Goal: Complete application form: Complete application form

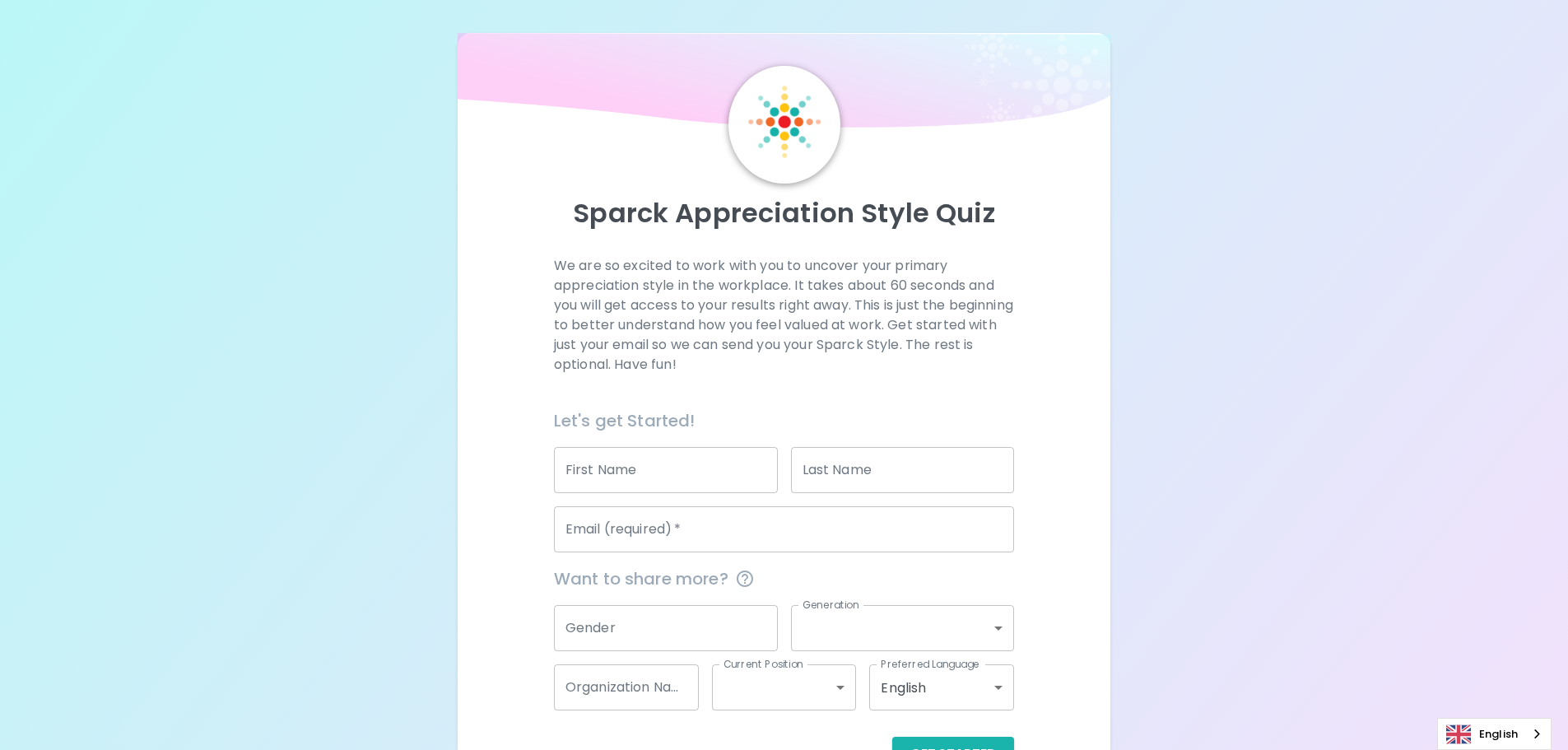
click at [671, 490] on input "First Name" at bounding box center [665, 469] width 224 height 46
type input "b"
type input "Bryajah"
click at [804, 468] on input "Last Name" at bounding box center [903, 469] width 224 height 46
type input "A"
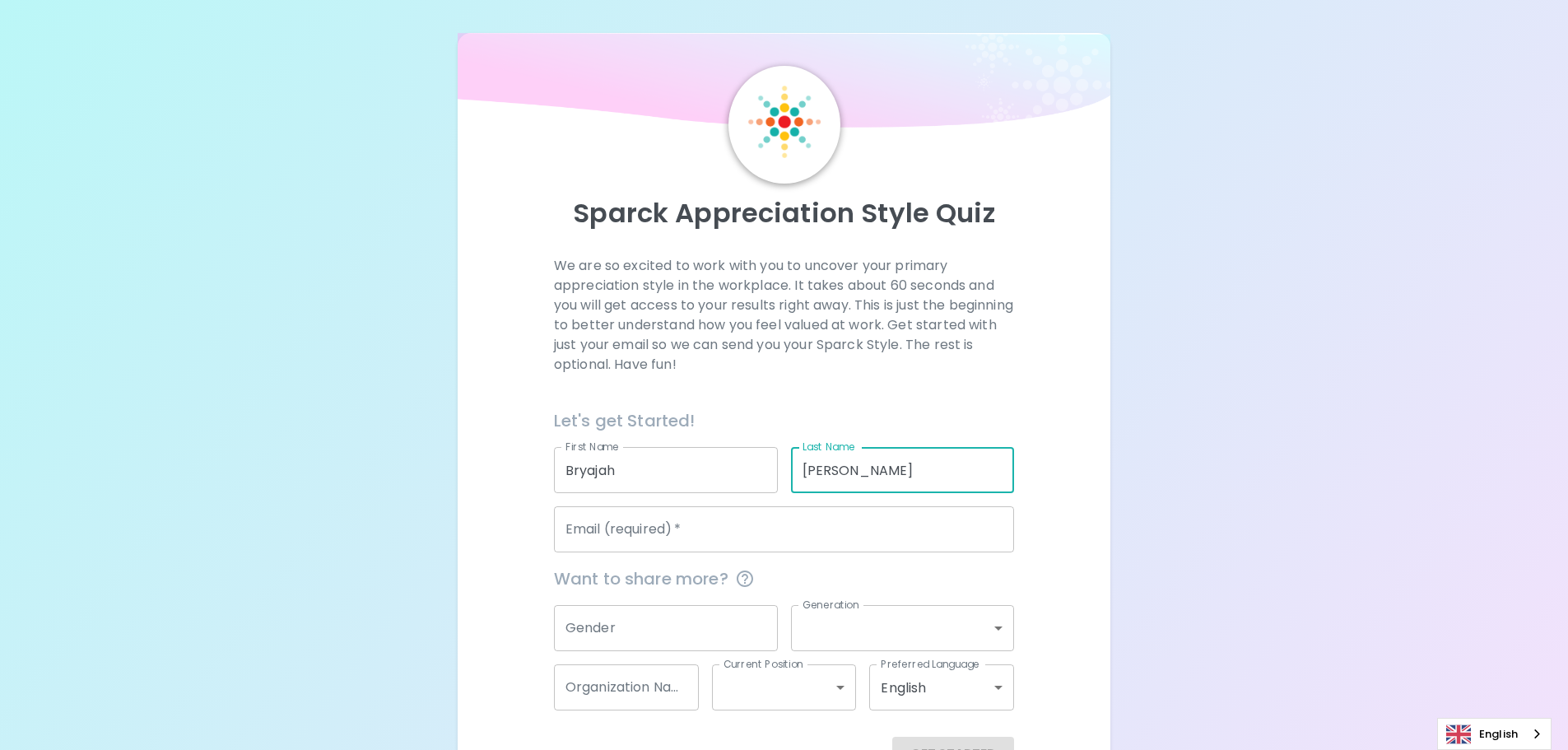
type input "[PERSON_NAME]"
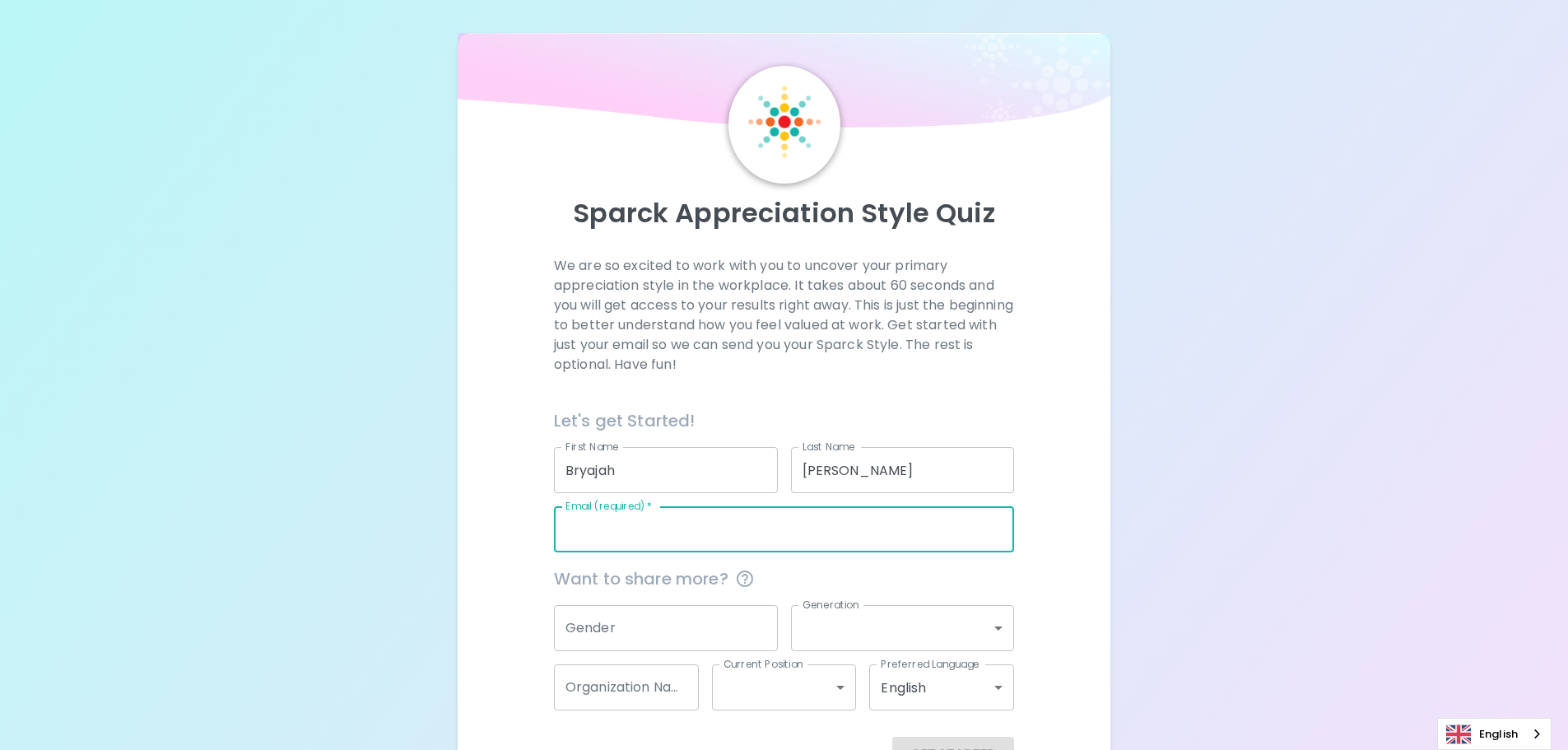
click at [790, 541] on input "Email (required)   *" at bounding box center [784, 529] width 460 height 46
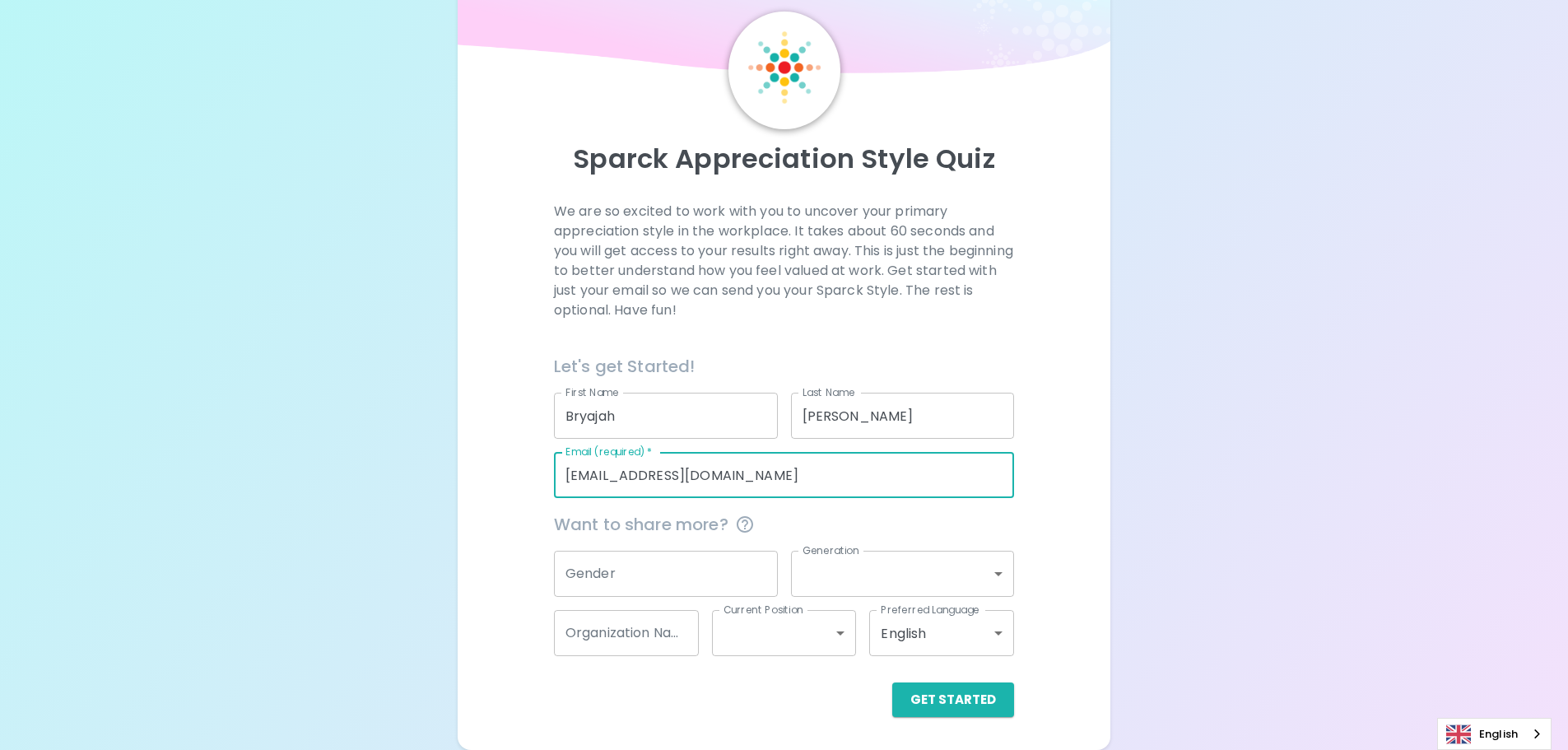
type input "[EMAIL_ADDRESS][DOMAIN_NAME]"
click at [715, 584] on input "Gender" at bounding box center [665, 573] width 224 height 46
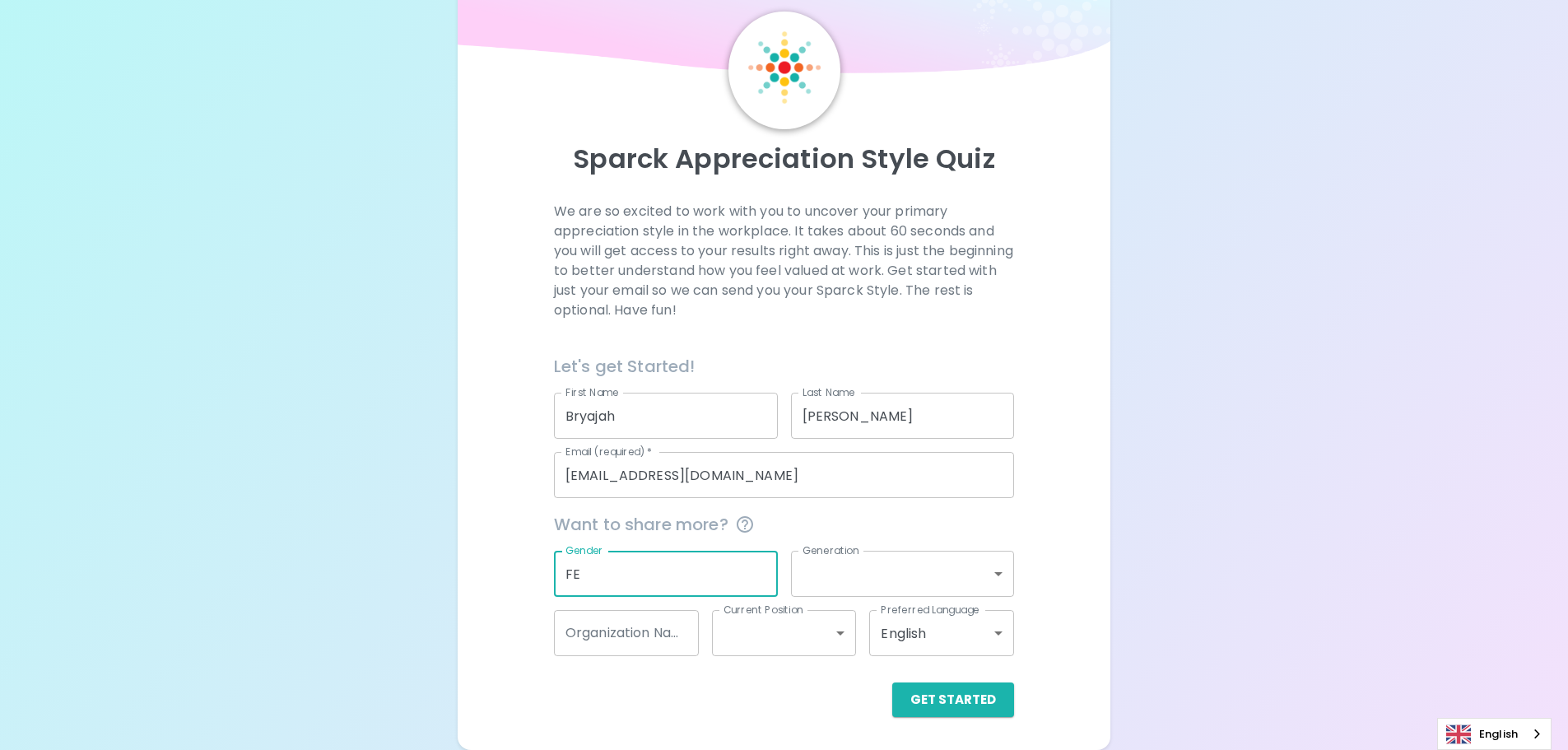
type input "F"
type input "[DEMOGRAPHIC_DATA]"
click at [951, 577] on body "Sparck Appreciation Style Quiz We are so excited to work with you to uncover yo…" at bounding box center [784, 347] width 1568 height 804
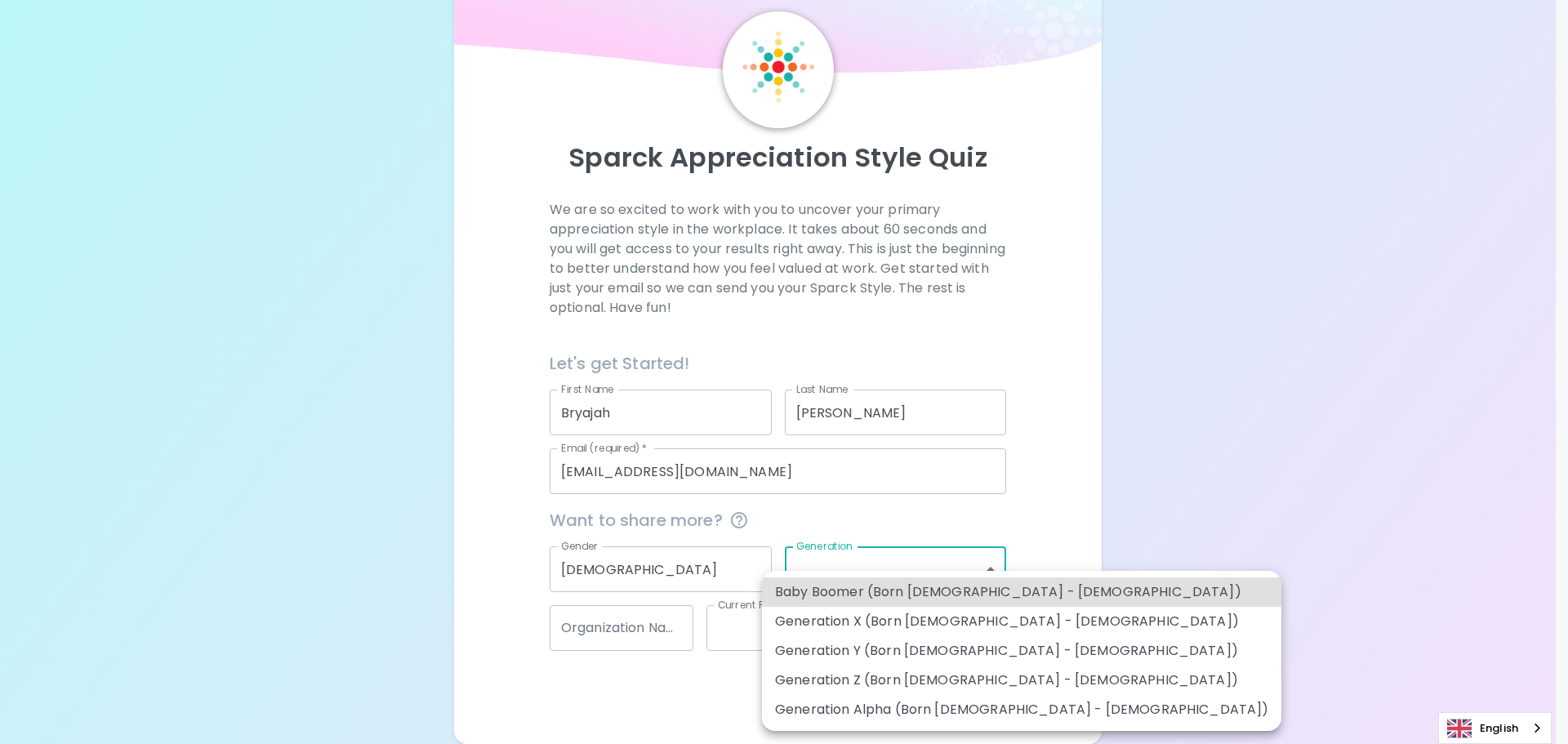
click at [874, 681] on li "Generation Z (Born [DEMOGRAPHIC_DATA] - [DEMOGRAPHIC_DATA])" at bounding box center [1022, 681] width 520 height 29
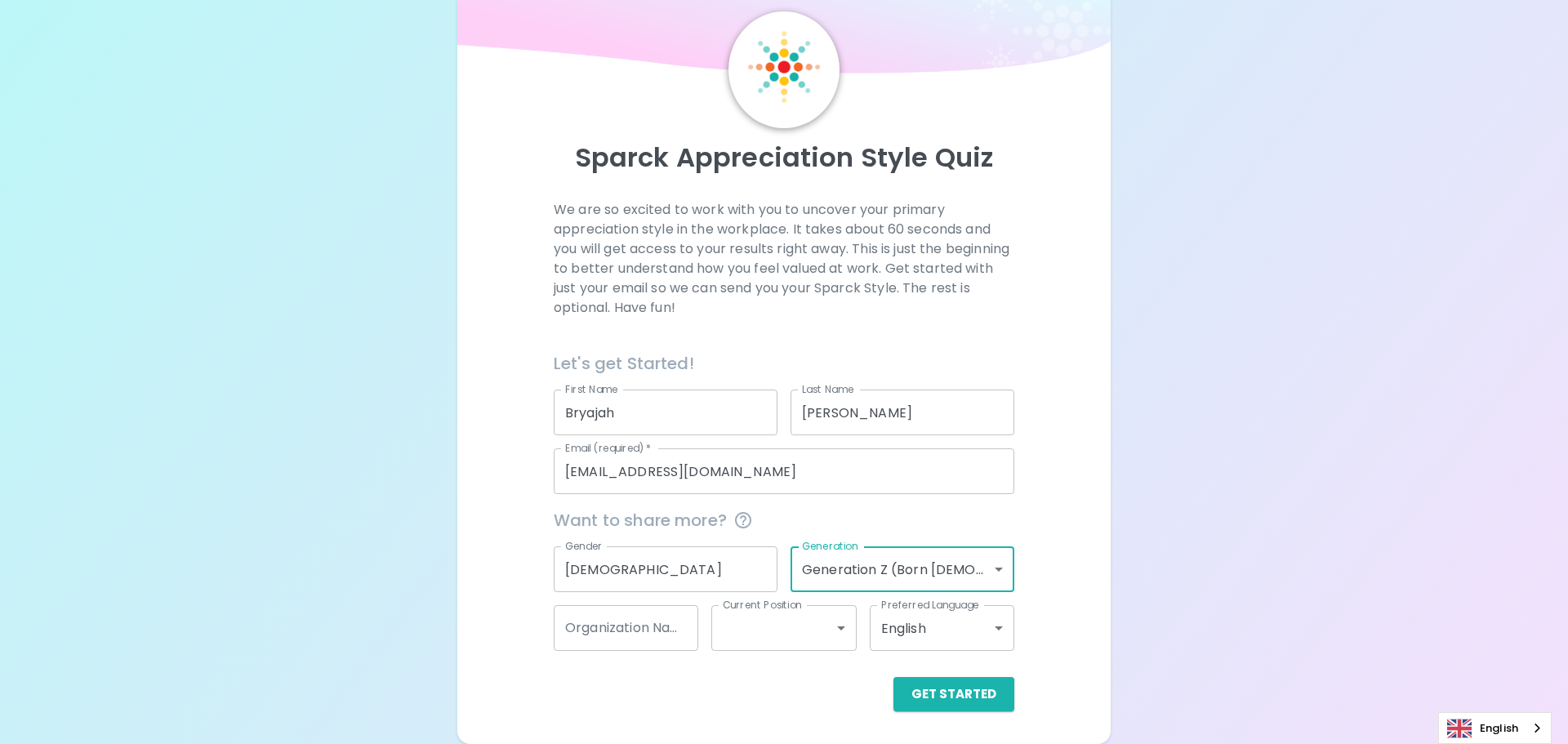
type input "generation_z"
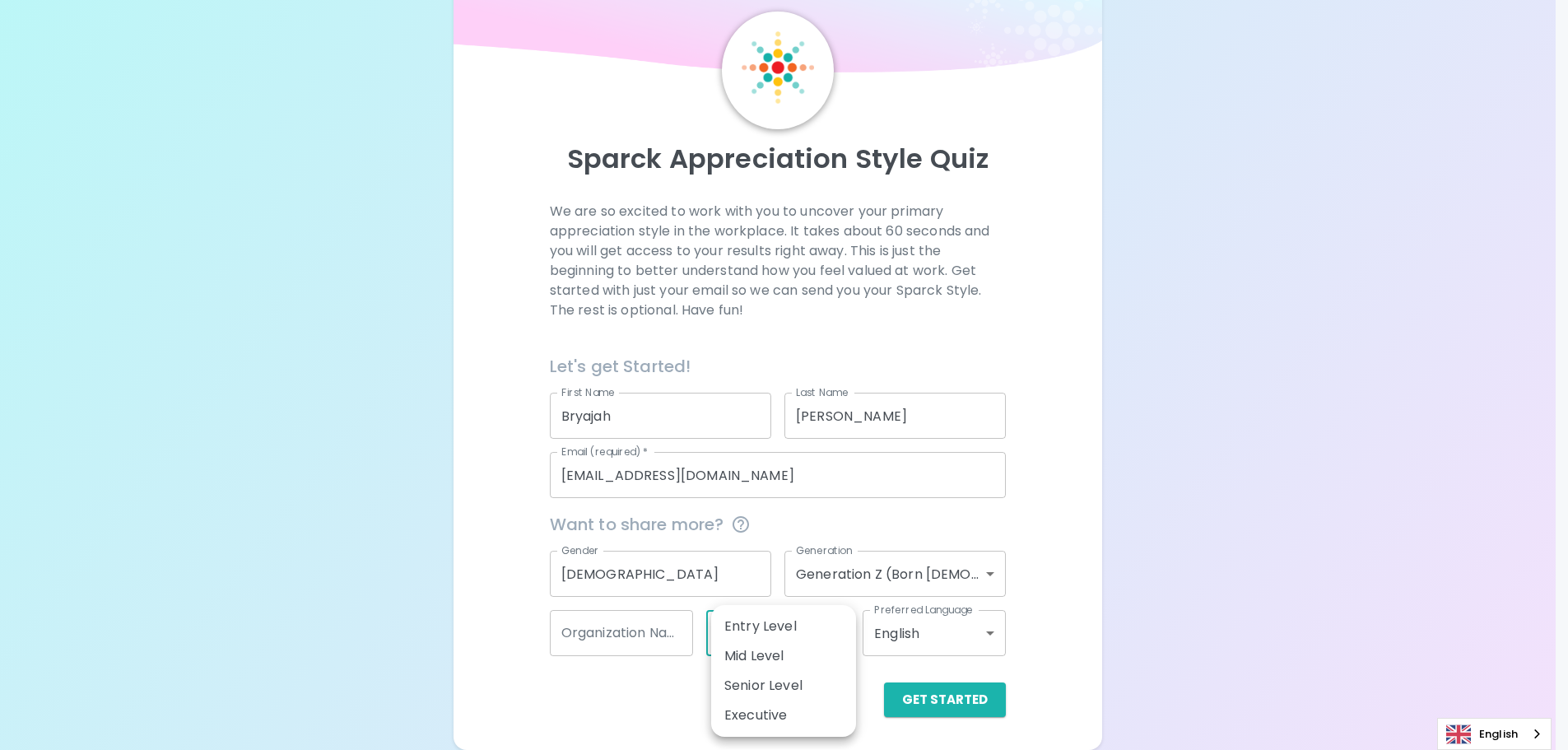
click at [777, 636] on body "Sparck Appreciation Style Quiz We are so excited to work with you to uncover yo…" at bounding box center [784, 347] width 1568 height 804
click at [778, 619] on li "Entry Level" at bounding box center [784, 626] width 145 height 29
type input "entry_level"
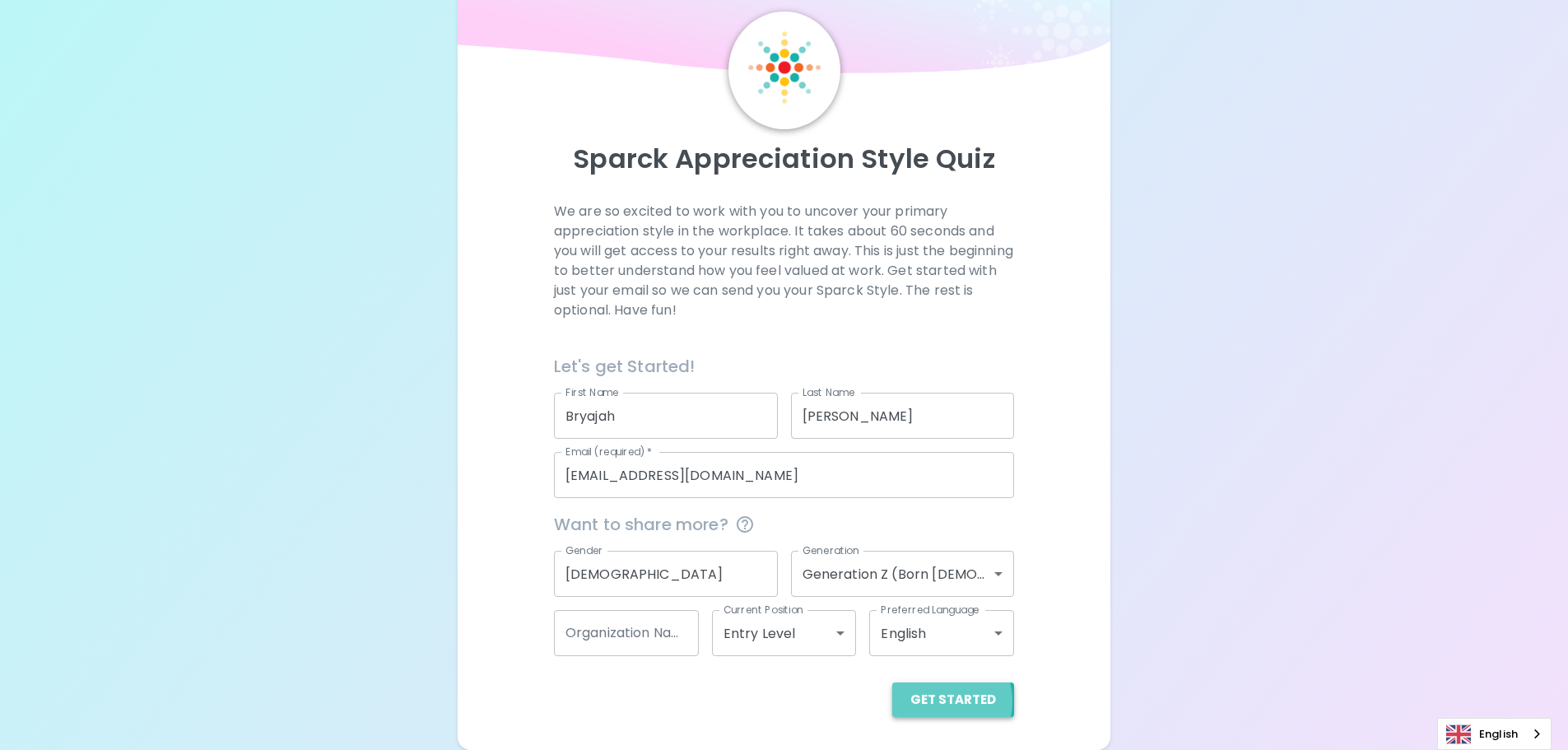
click at [939, 702] on button "Get Started" at bounding box center [953, 700] width 122 height 35
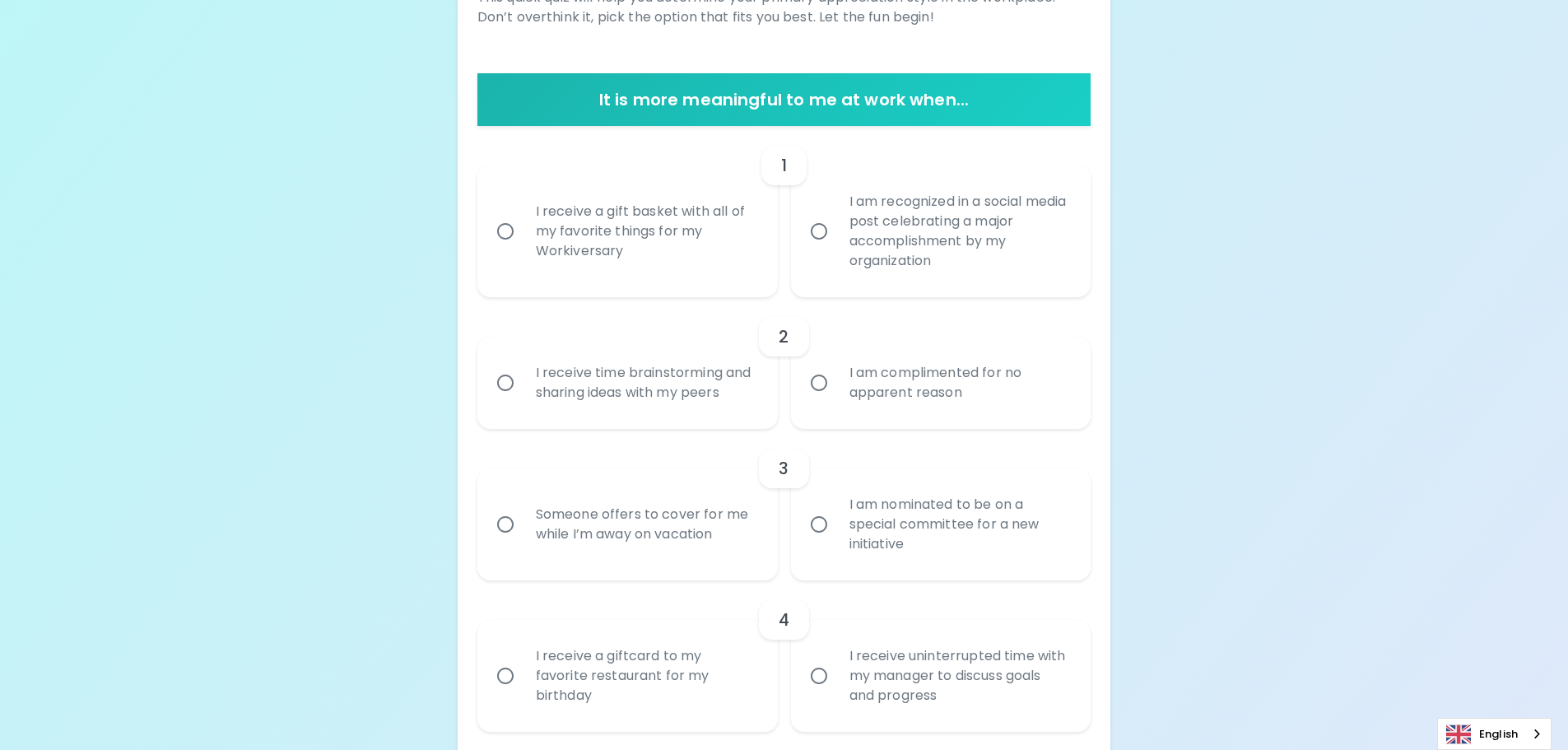
scroll to position [302, 0]
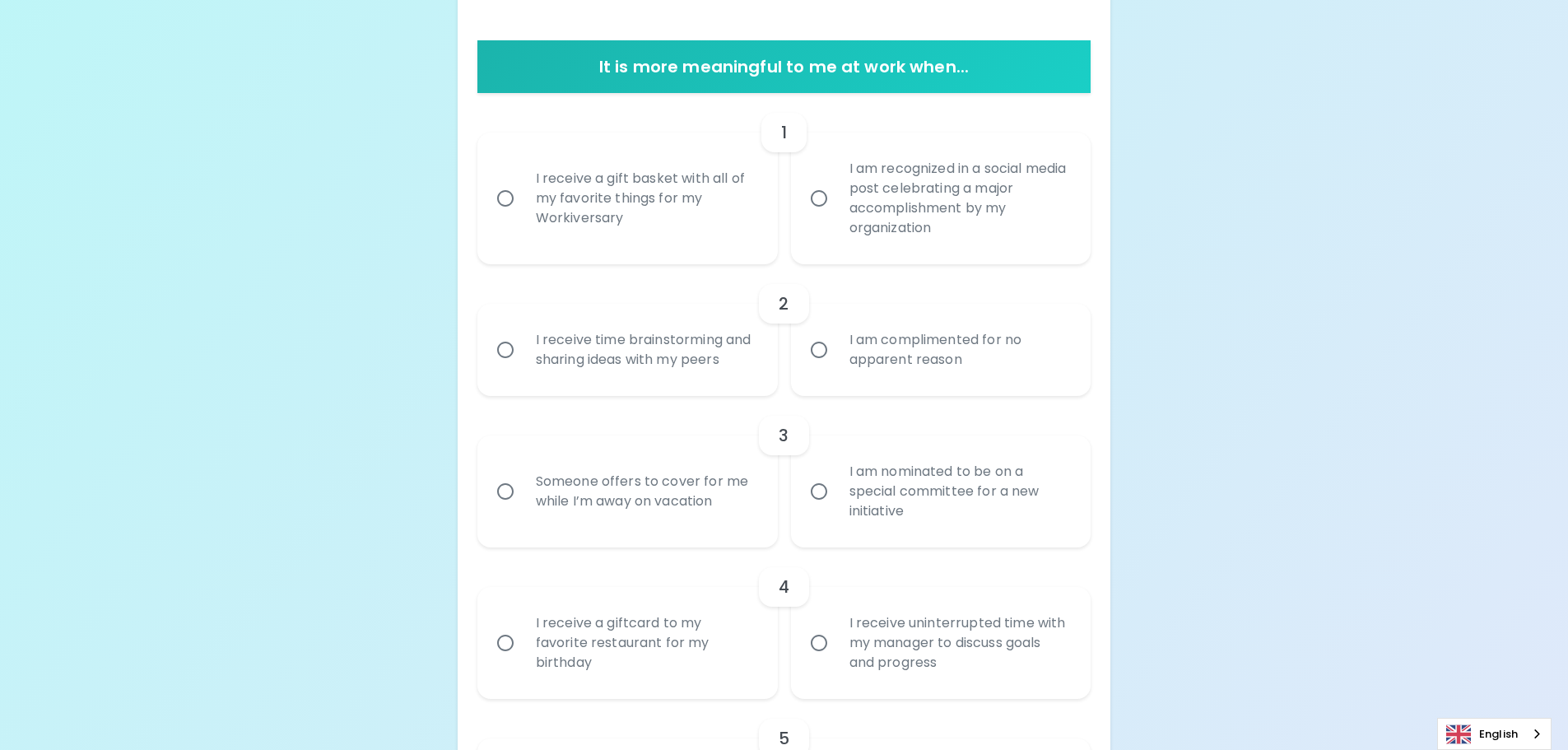
click at [820, 196] on input "I am recognized in a social media post celebrating a major accomplishment by my…" at bounding box center [819, 199] width 35 height 35
radio input "true"
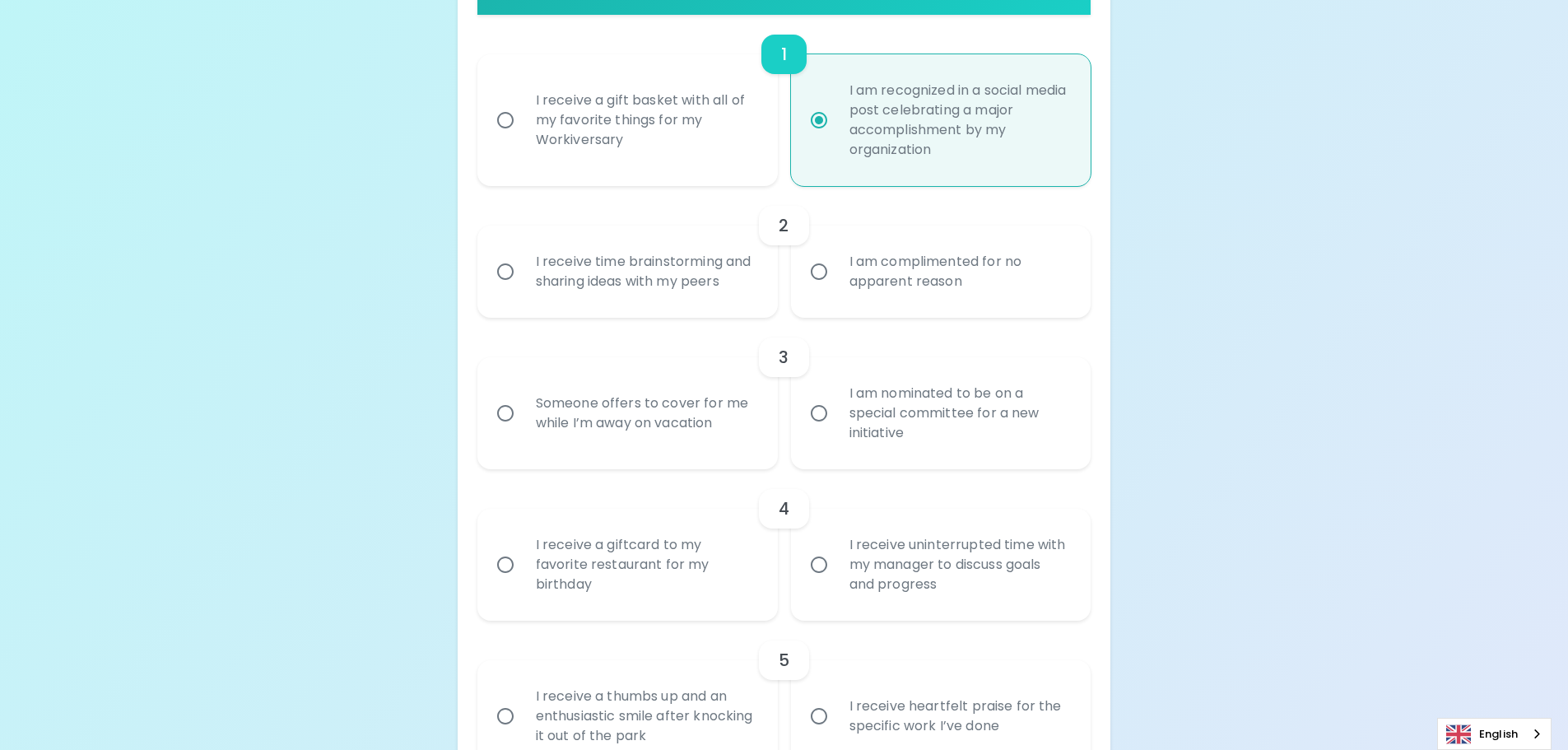
scroll to position [433, 0]
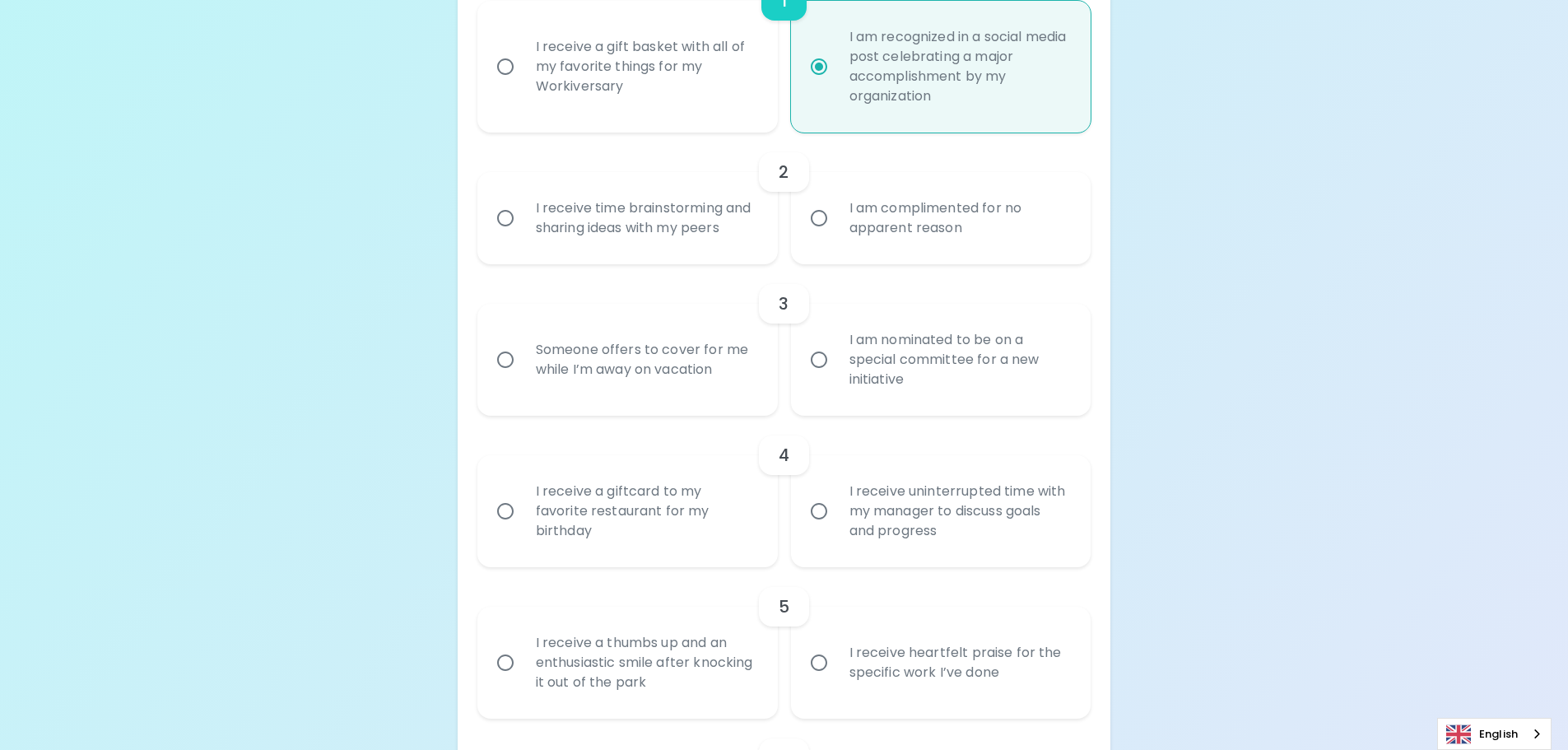
click at [499, 63] on input "I receive a gift basket with all of my favorite things for my Workiversary" at bounding box center [505, 67] width 35 height 35
radio input "true"
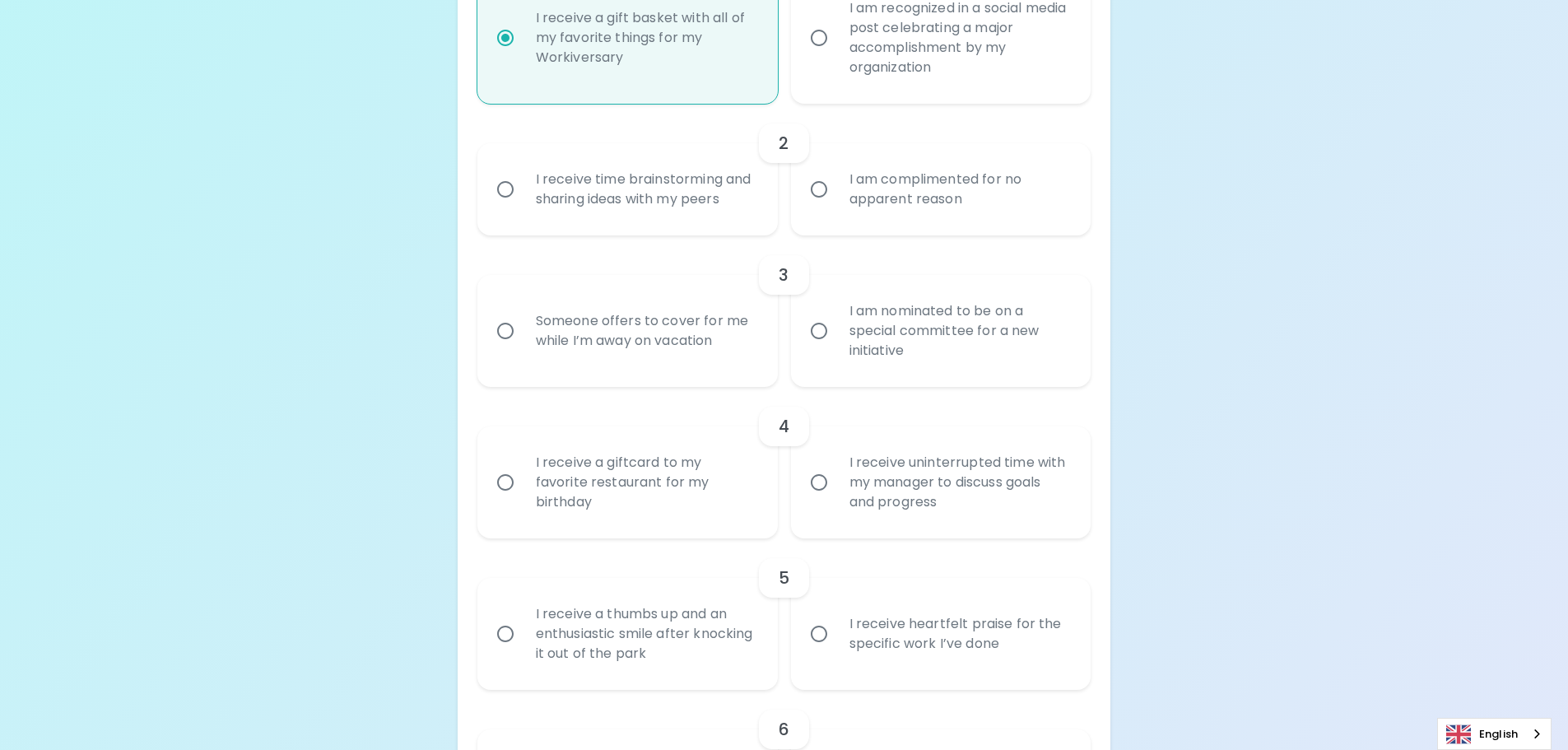
scroll to position [515, 0]
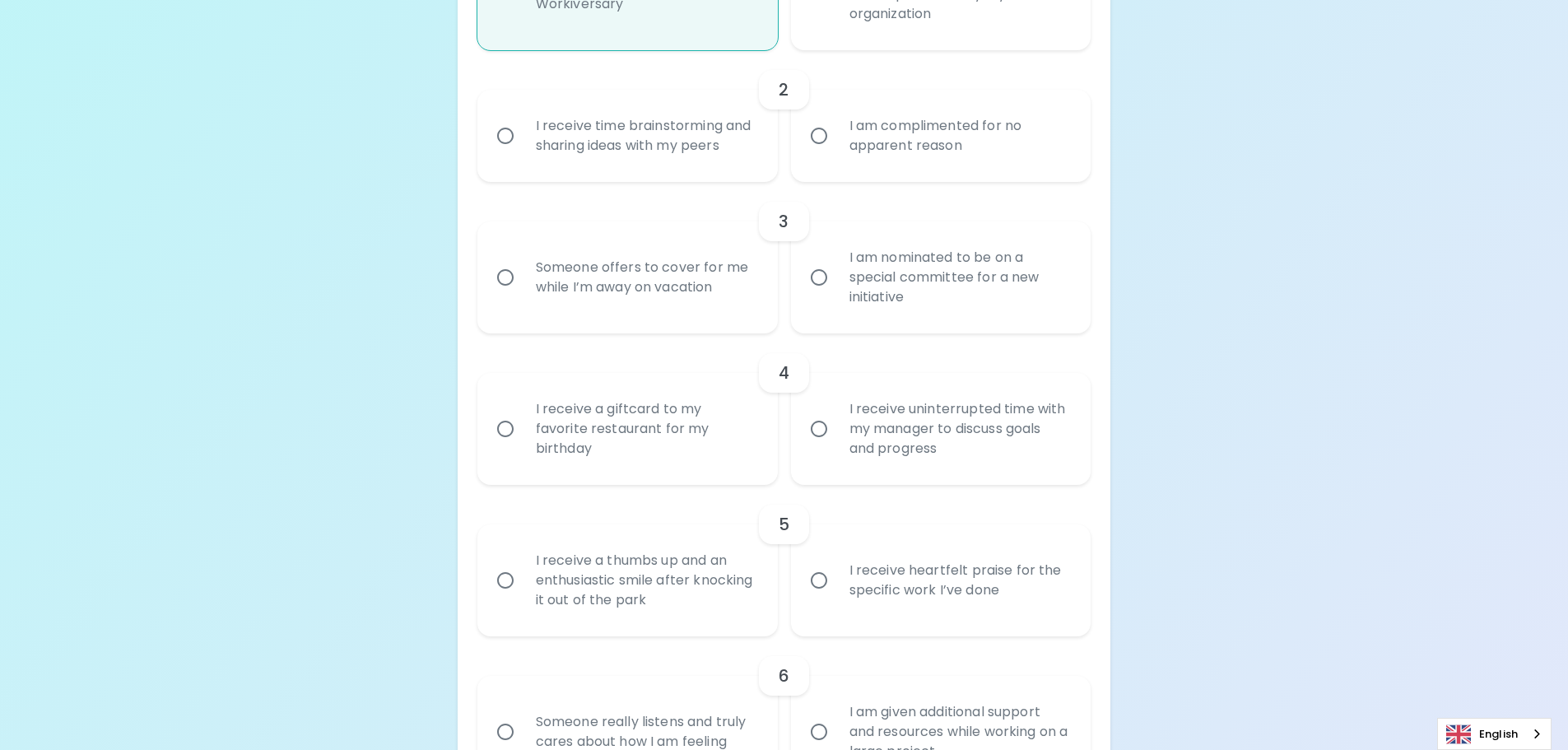
click at [854, 137] on div "I am complimented for no apparent reason" at bounding box center [959, 135] width 246 height 79
click at [836, 137] on input "I am complimented for no apparent reason" at bounding box center [819, 136] width 35 height 35
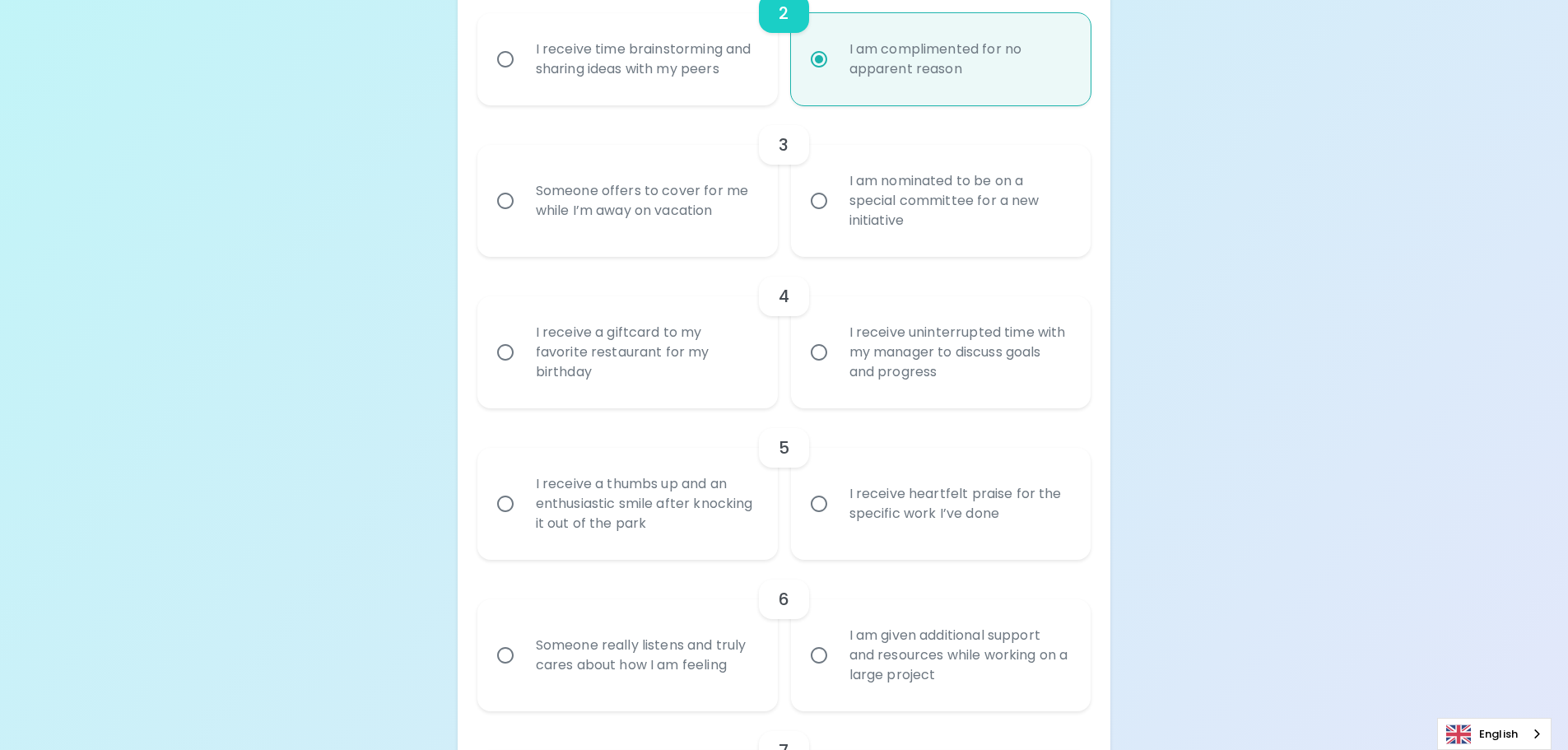
scroll to position [647, 0]
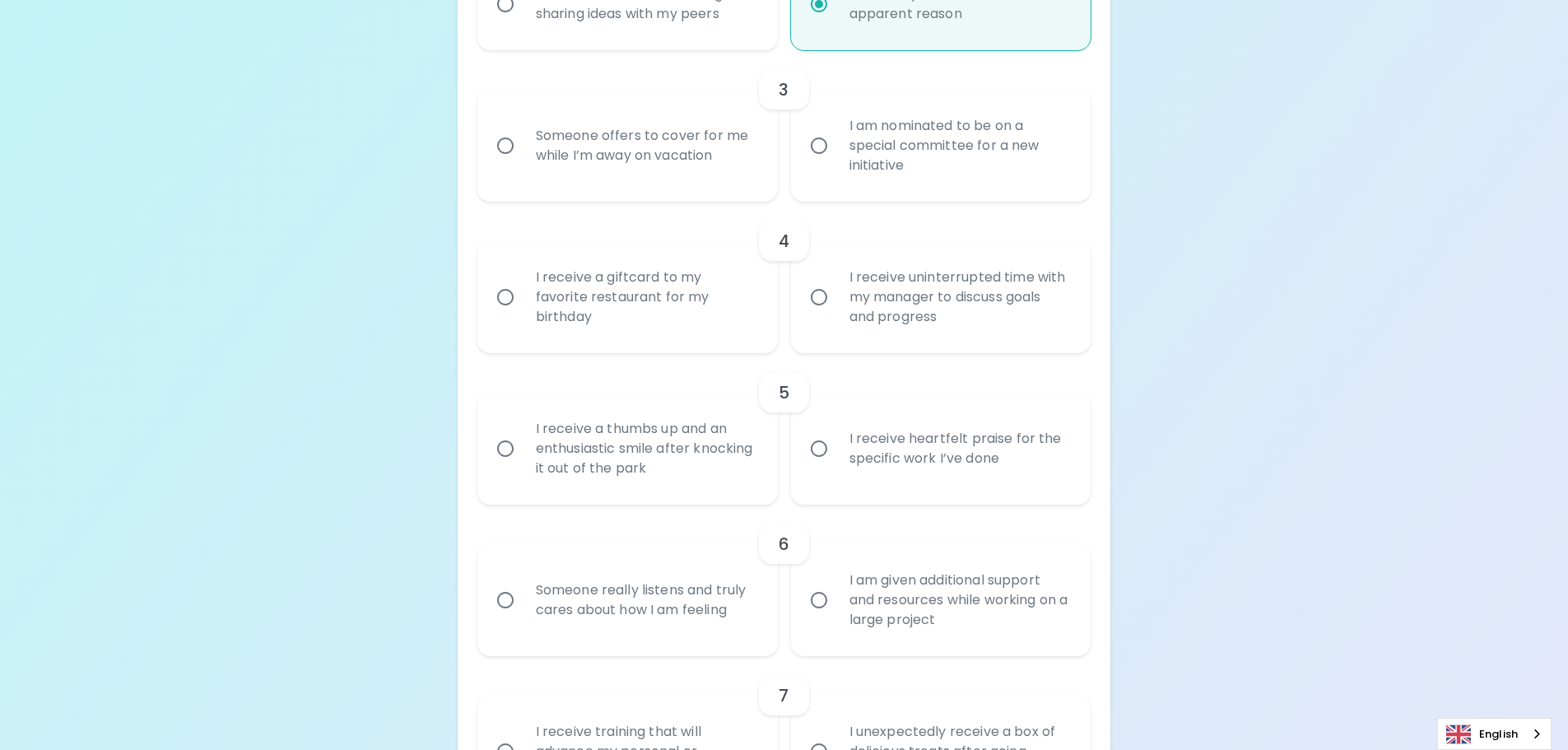
radio input "true"
click at [683, 162] on div "Someone offers to cover for me while I’m away on vacation" at bounding box center [645, 145] width 246 height 79
click at [523, 162] on input "Someone offers to cover for me while I’m away on vacation" at bounding box center [505, 146] width 35 height 35
radio input "false"
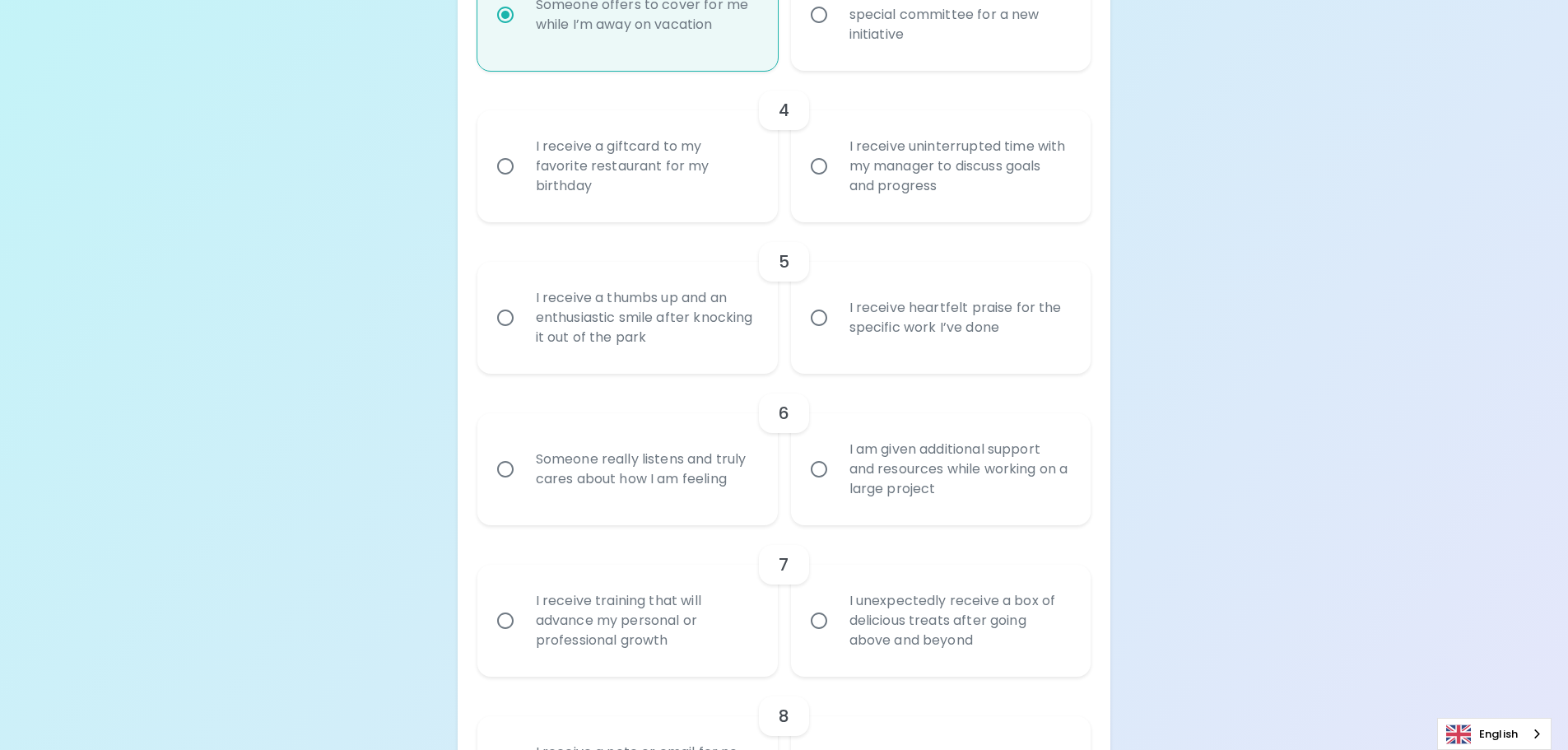
scroll to position [779, 0]
radio input "true"
click at [688, 179] on div "I receive a giftcard to my favorite restaurant for my birthday" at bounding box center [645, 165] width 246 height 99
click at [523, 179] on input "I receive a giftcard to my favorite restaurant for my birthday" at bounding box center [505, 166] width 35 height 35
radio input "false"
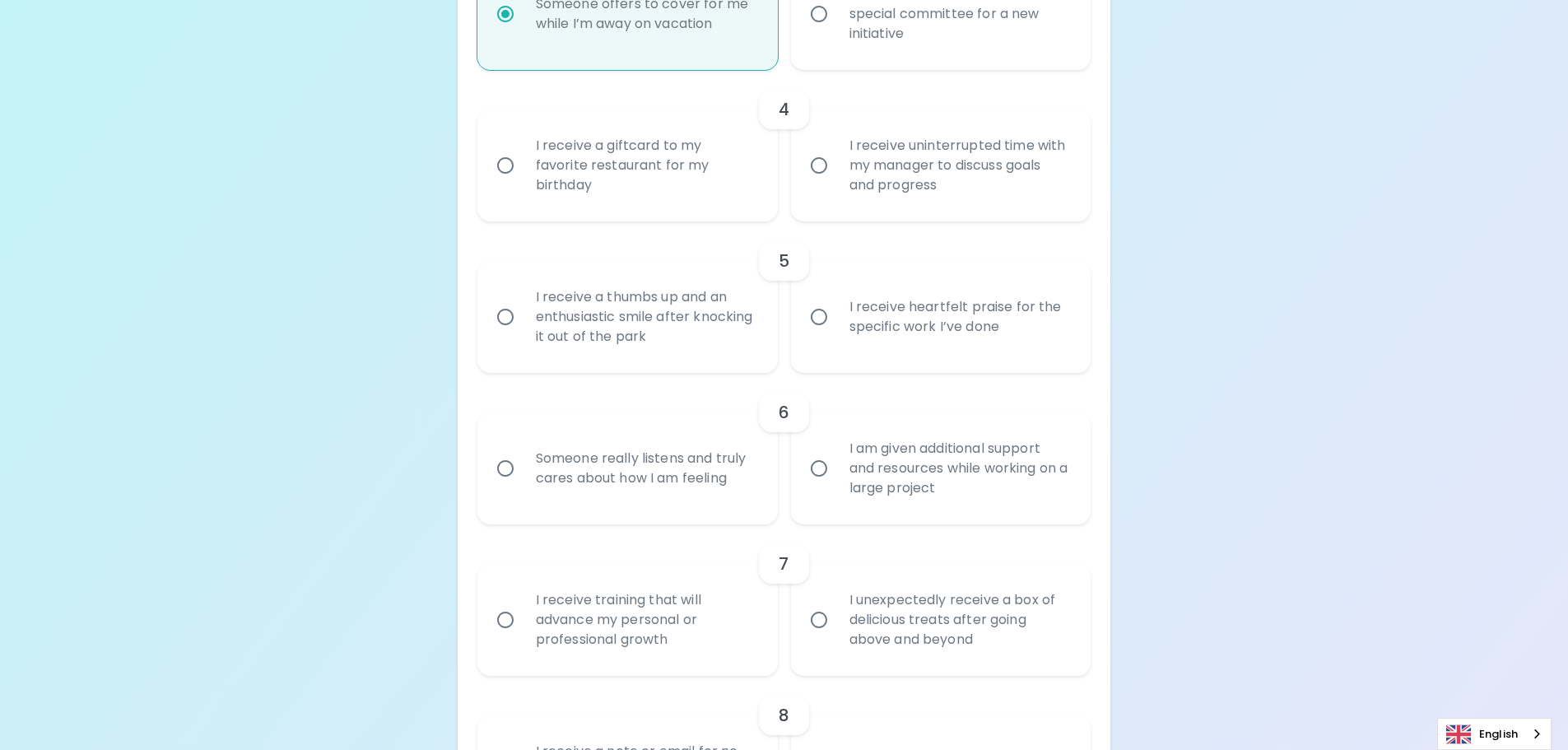
radio input "false"
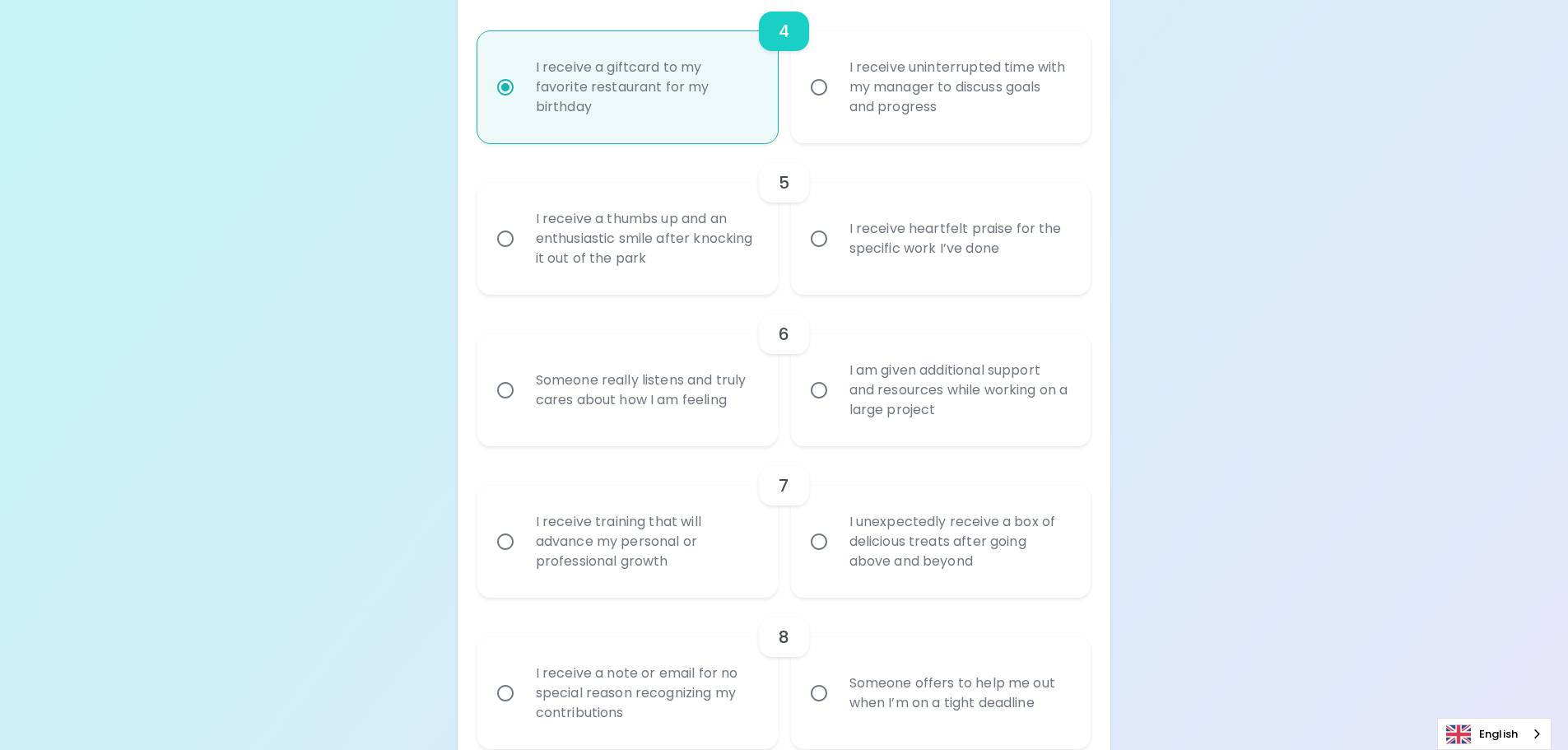
scroll to position [911, 0]
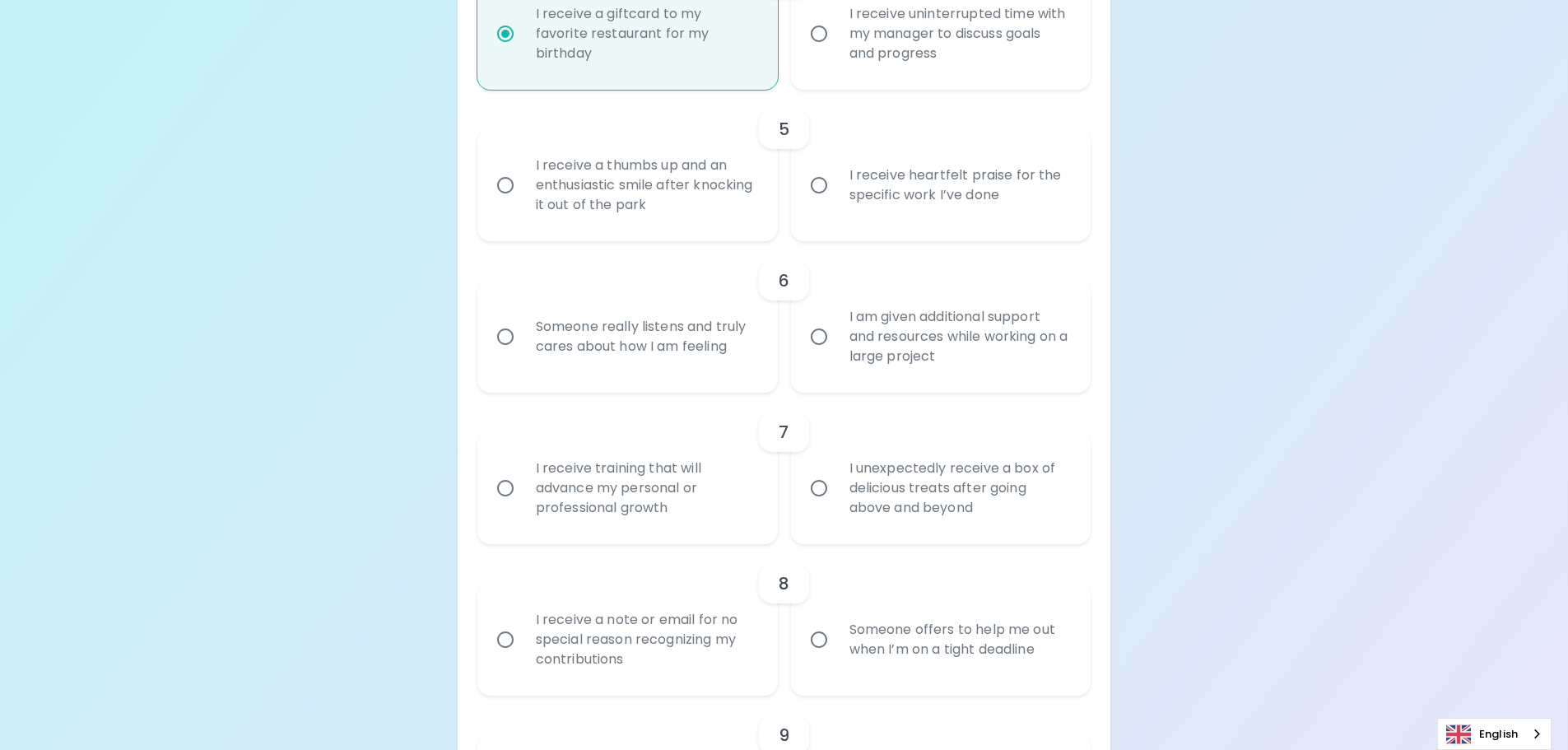
radio input "true"
click at [812, 207] on label "I receive heartfelt praise for the specific work I’ve done" at bounding box center [932, 186] width 301 height 112
click at [812, 202] on input "I receive heartfelt praise for the specific work I’ve done" at bounding box center [819, 185] width 35 height 35
radio input "false"
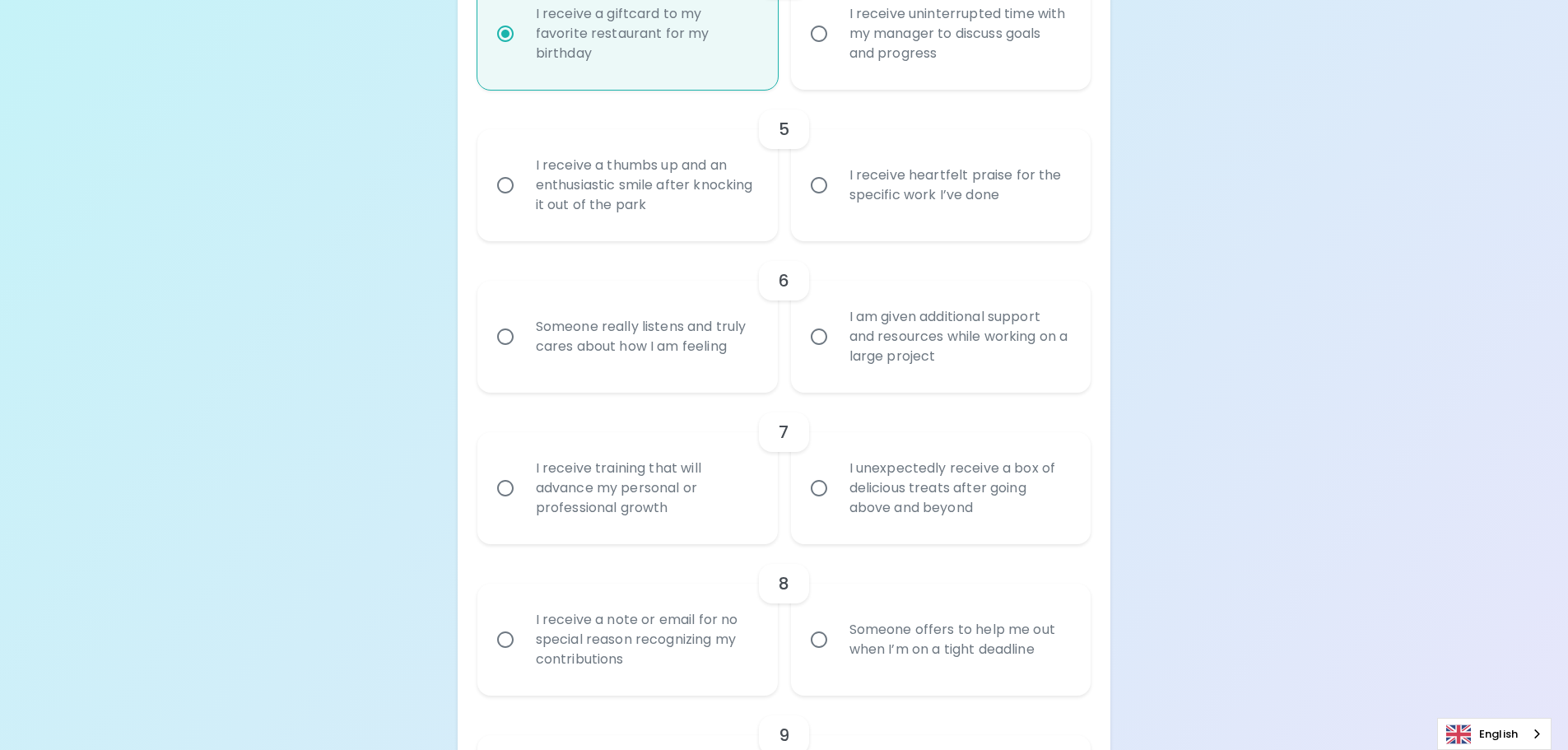
radio input "false"
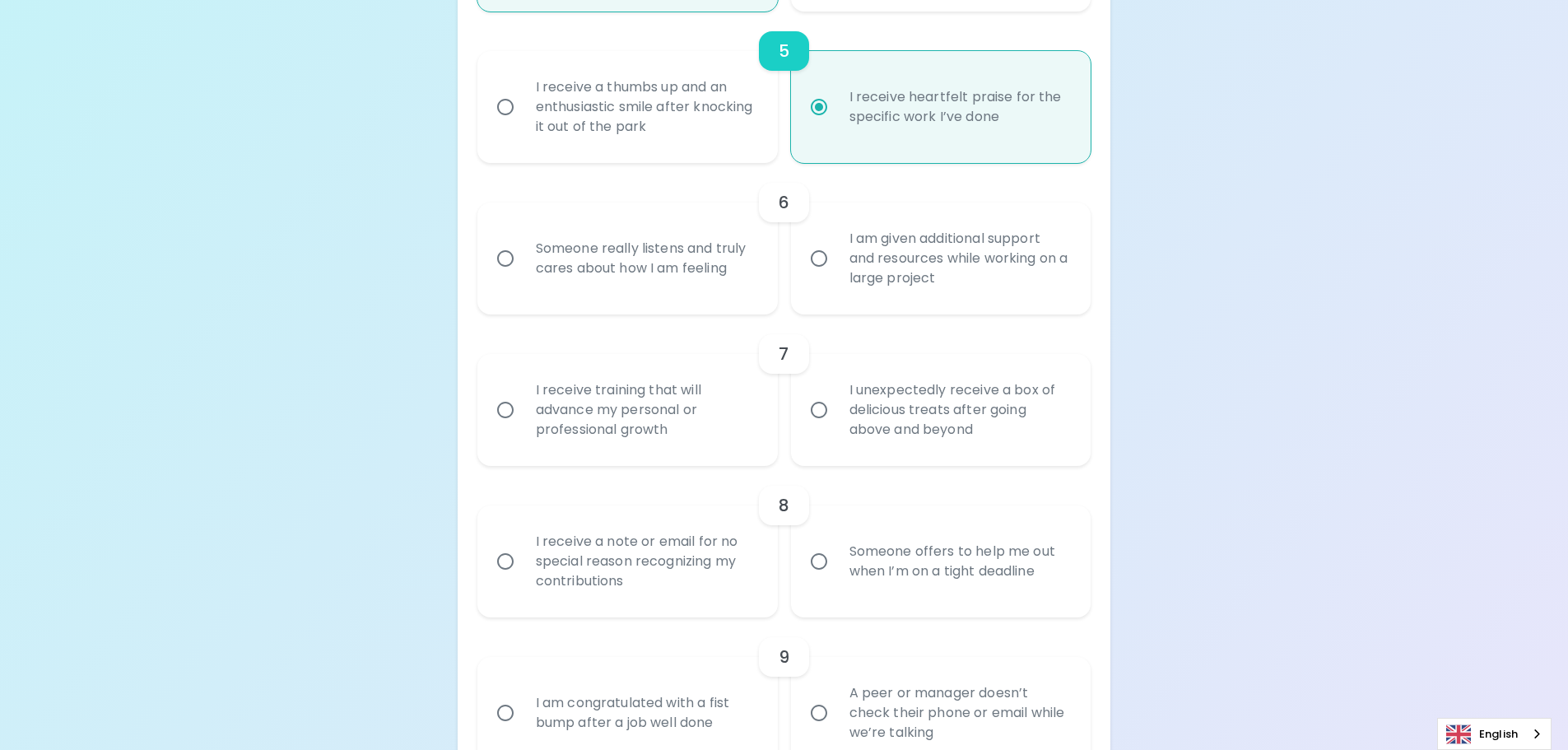
scroll to position [1042, 0]
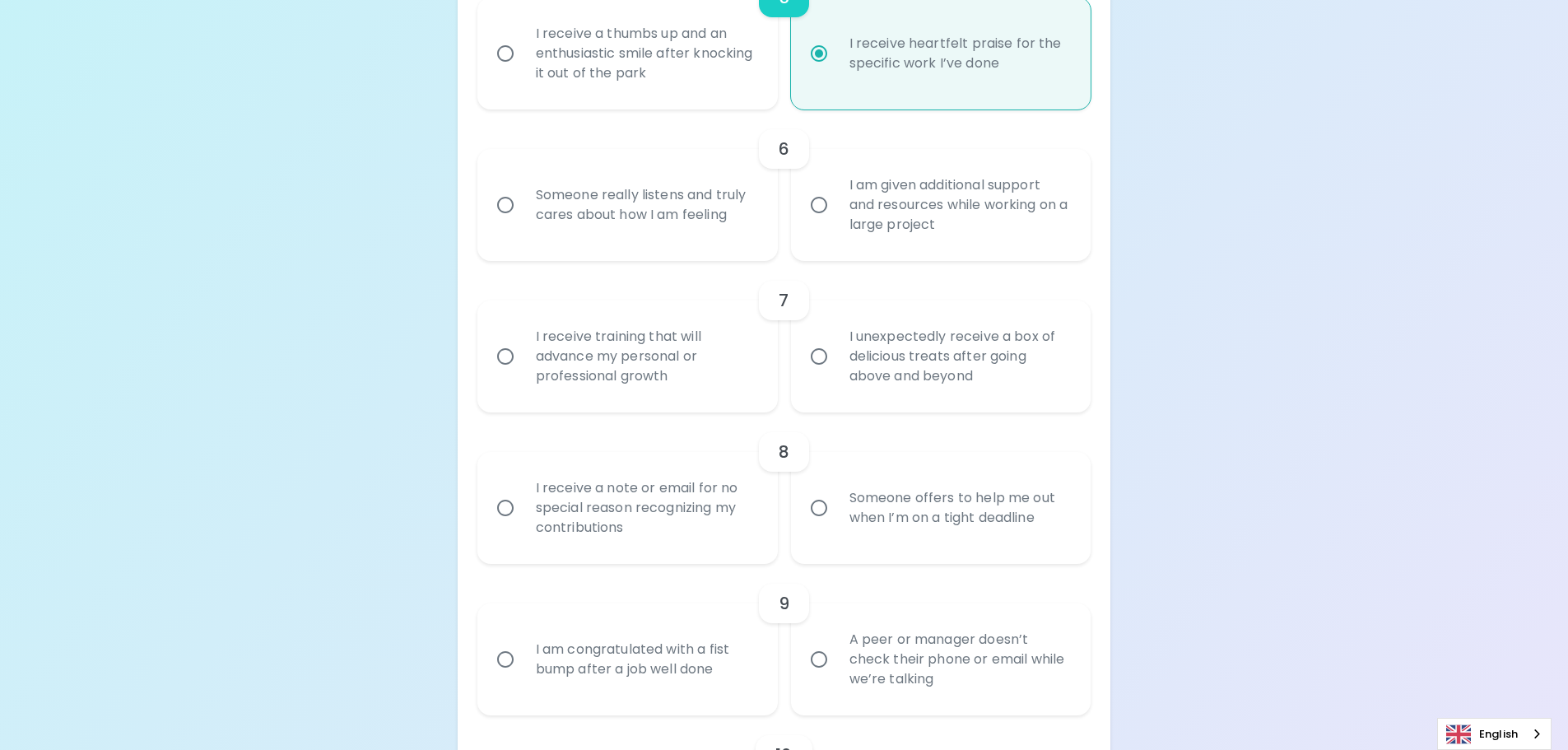
radio input "true"
click at [674, 219] on div "Someone really listens and truly cares about how I am feeling" at bounding box center [645, 205] width 246 height 79
click at [523, 219] on input "Someone really listens and truly cares about how I am feeling" at bounding box center [505, 205] width 35 height 35
radio input "false"
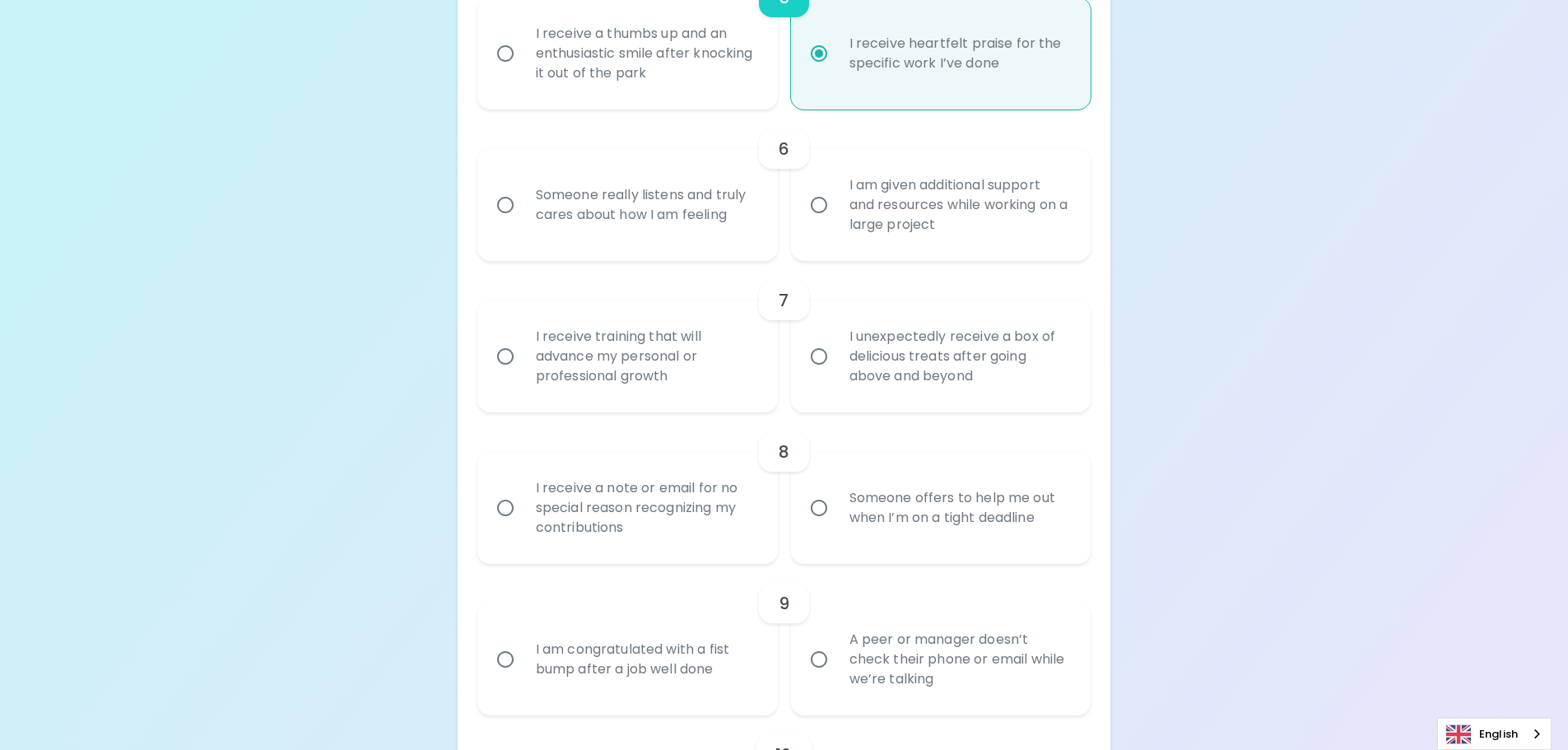
radio input "false"
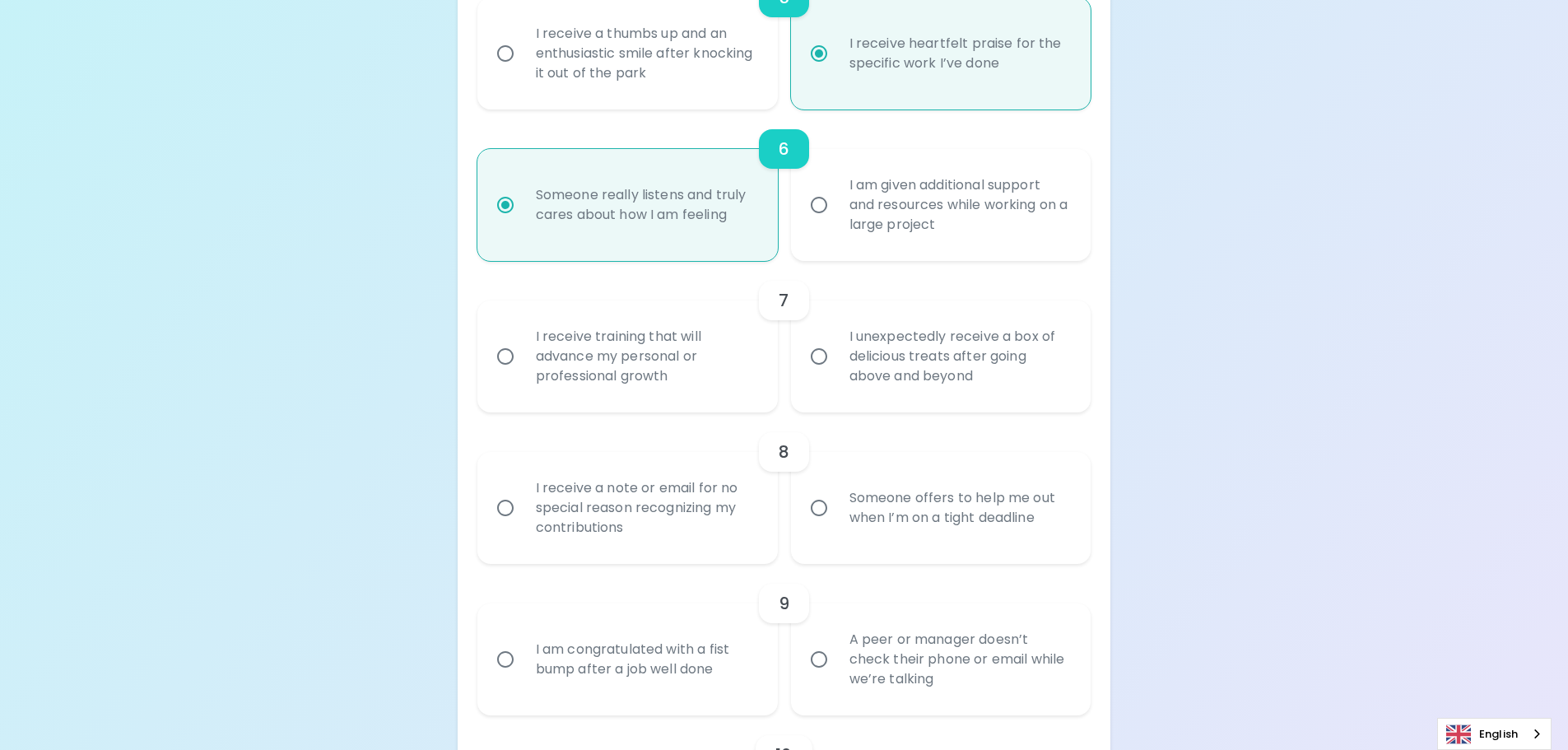
scroll to position [1174, 0]
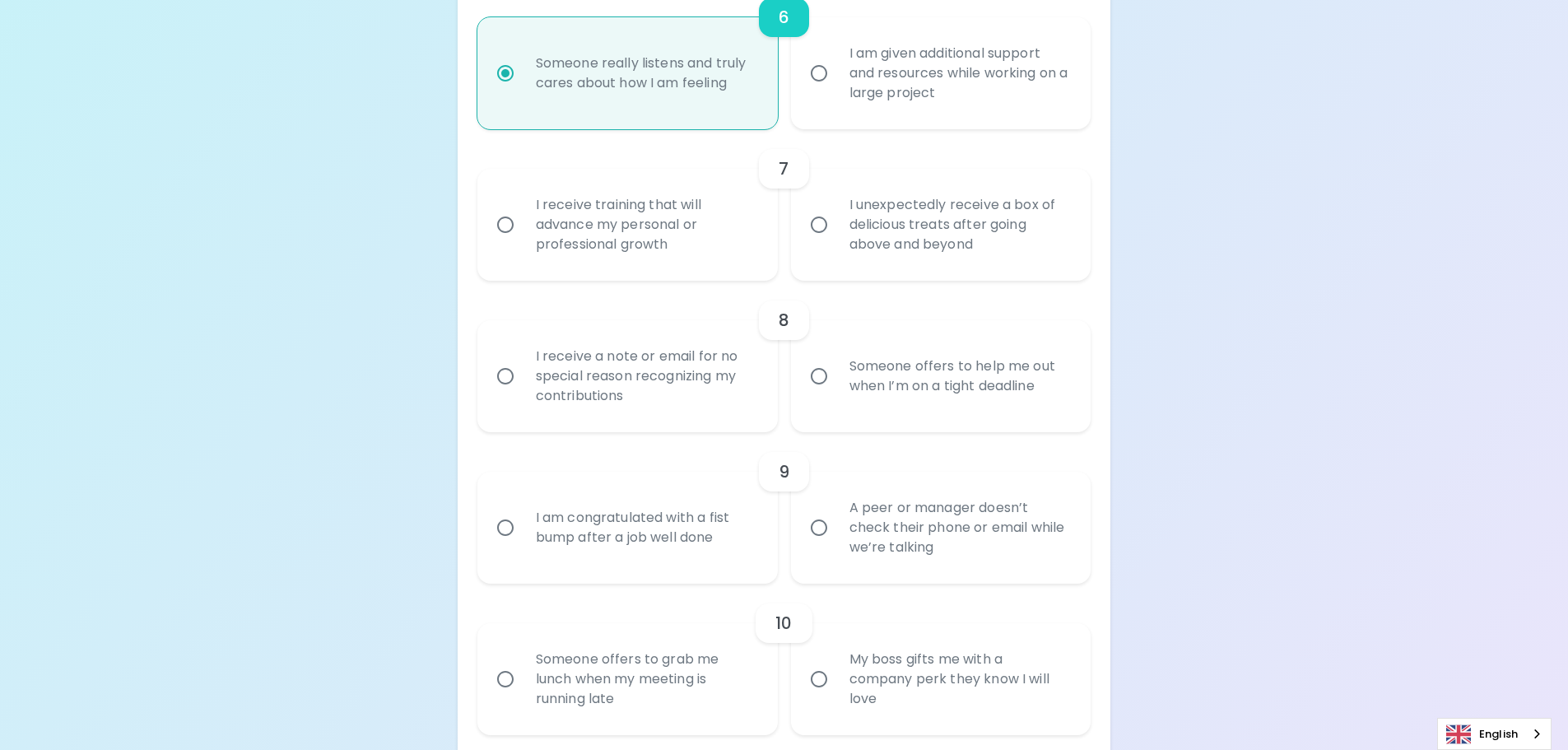
radio input "true"
click at [654, 234] on div "I receive training that will advance my personal or professional growth" at bounding box center [645, 225] width 246 height 99
click at [523, 234] on input "I receive training that will advance my personal or professional growth" at bounding box center [505, 225] width 35 height 35
radio input "false"
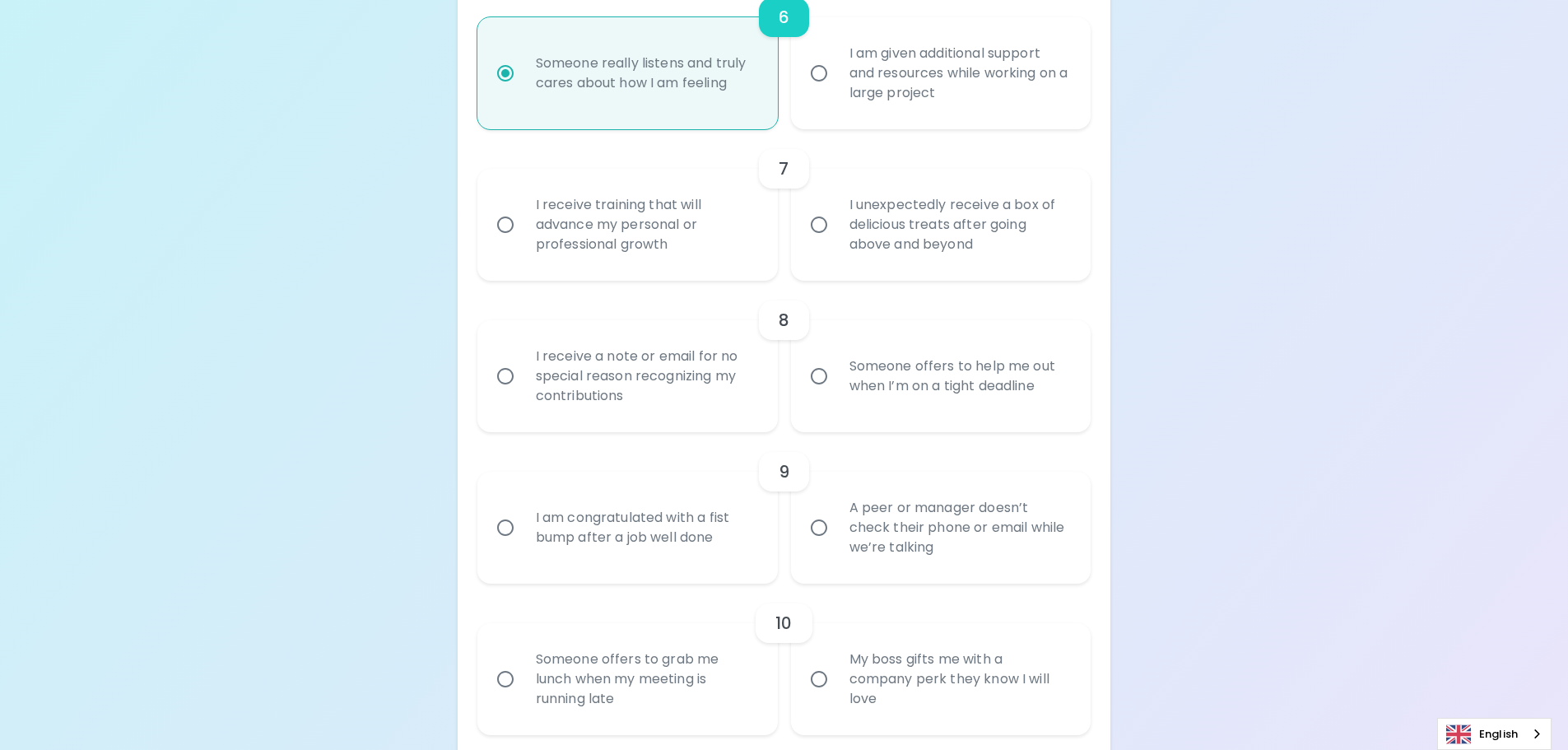
radio input "false"
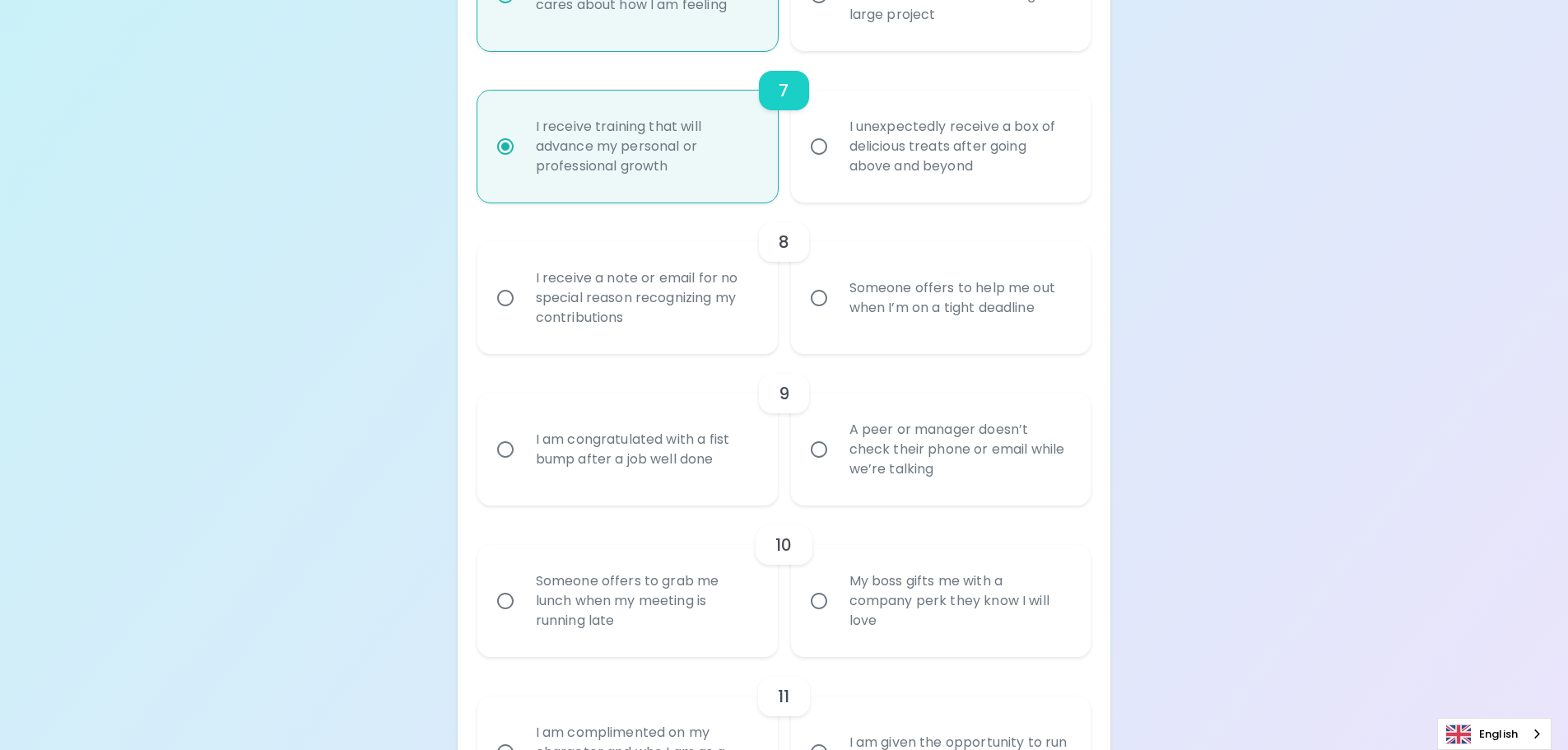
scroll to position [1306, 0]
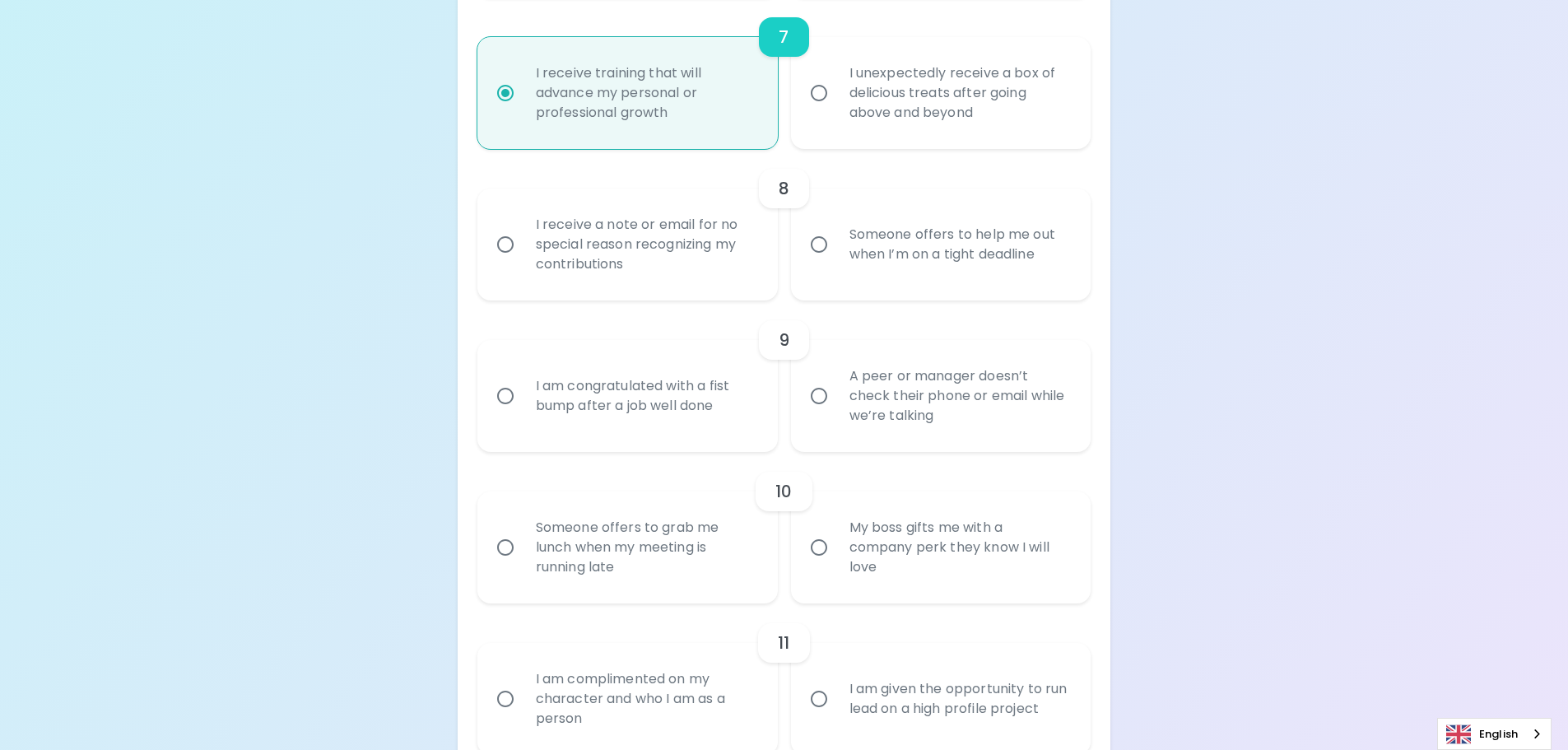
radio input "true"
click at [854, 259] on div "Someone offers to help me out when I’m on a tight deadline" at bounding box center [959, 244] width 246 height 79
click at [836, 259] on input "Someone offers to help me out when I’m on a tight deadline" at bounding box center [819, 245] width 35 height 35
radio input "false"
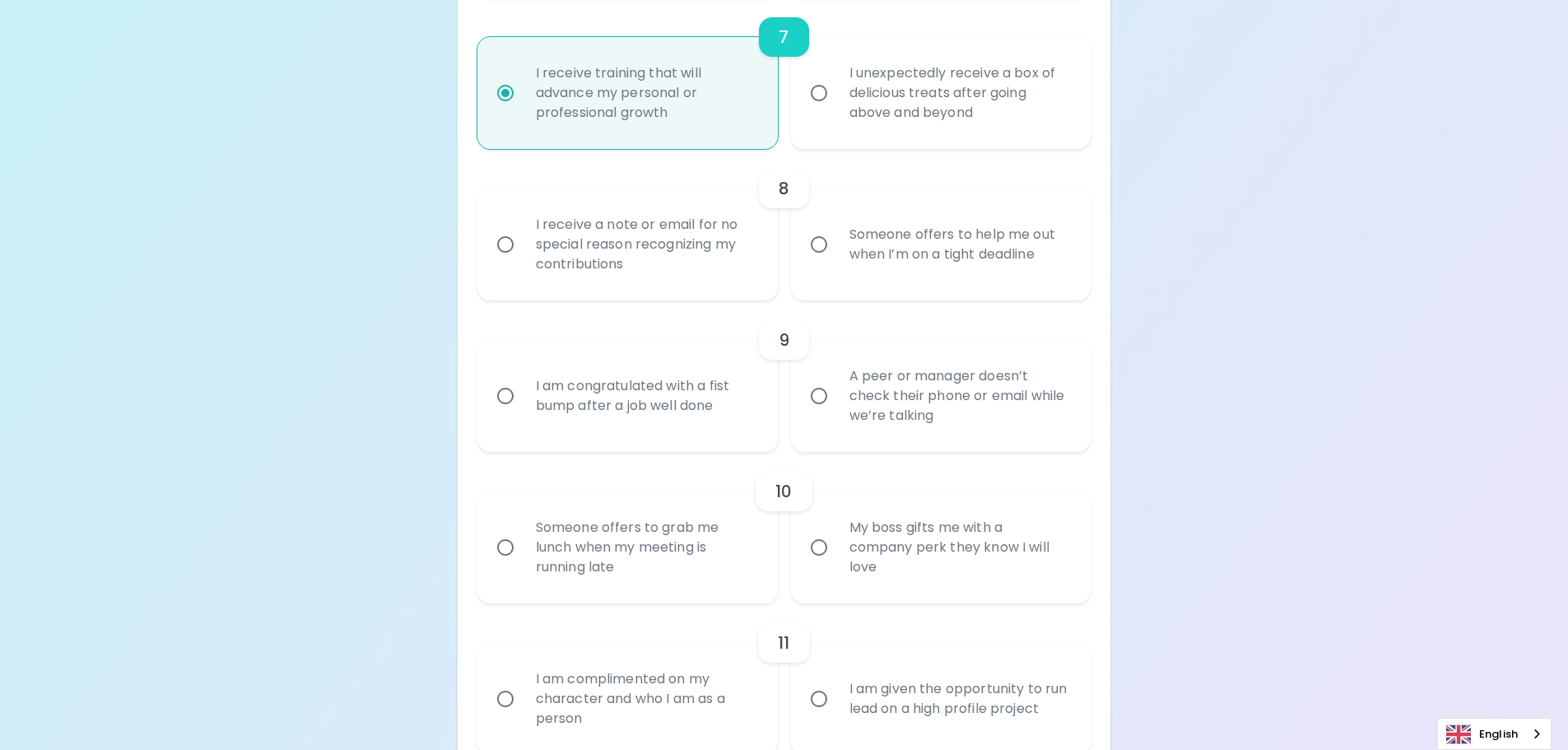
radio input "false"
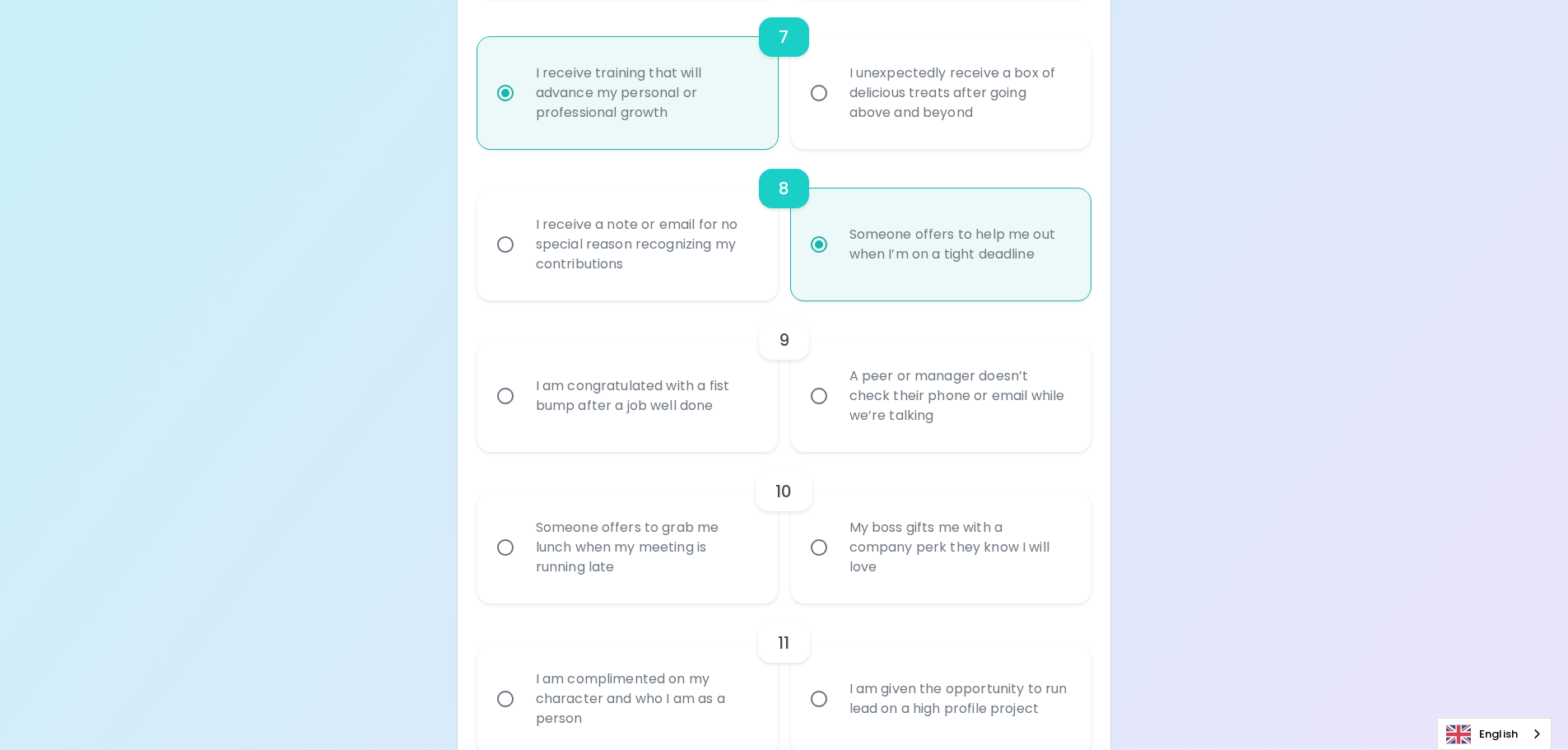
scroll to position [1438, 0]
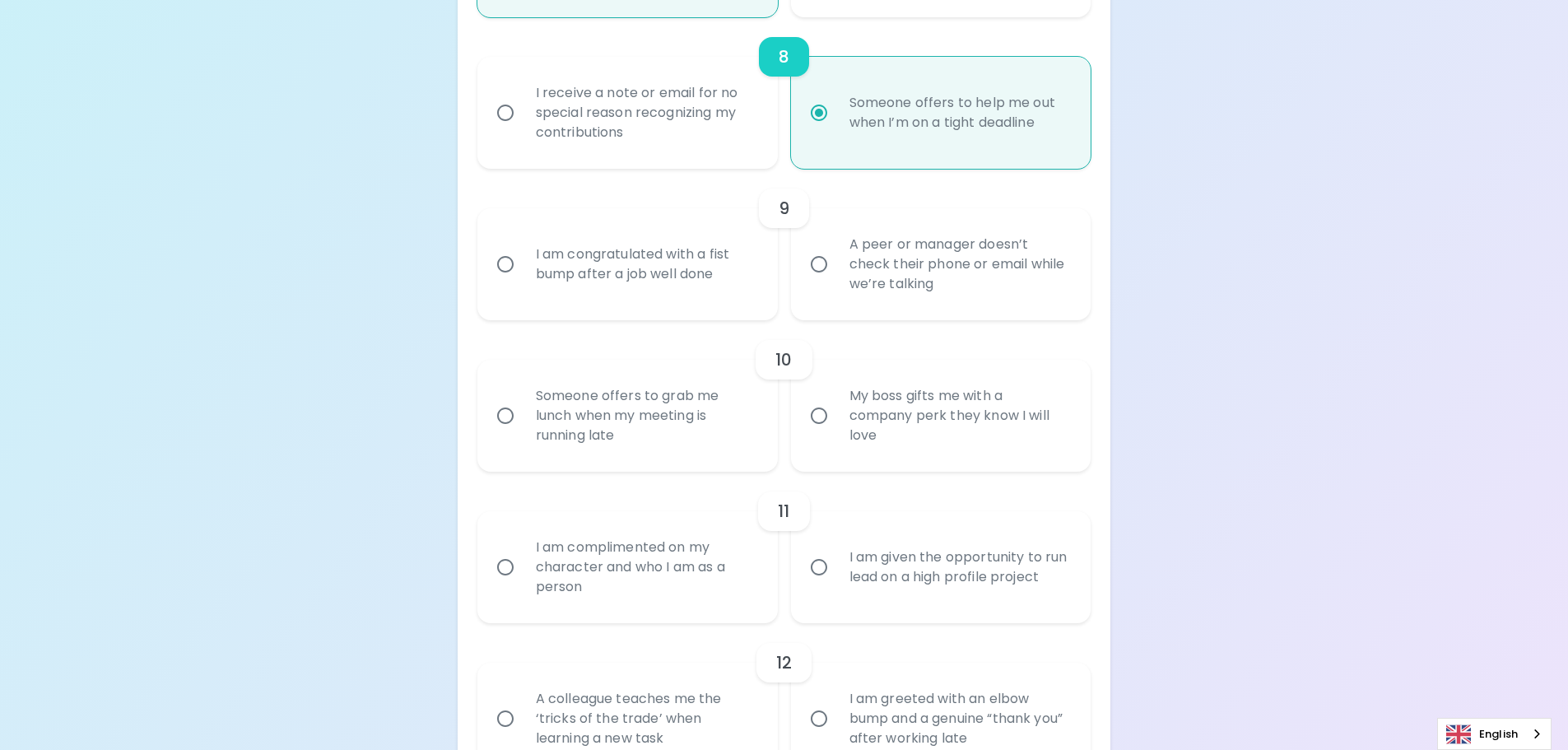
radio input "true"
click at [842, 294] on div "A peer or manager doesn’t check their phone or email while we’re talking" at bounding box center [959, 264] width 246 height 99
click at [836, 282] on input "A peer or manager doesn’t check their phone or email while we’re talking" at bounding box center [819, 264] width 35 height 35
radio input "false"
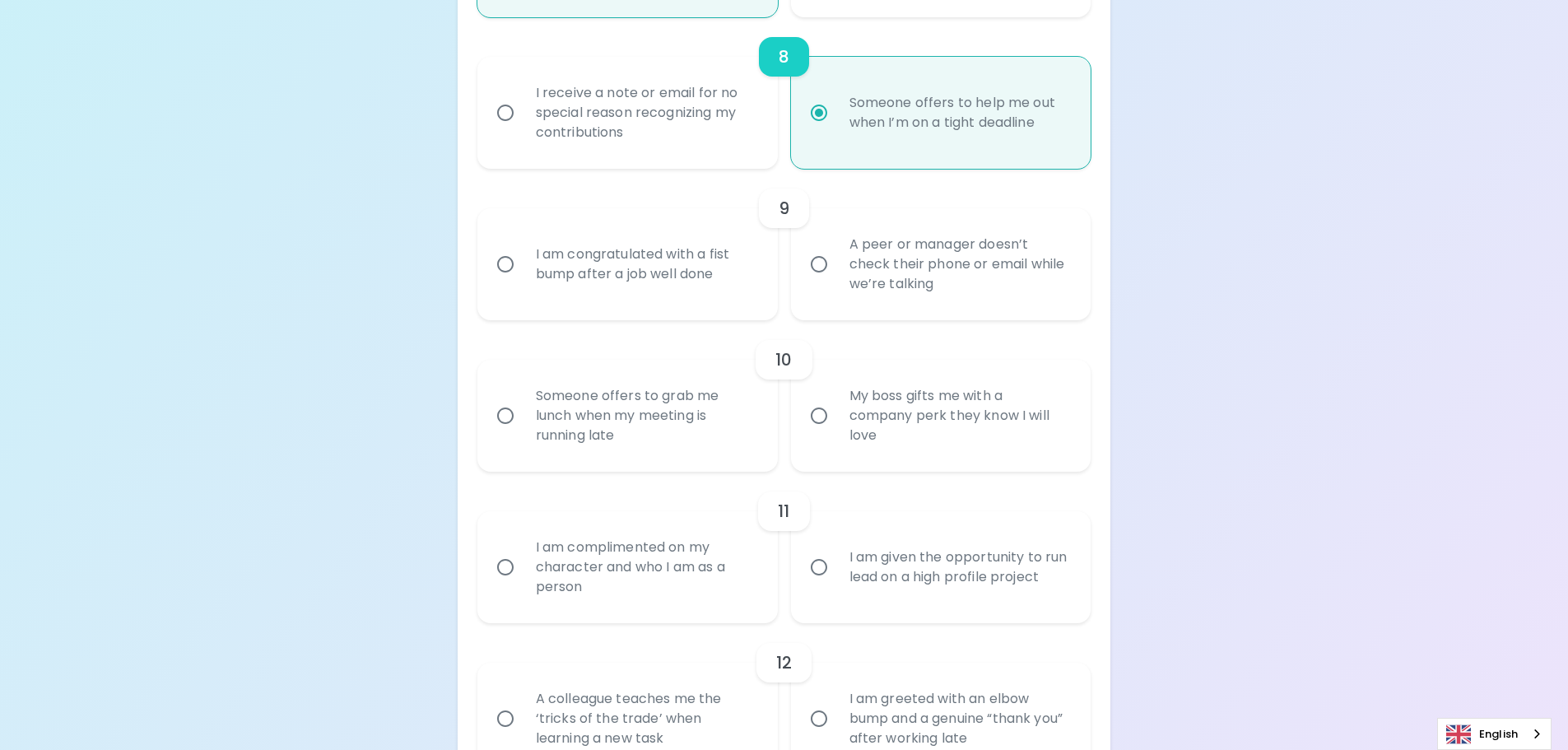
radio input "false"
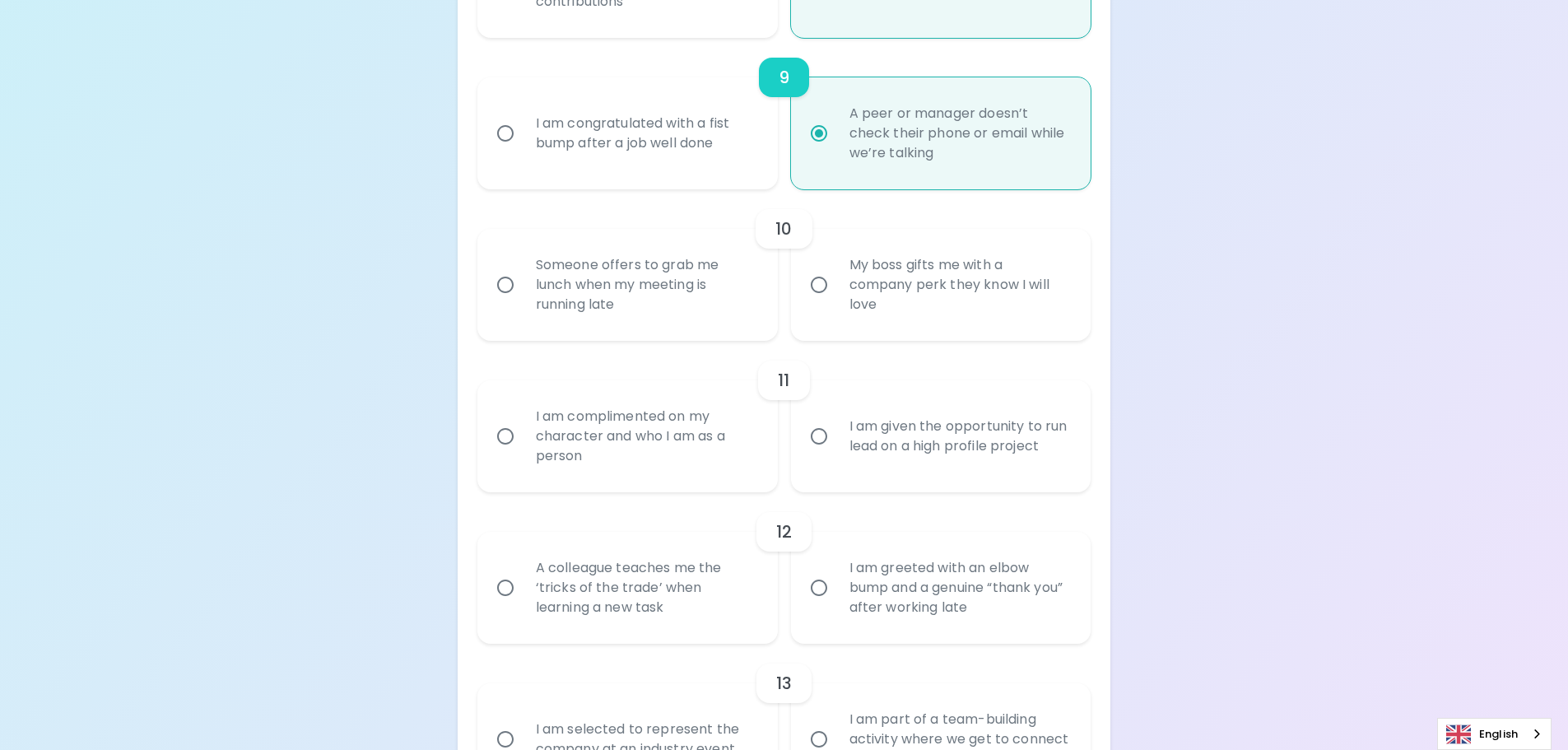
scroll to position [1569, 0]
radio input "true"
click at [697, 307] on div "Someone offers to grab me lunch when my meeting is running late" at bounding box center [645, 284] width 246 height 99
click at [523, 302] on input "Someone offers to grab me lunch when my meeting is running late" at bounding box center [505, 284] width 35 height 35
radio input "false"
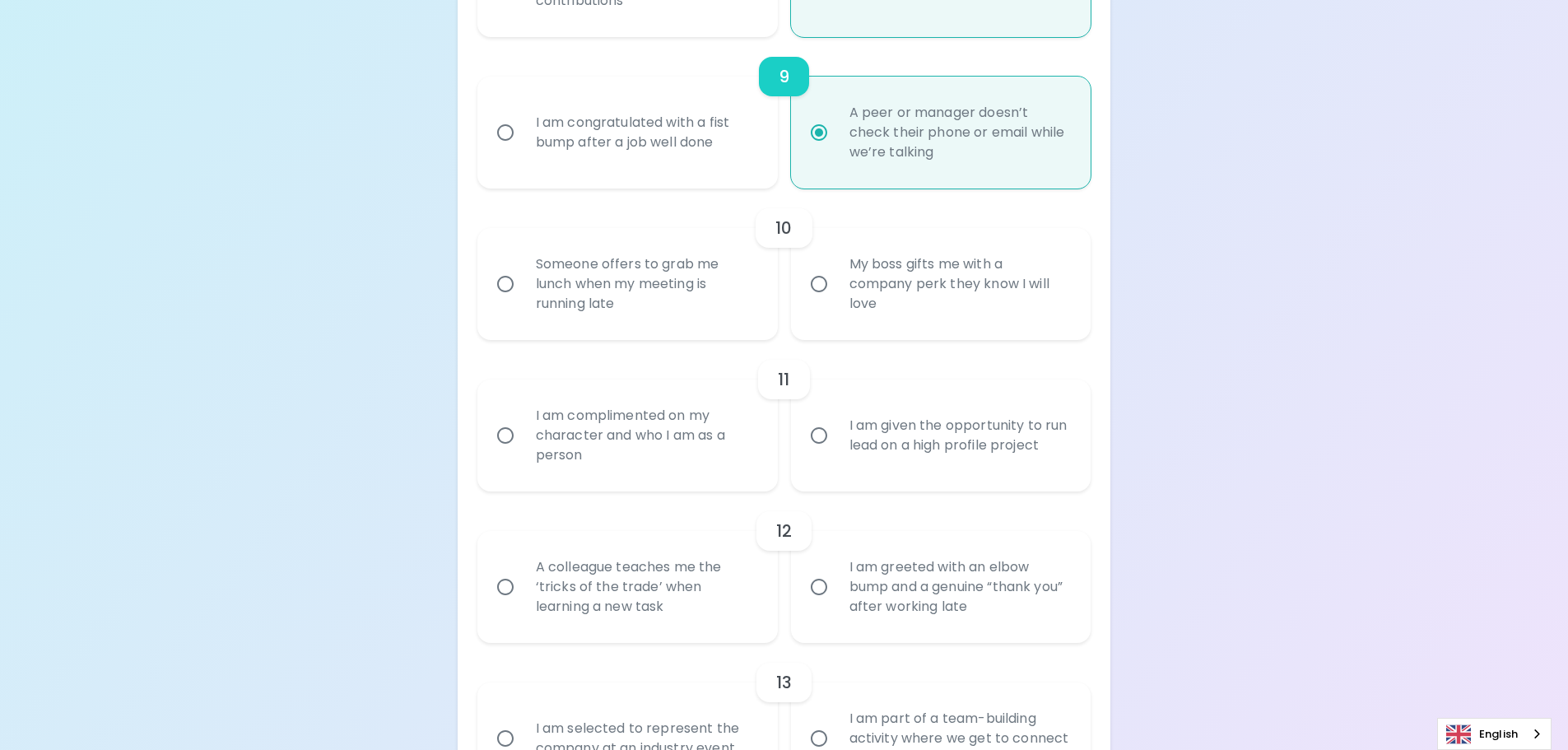
radio input "false"
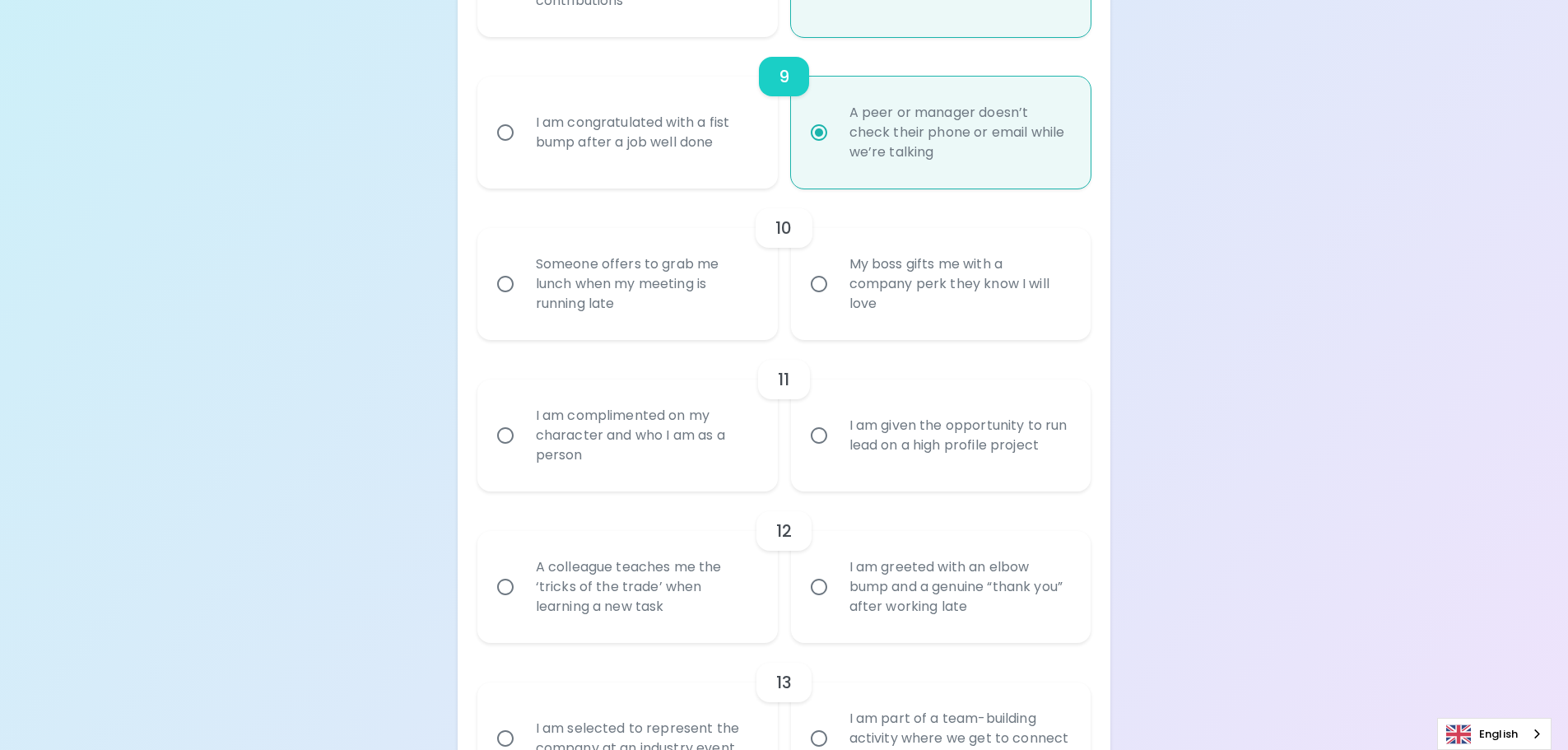
radio input "false"
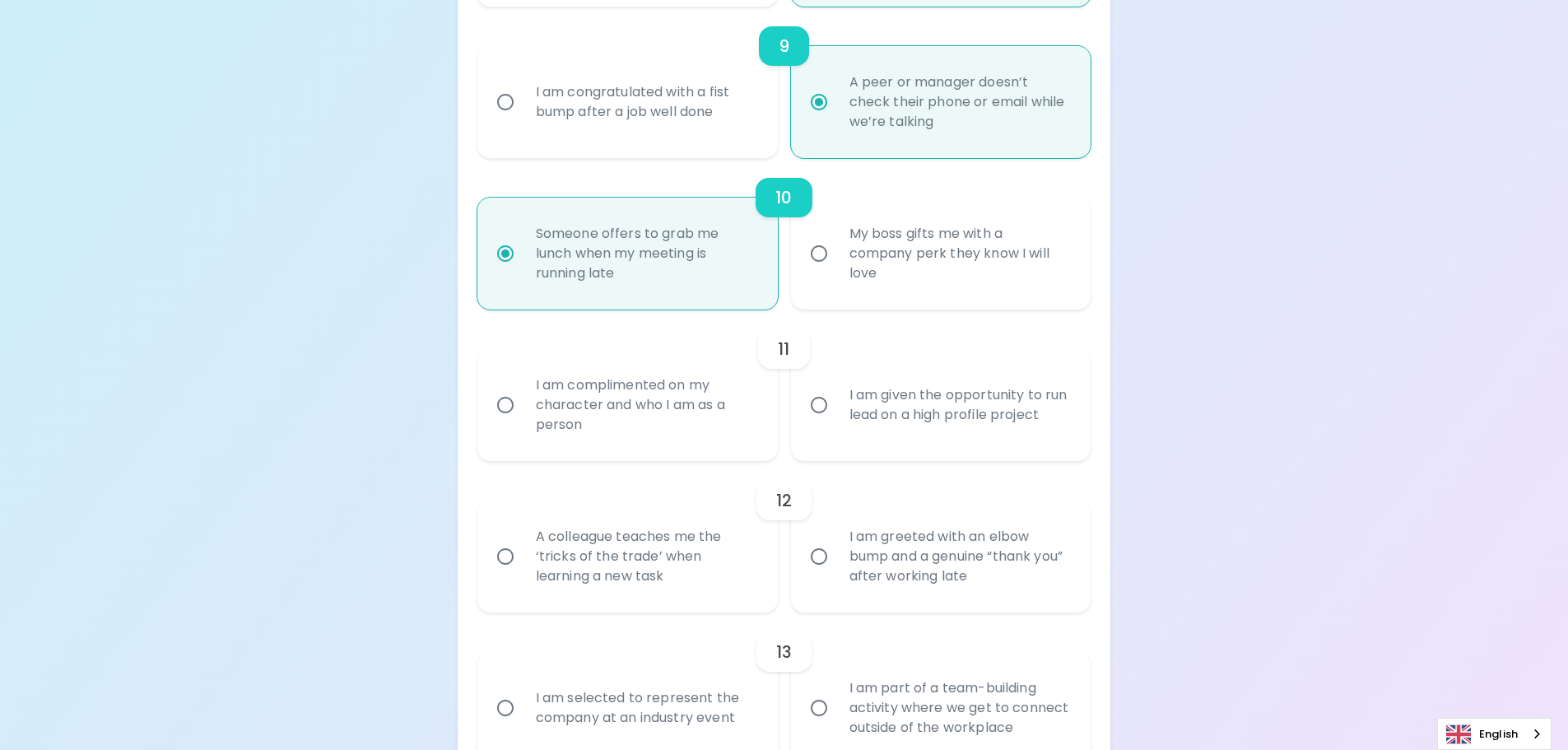
scroll to position [1586, 0]
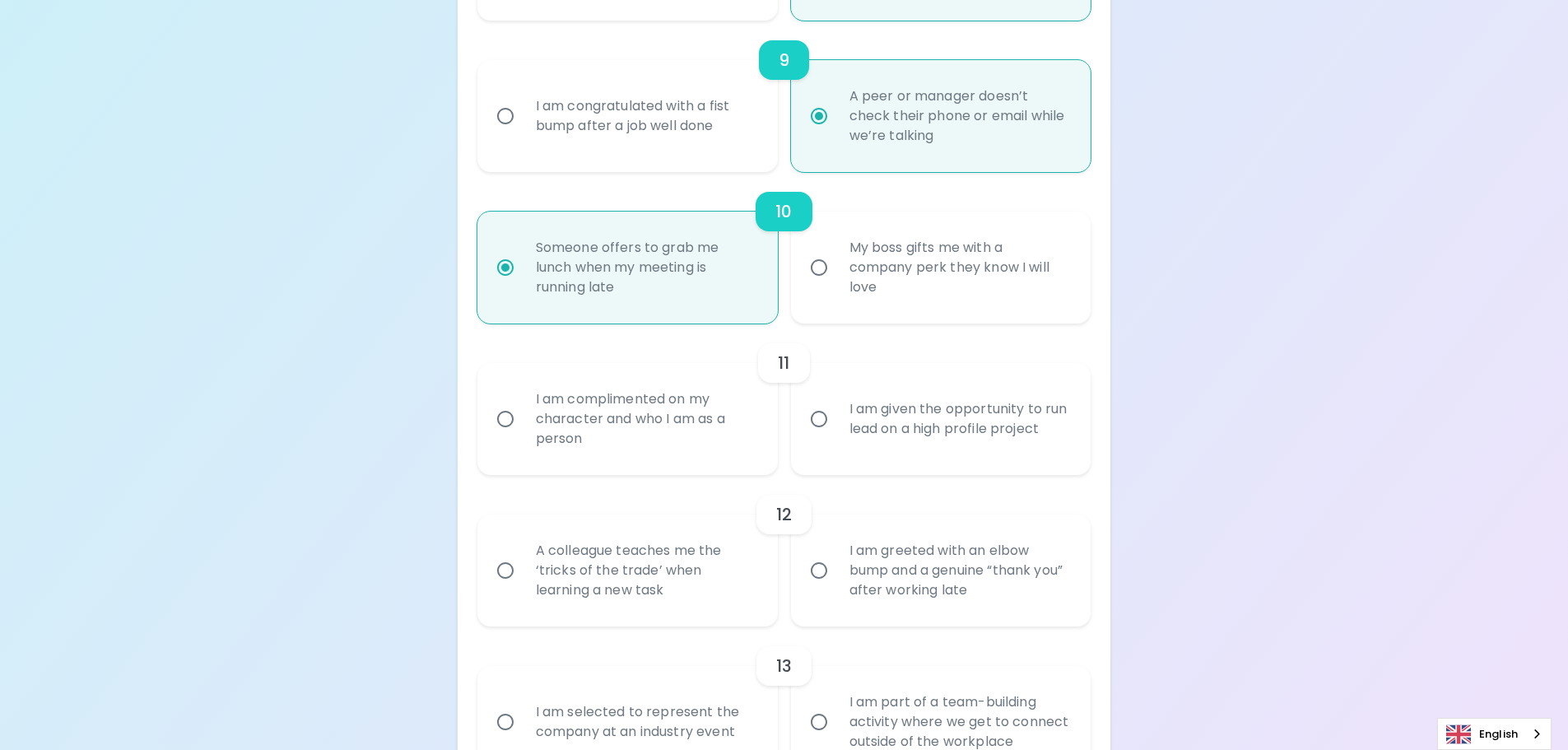
radio input "true"
click at [664, 439] on div "I am complimented on my character and who I am as a person" at bounding box center [645, 419] width 246 height 99
click at [523, 436] on input "I am complimented on my character and who I am as a person" at bounding box center [505, 419] width 35 height 35
radio input "false"
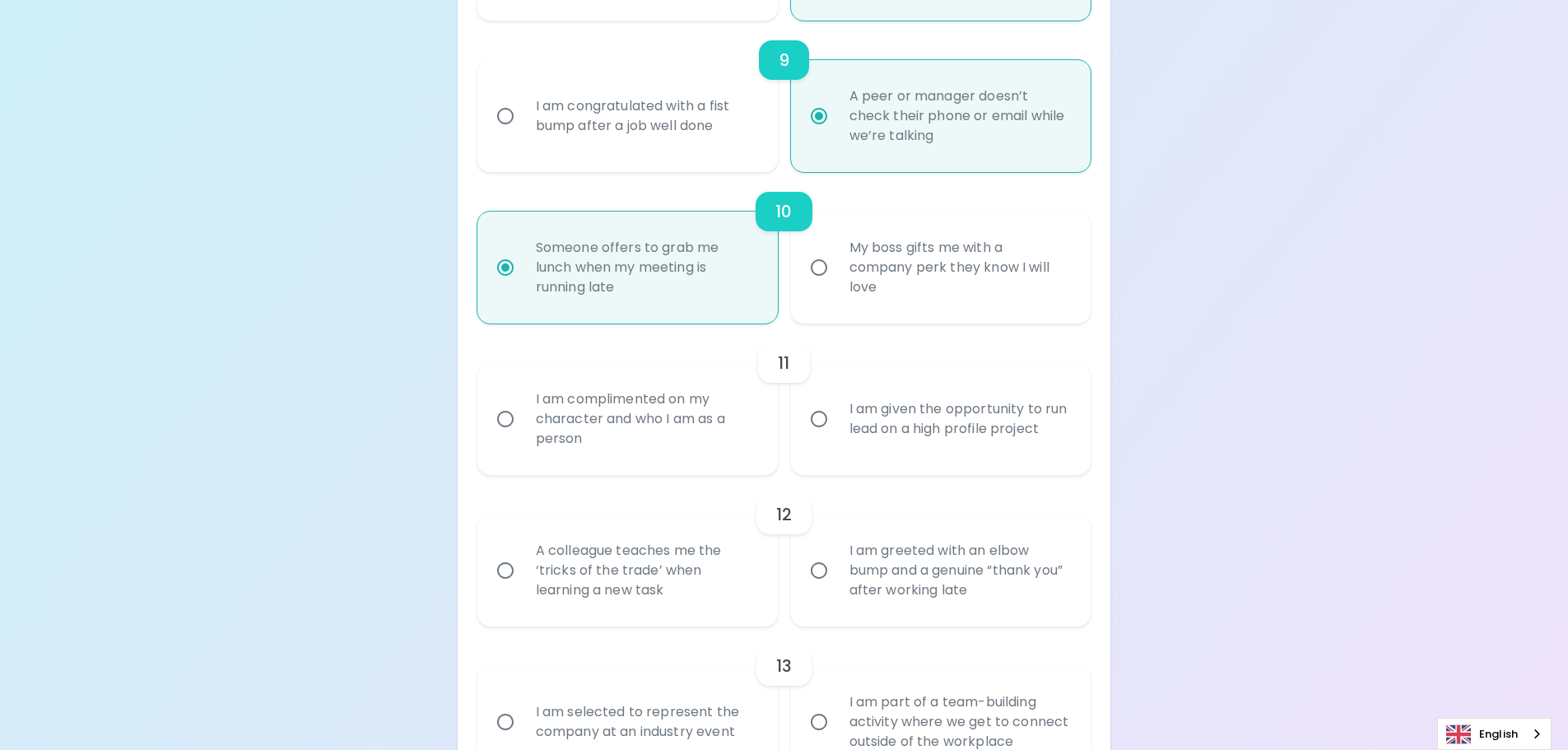
radio input "false"
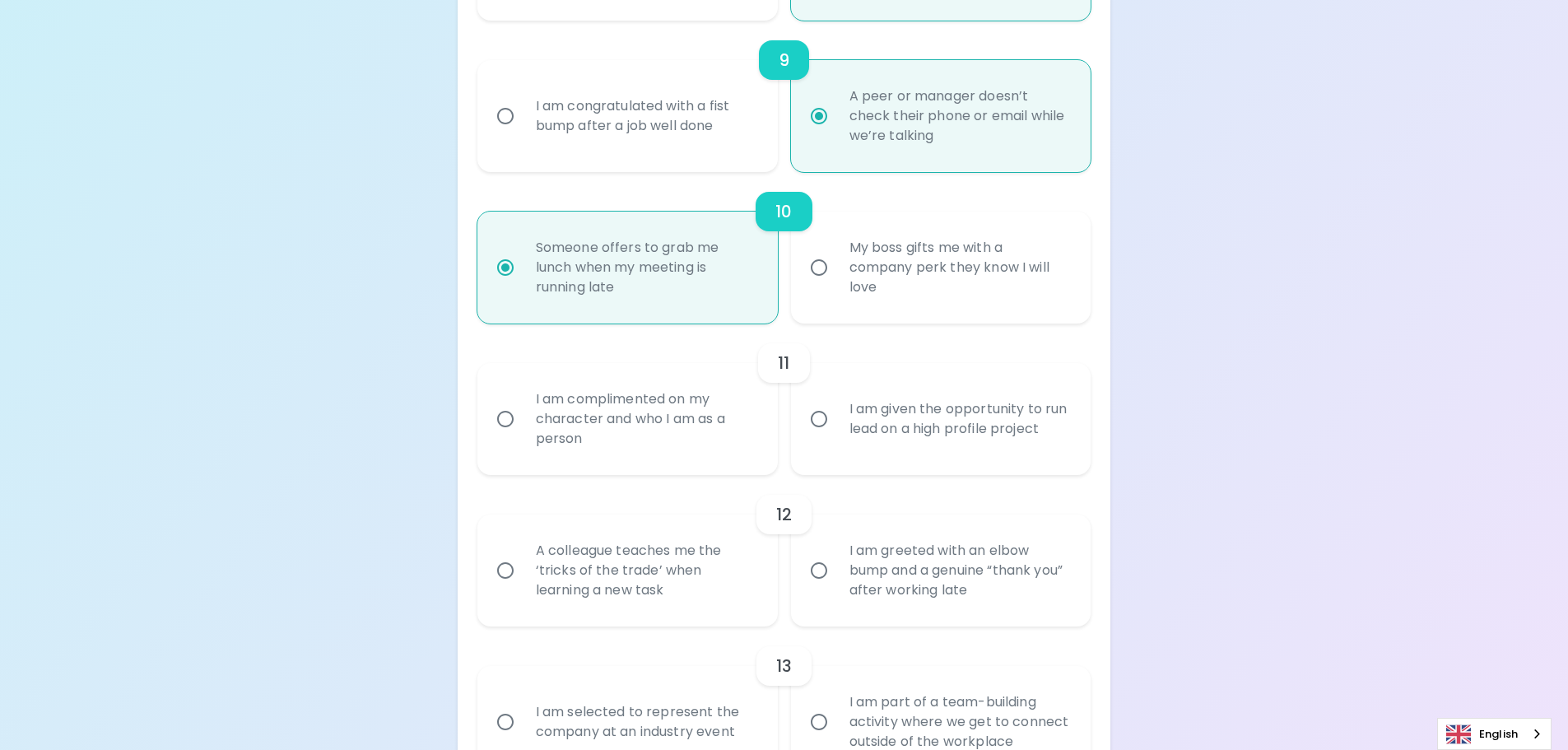
radio input "false"
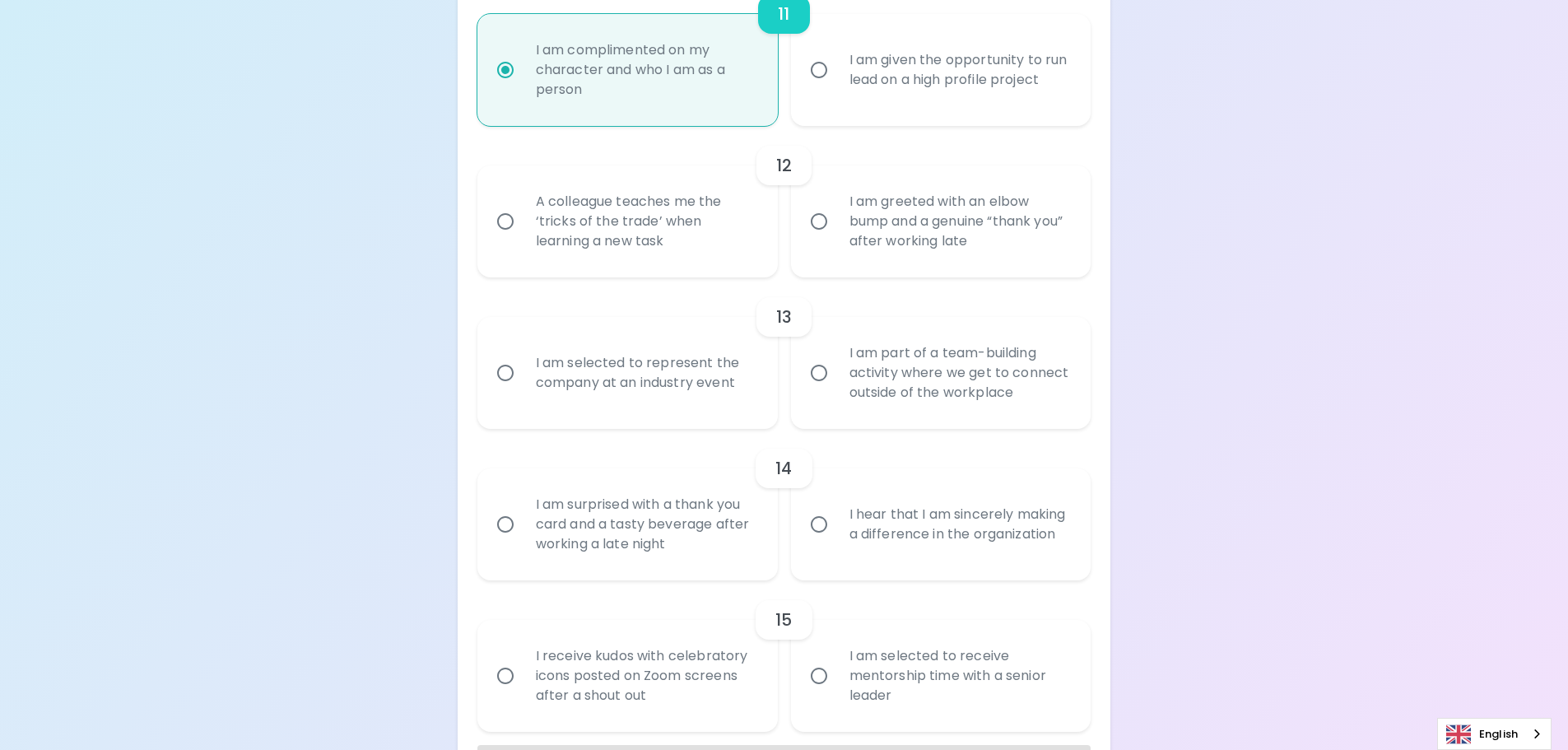
scroll to position [1964, 0]
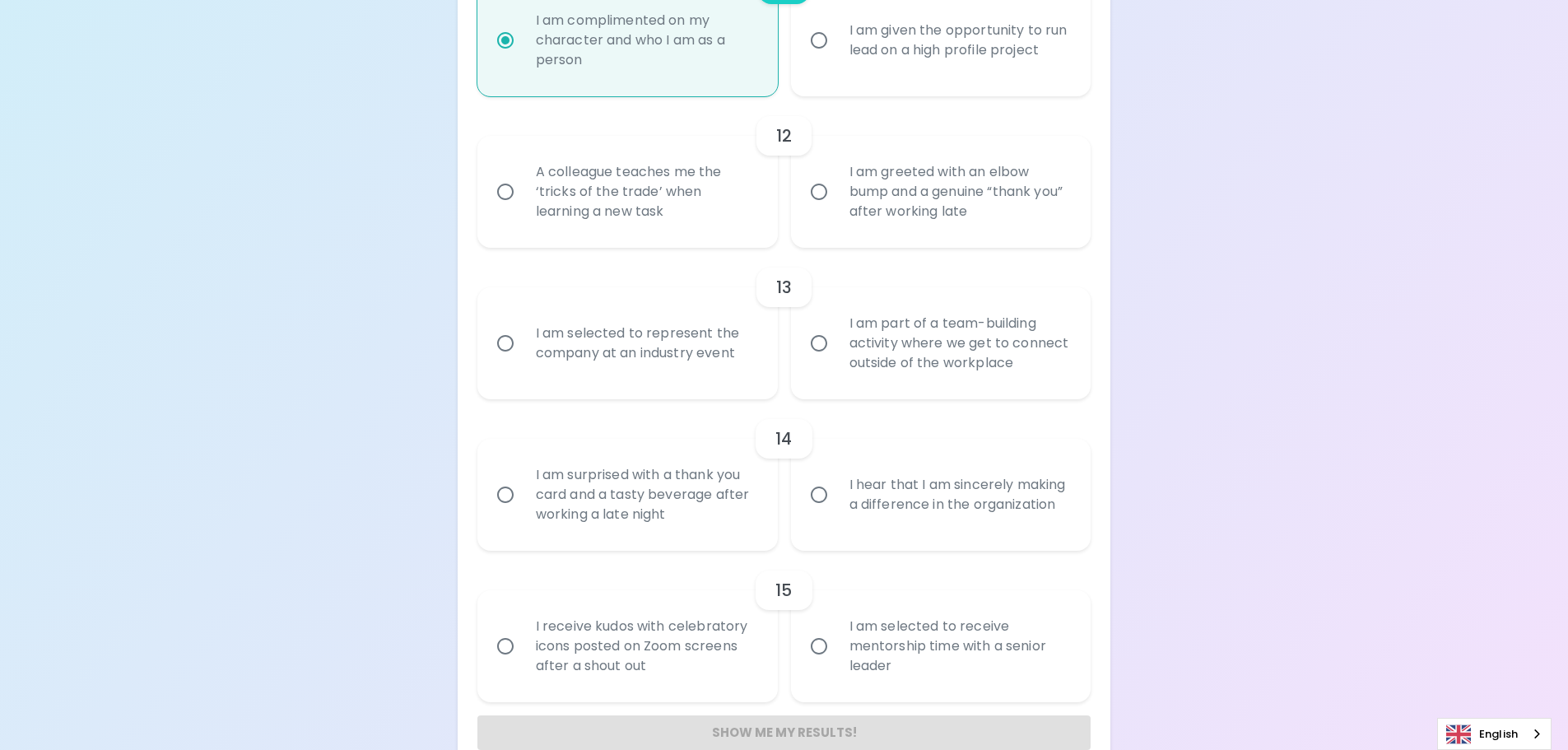
radio input "true"
click at [701, 200] on div "A colleague teaches me the ‘tricks of the trade’ when learning a new task" at bounding box center [645, 192] width 246 height 99
click at [523, 200] on input "A colleague teaches me the ‘tricks of the trade’ when learning a new task" at bounding box center [505, 192] width 35 height 35
radio input "false"
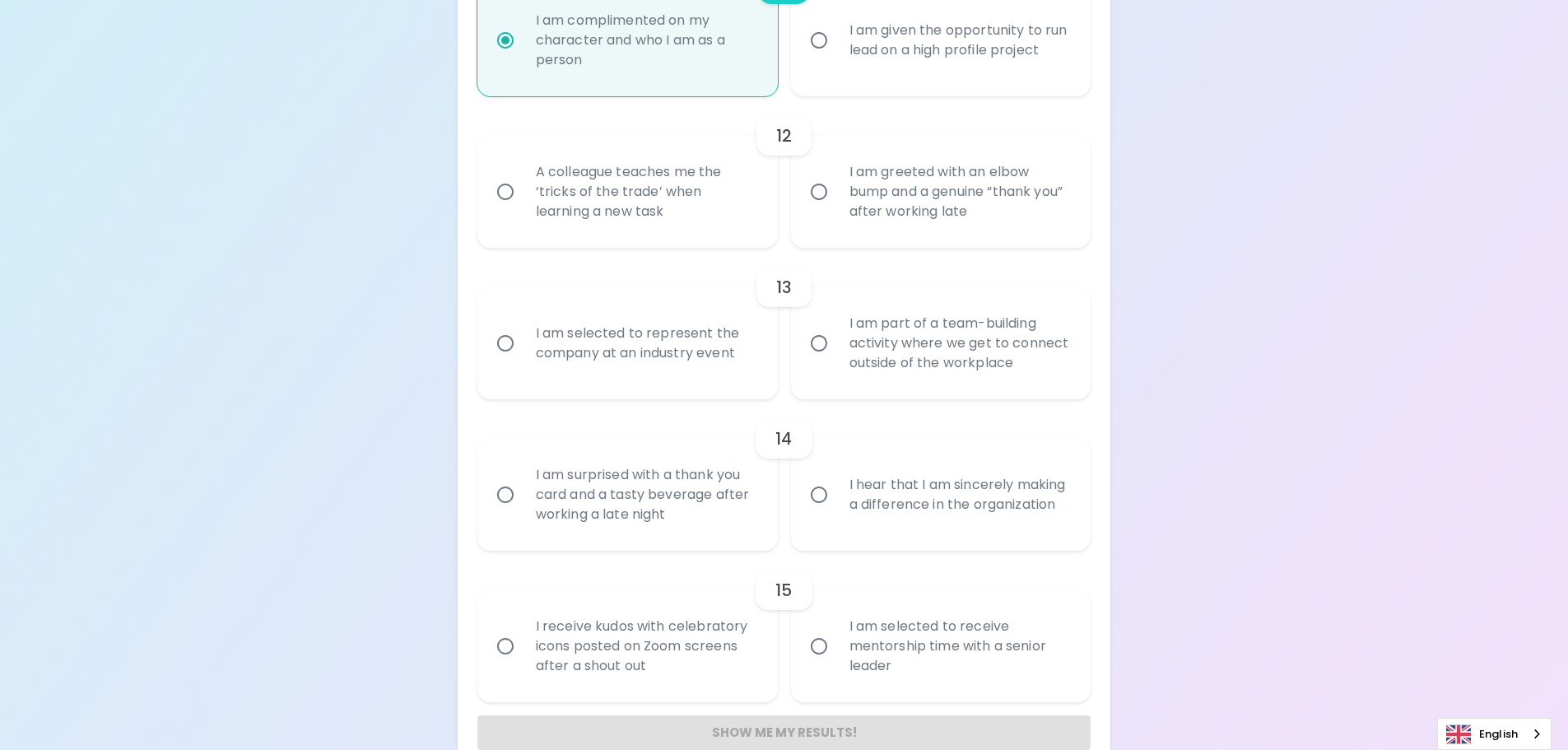
radio input "false"
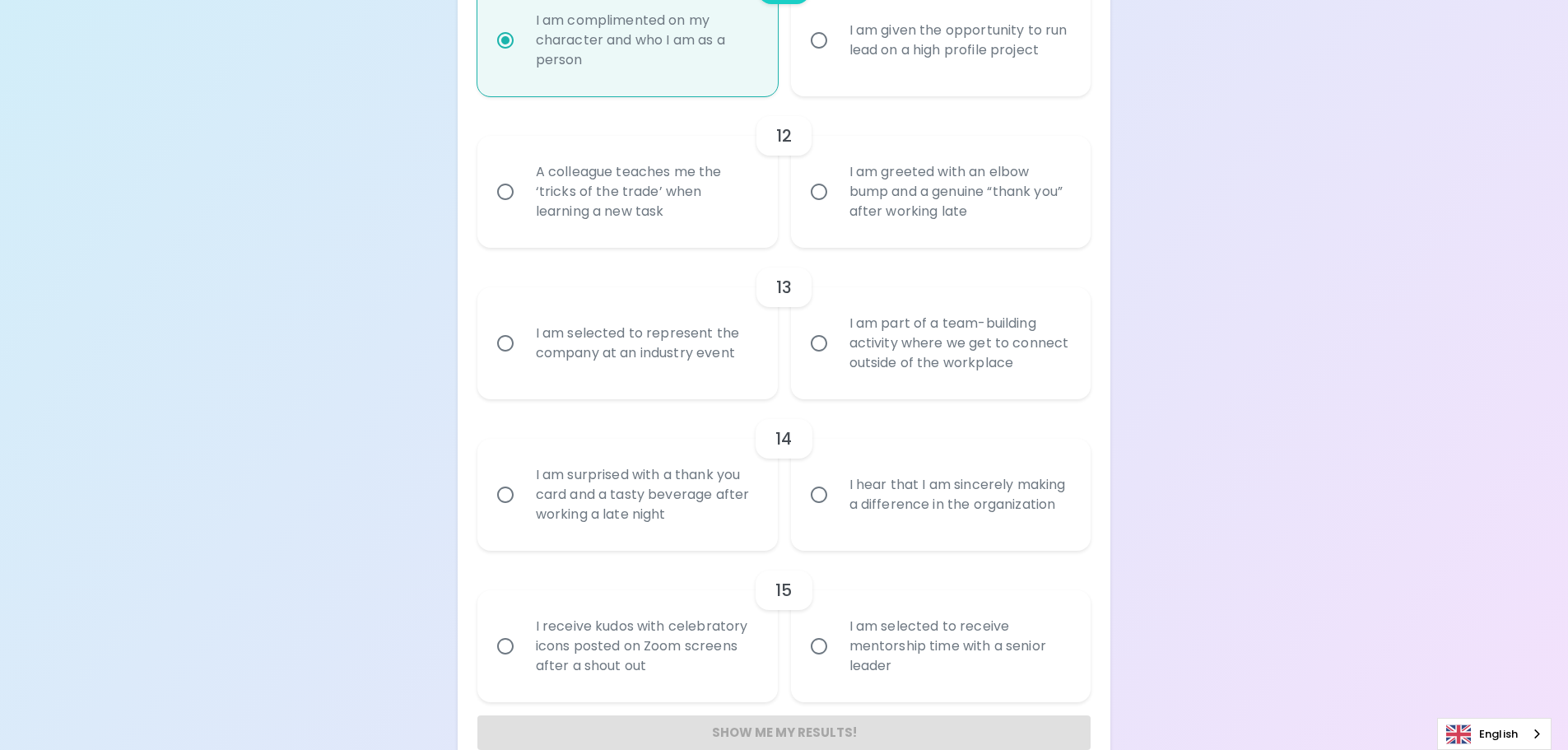
radio input "false"
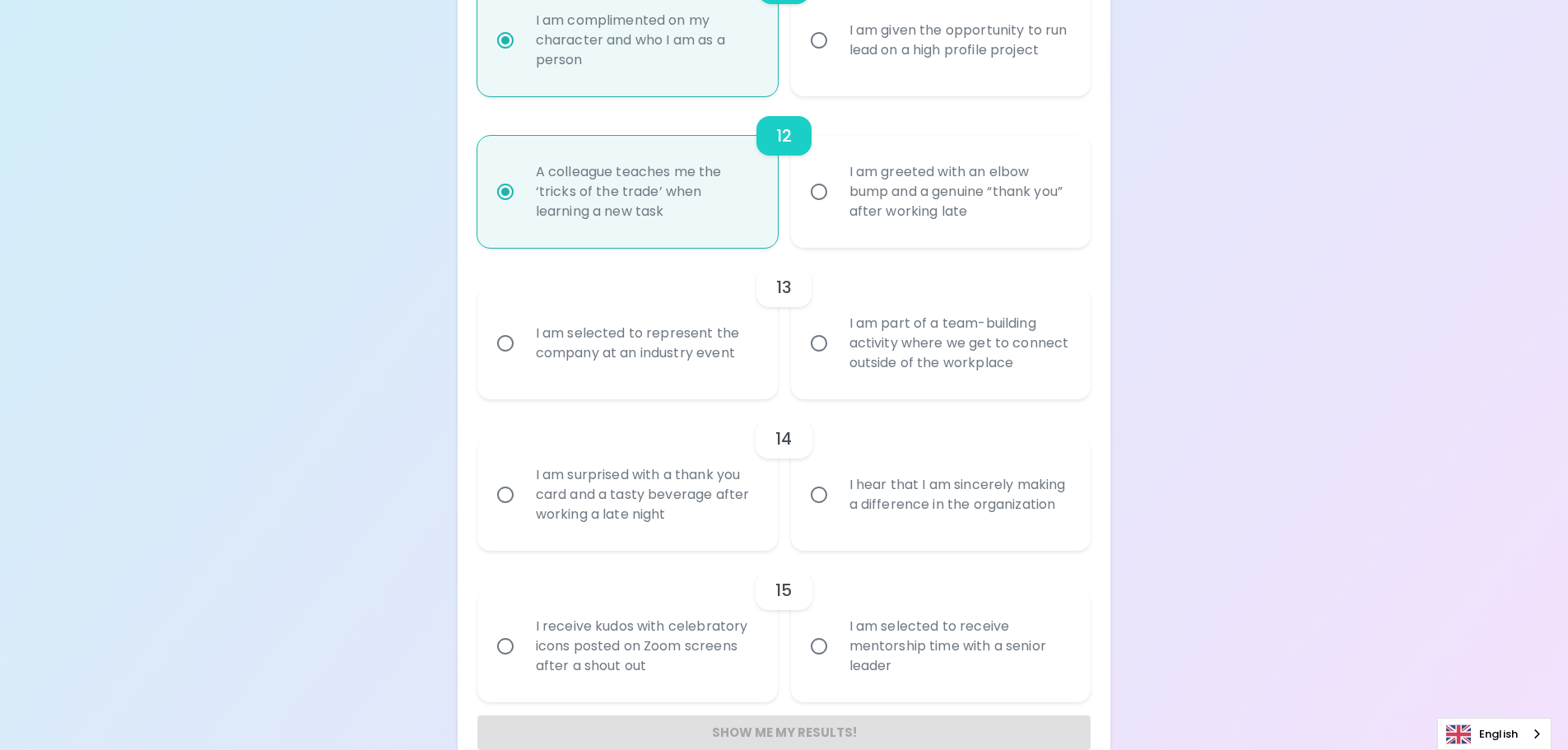
scroll to position [1998, 0]
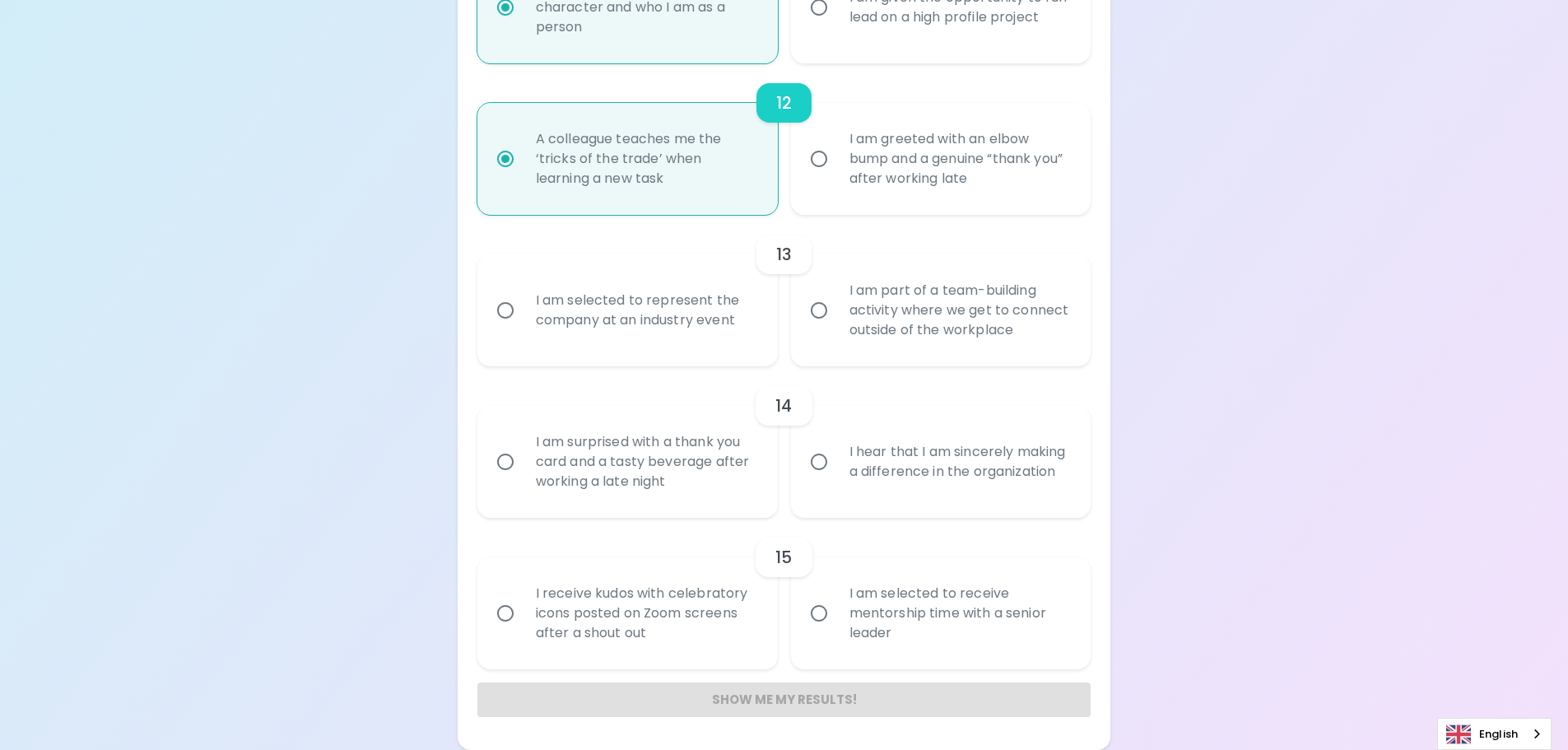
radio input "true"
click at [891, 310] on div "I am part of a team-building activity where we get to connect outside of the wo…" at bounding box center [959, 310] width 246 height 99
click at [836, 310] on input "I am part of a team-building activity where we get to connect outside of the wo…" at bounding box center [819, 310] width 35 height 35
radio input "false"
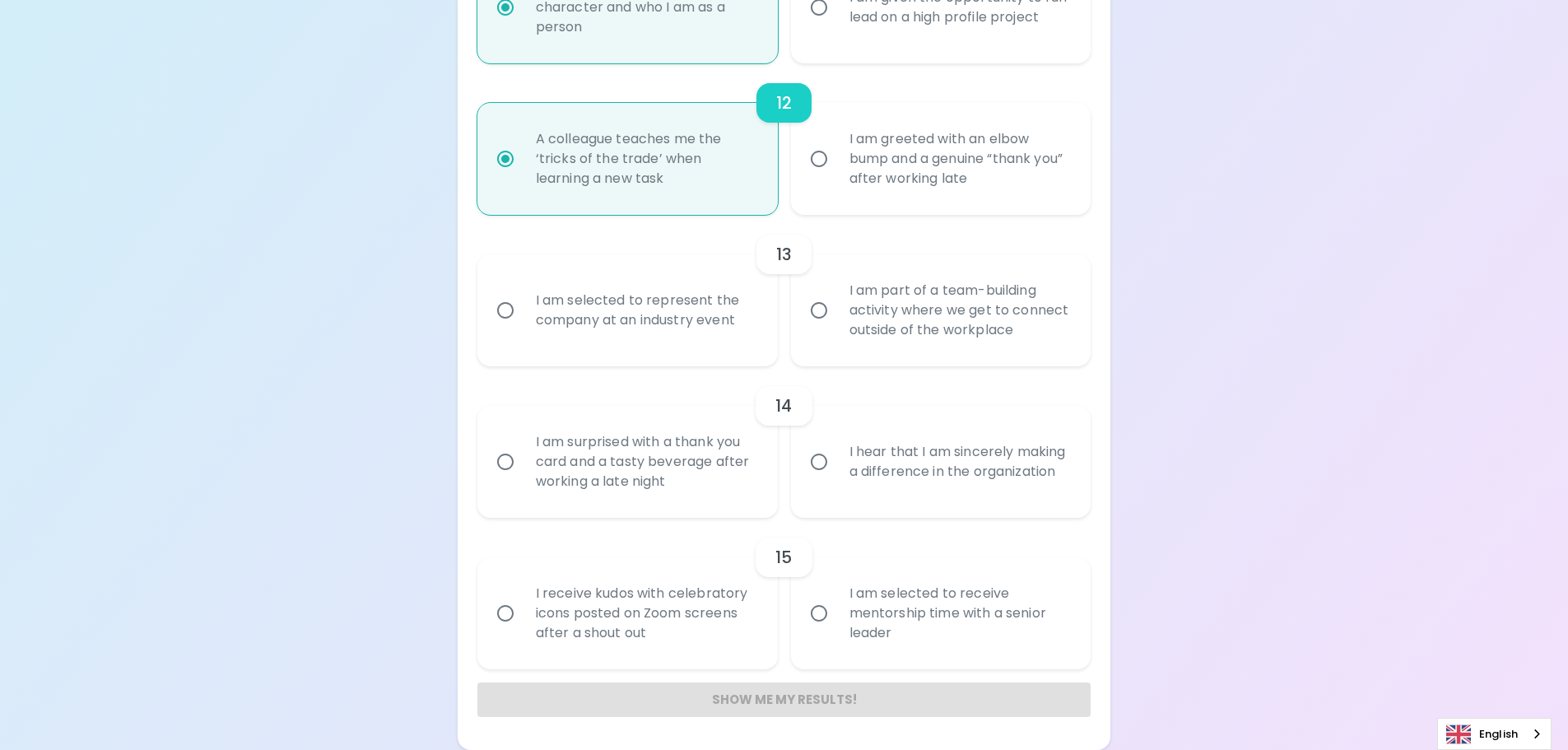
radio input "false"
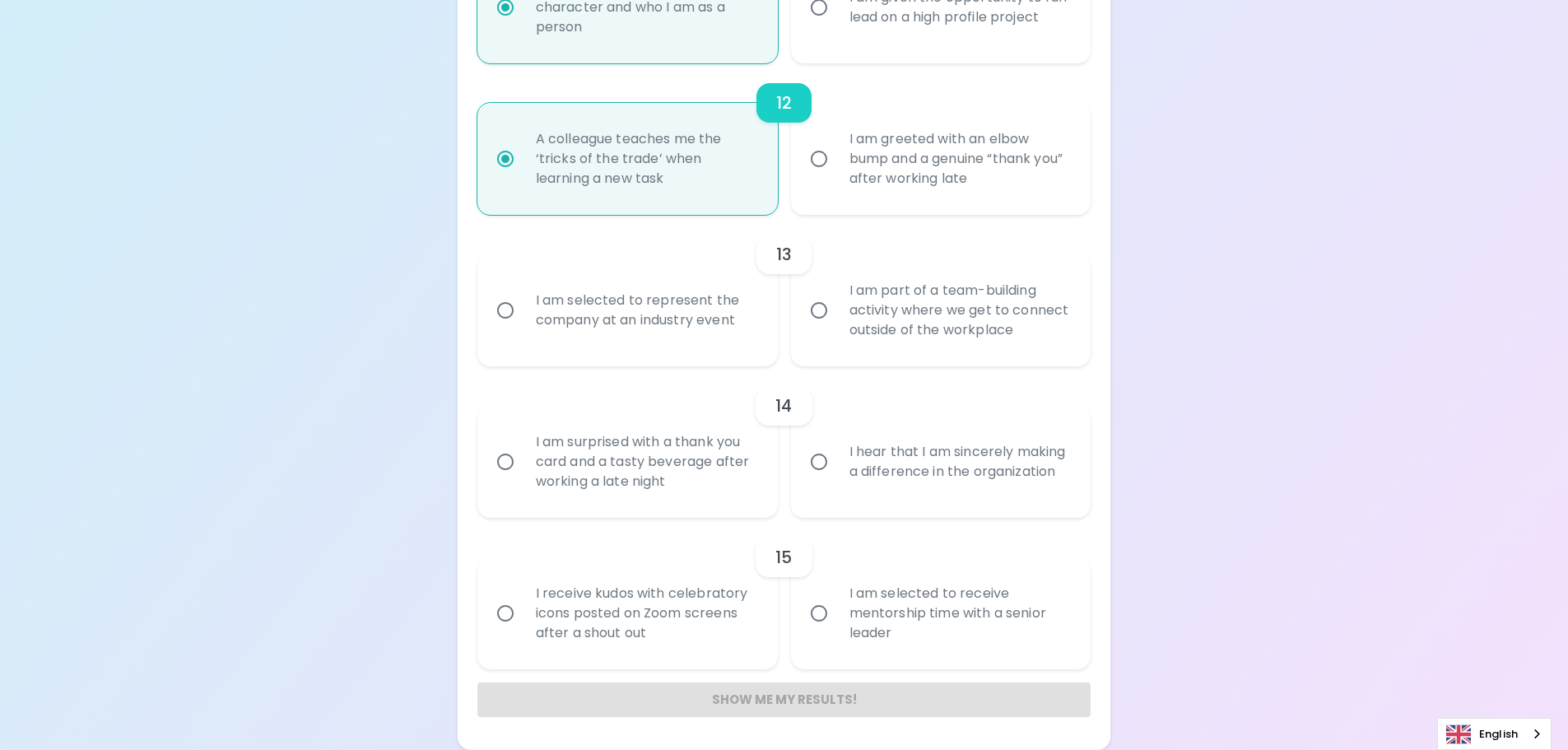
radio input "false"
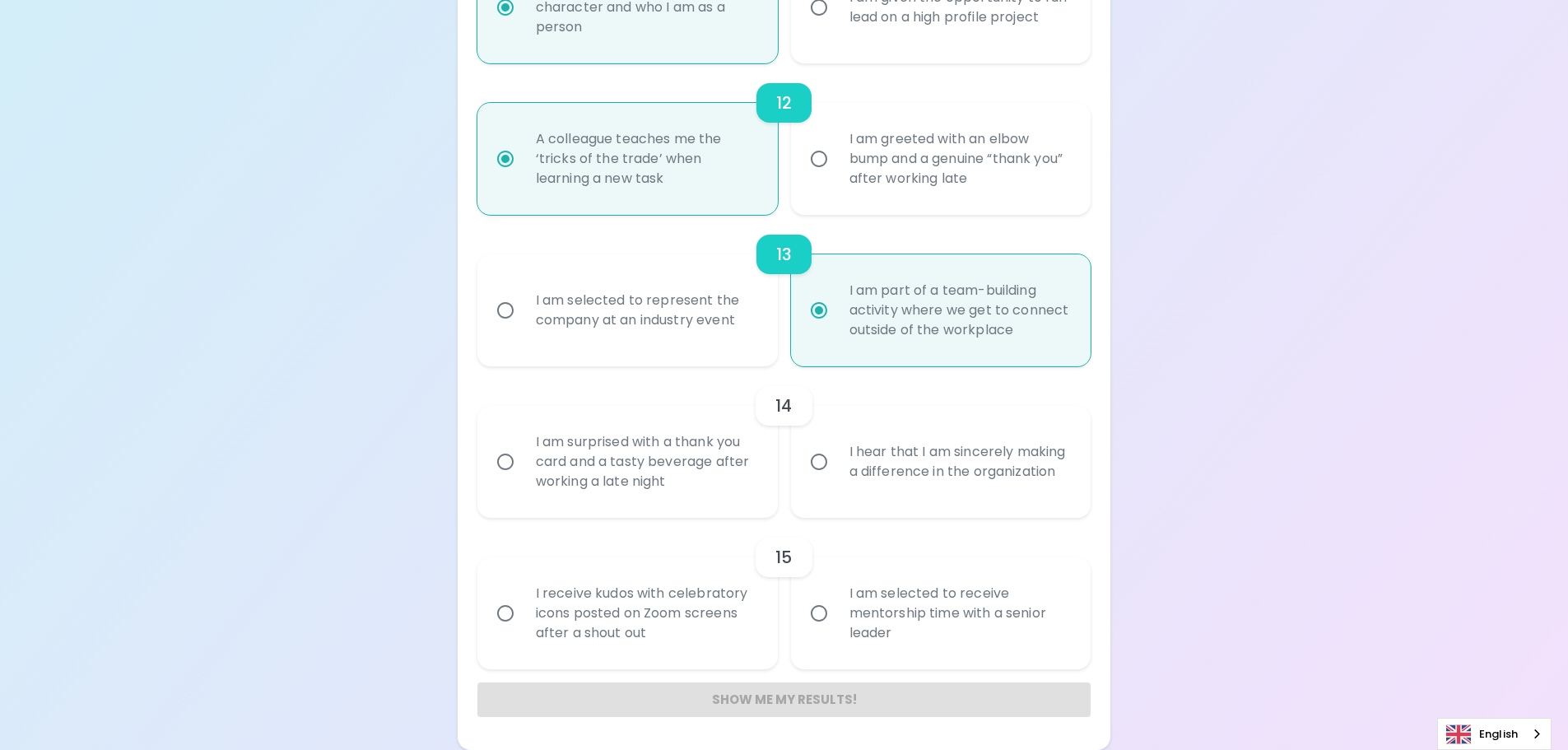
radio input "true"
click at [642, 477] on div "I am surprised with a thank you card and a tasty beverage after working a late …" at bounding box center [645, 461] width 246 height 99
click at [523, 477] on input "I am surprised with a thank you card and a tasty beverage after working a late …" at bounding box center [505, 462] width 35 height 35
radio input "false"
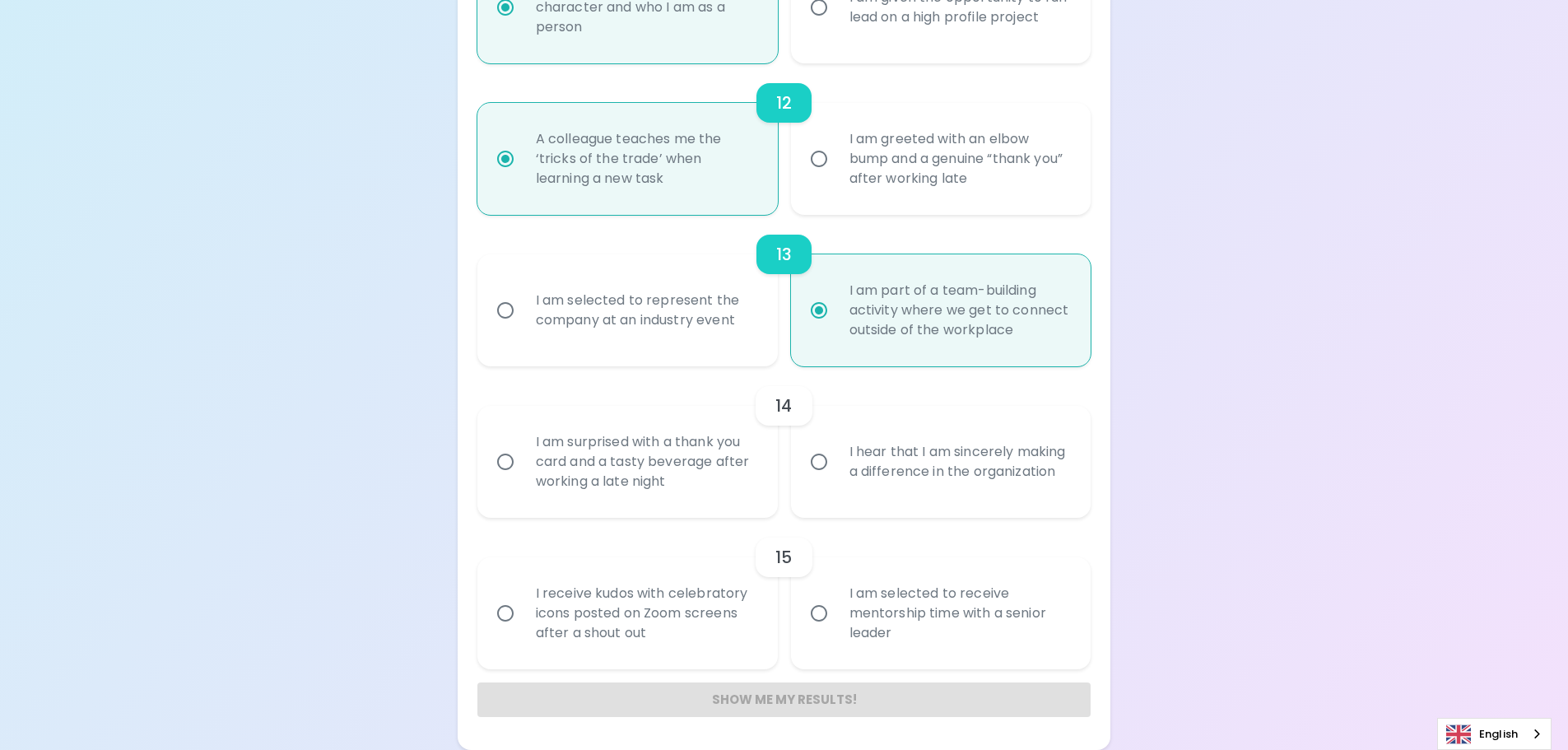
radio input "false"
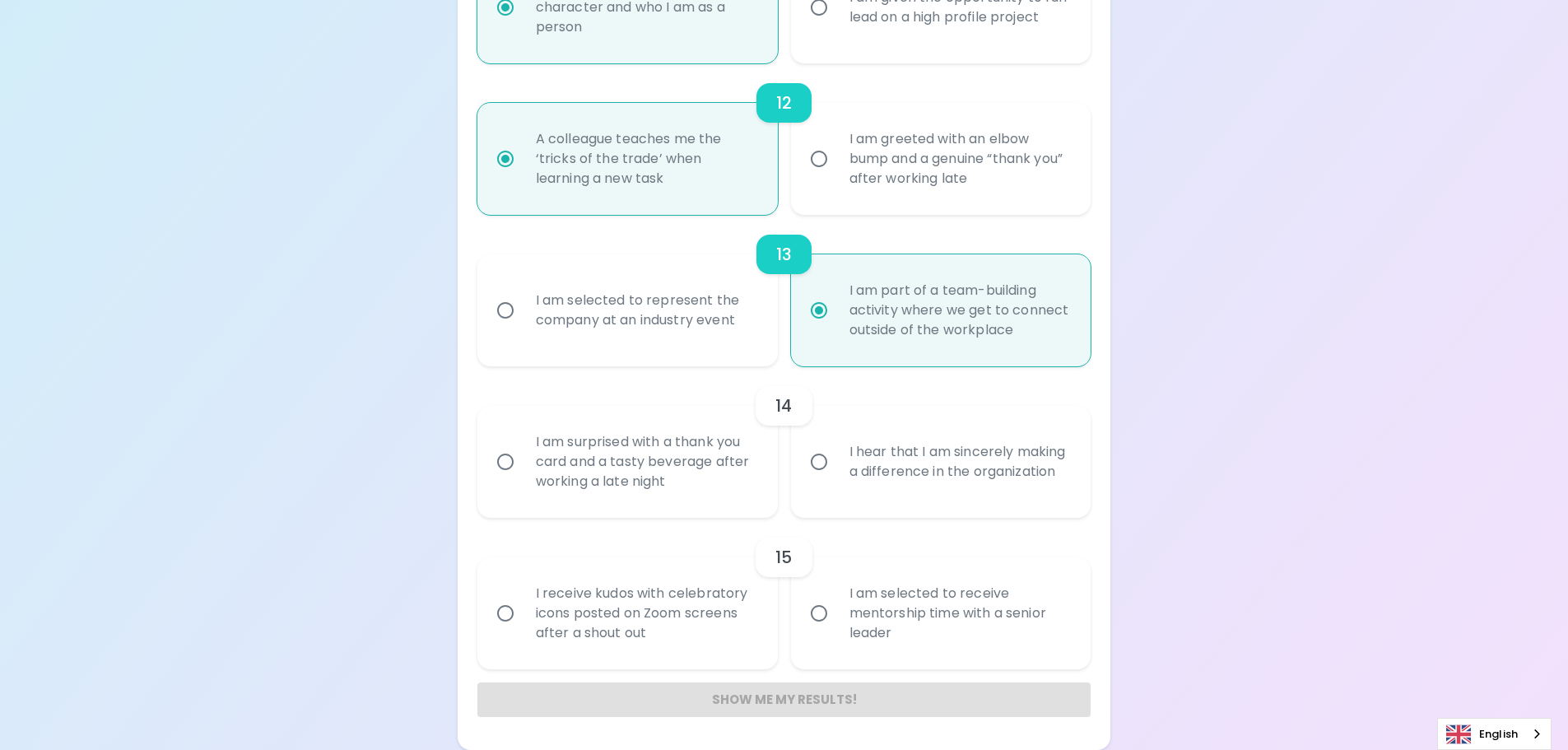
radio input "false"
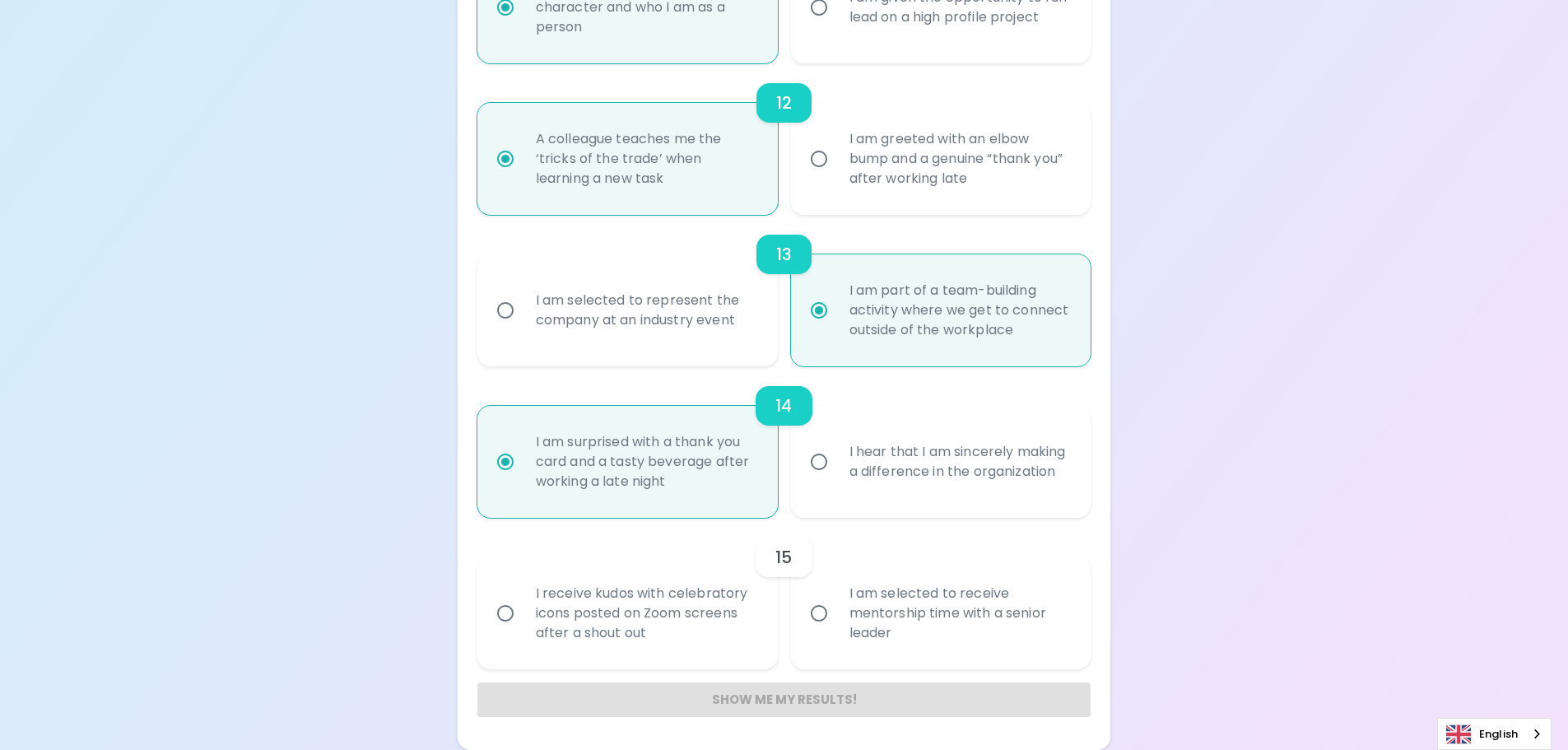
radio input "true"
click at [714, 632] on div "I receive kudos with celebratory icons posted on Zoom screens after a shout out" at bounding box center [645, 613] width 246 height 99
click at [523, 631] on input "I receive kudos with celebratory icons posted on Zoom screens after a shout out" at bounding box center [505, 613] width 35 height 35
radio input "false"
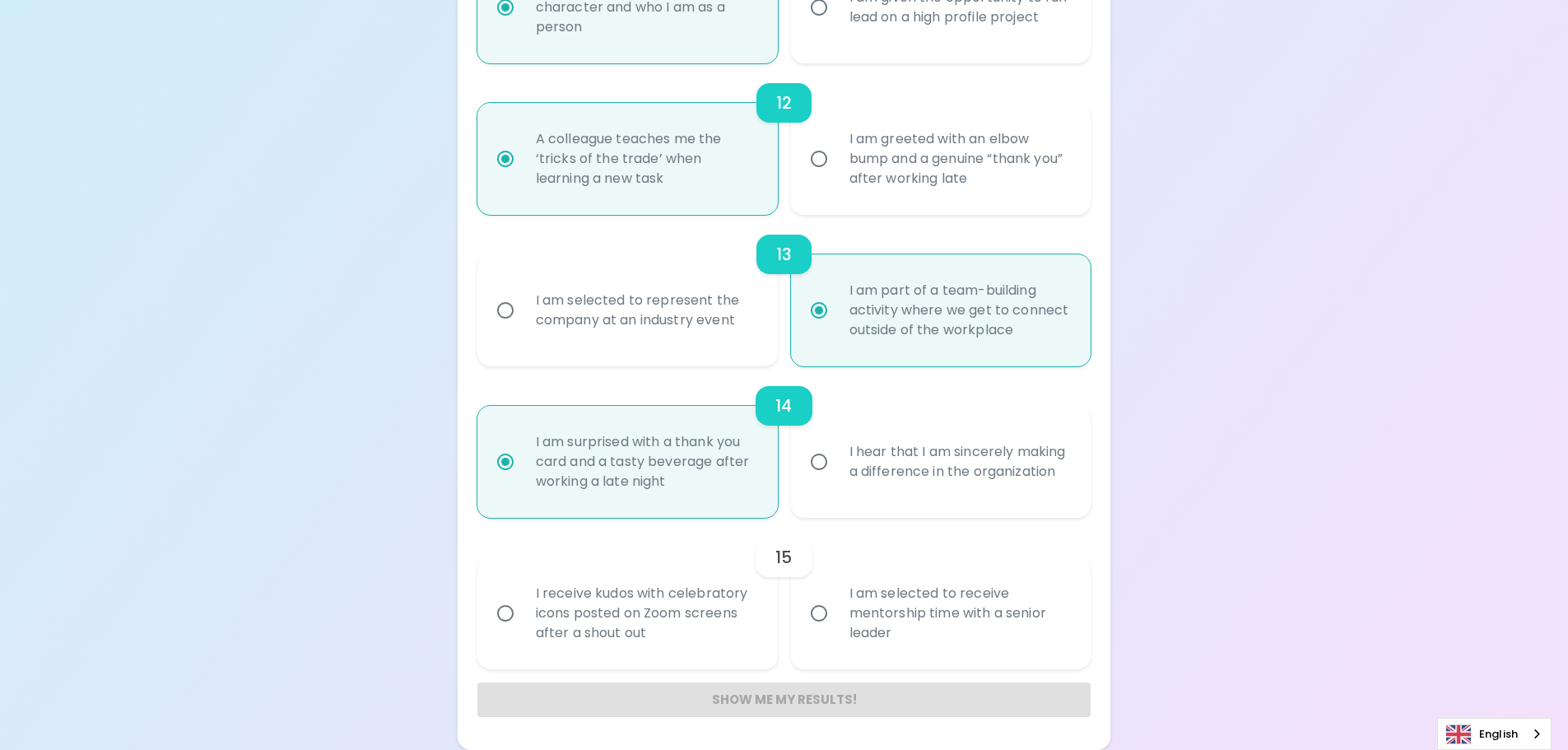
radio input "false"
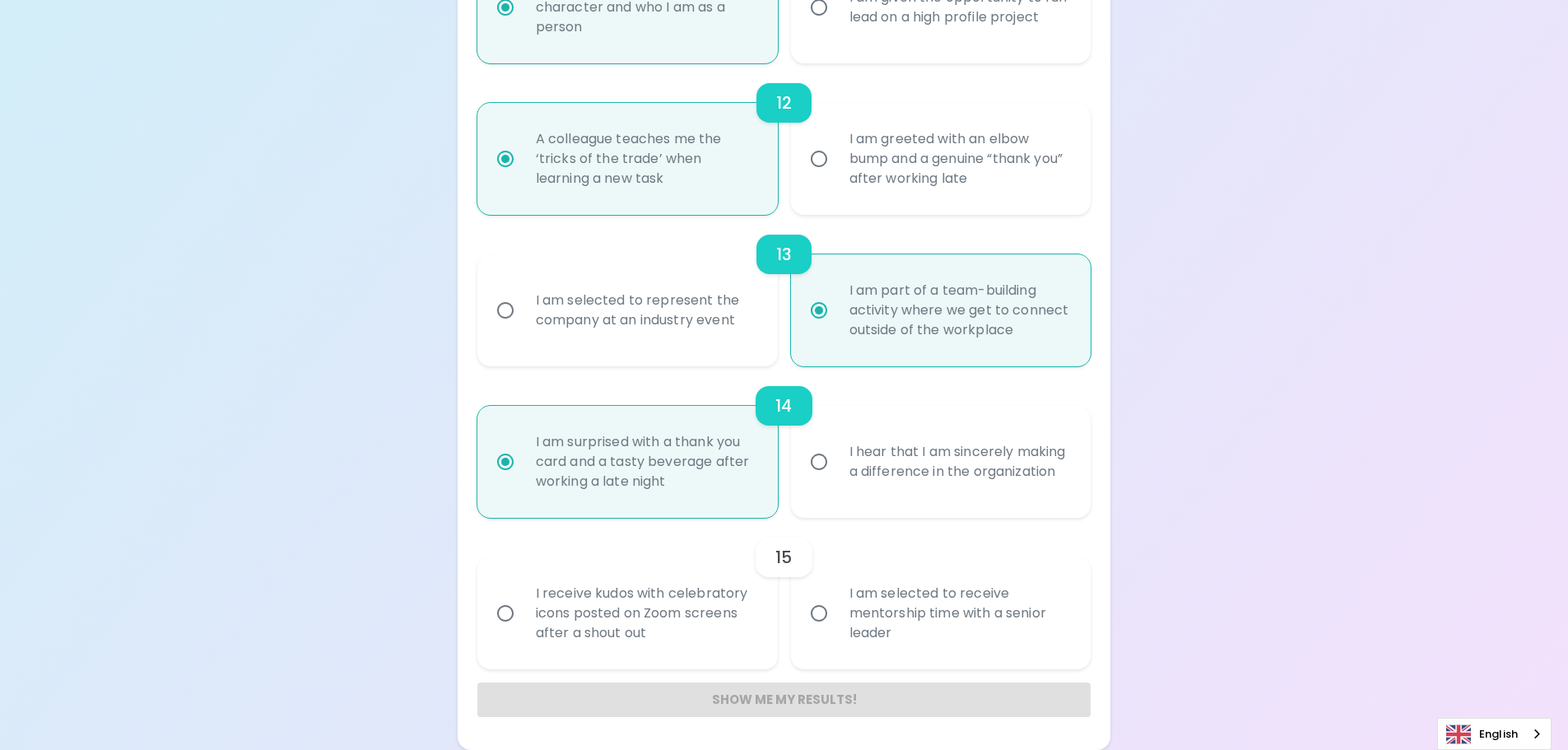
radio input "false"
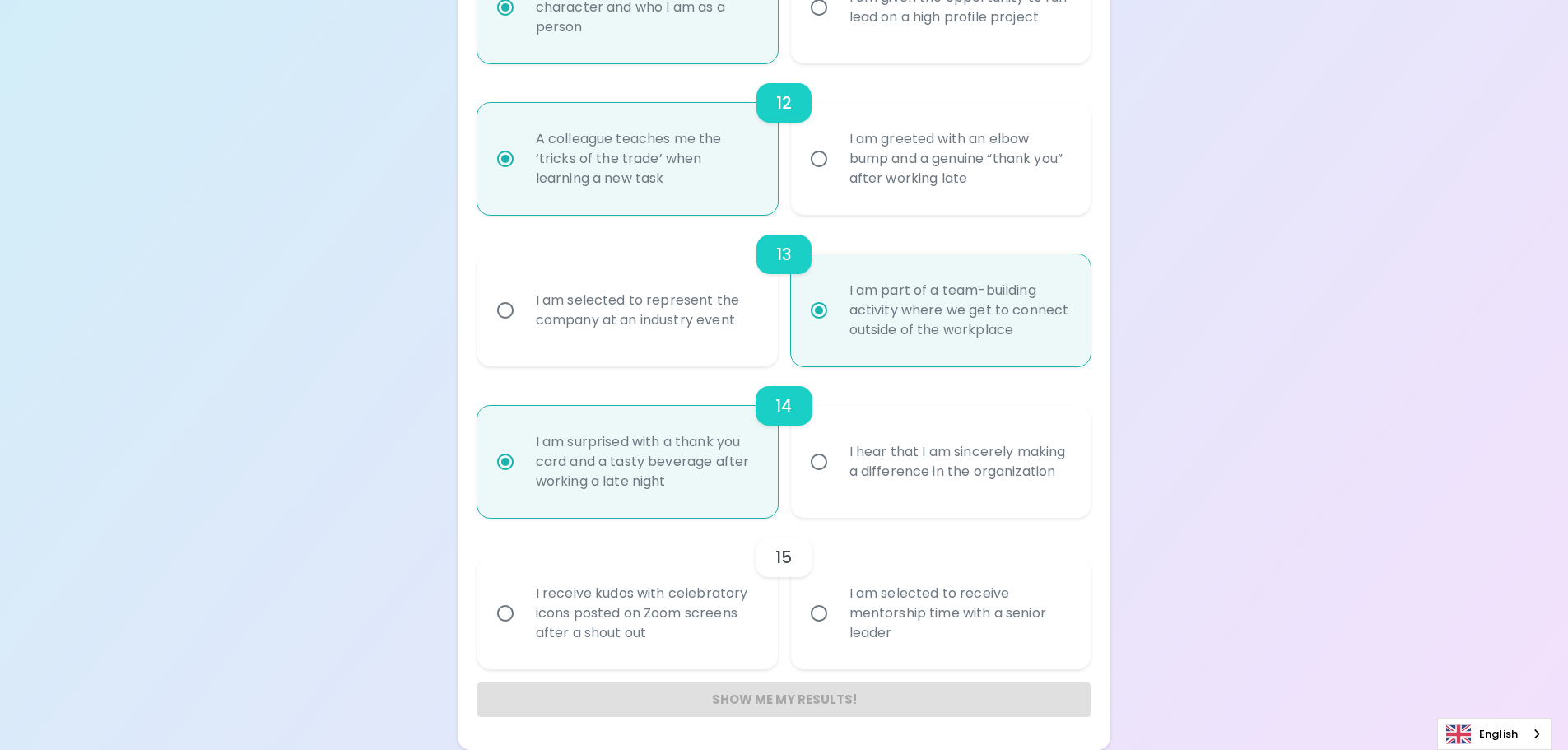
radio input "false"
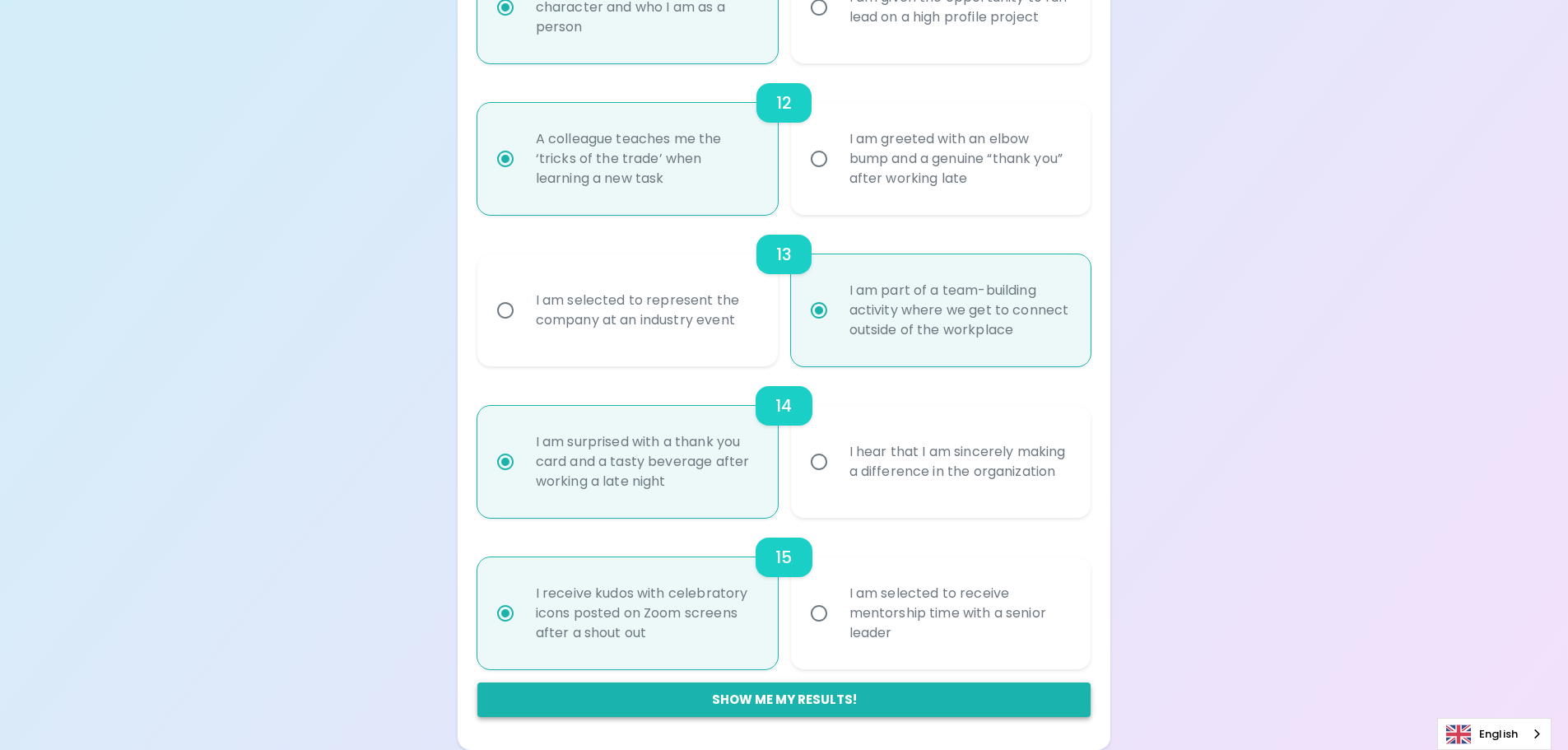
radio input "true"
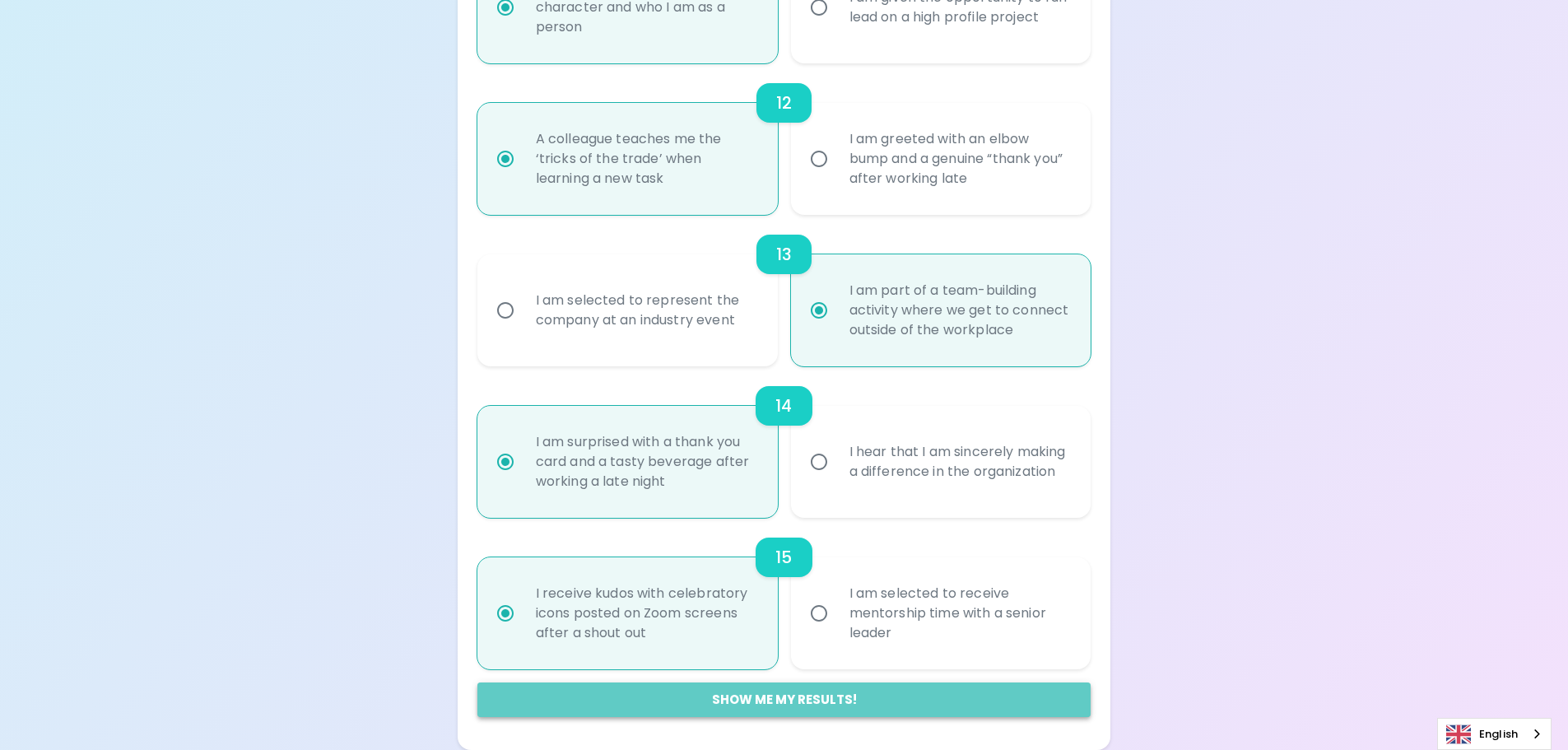
click at [750, 705] on button "Show me my results!" at bounding box center [784, 700] width 614 height 35
radio input "false"
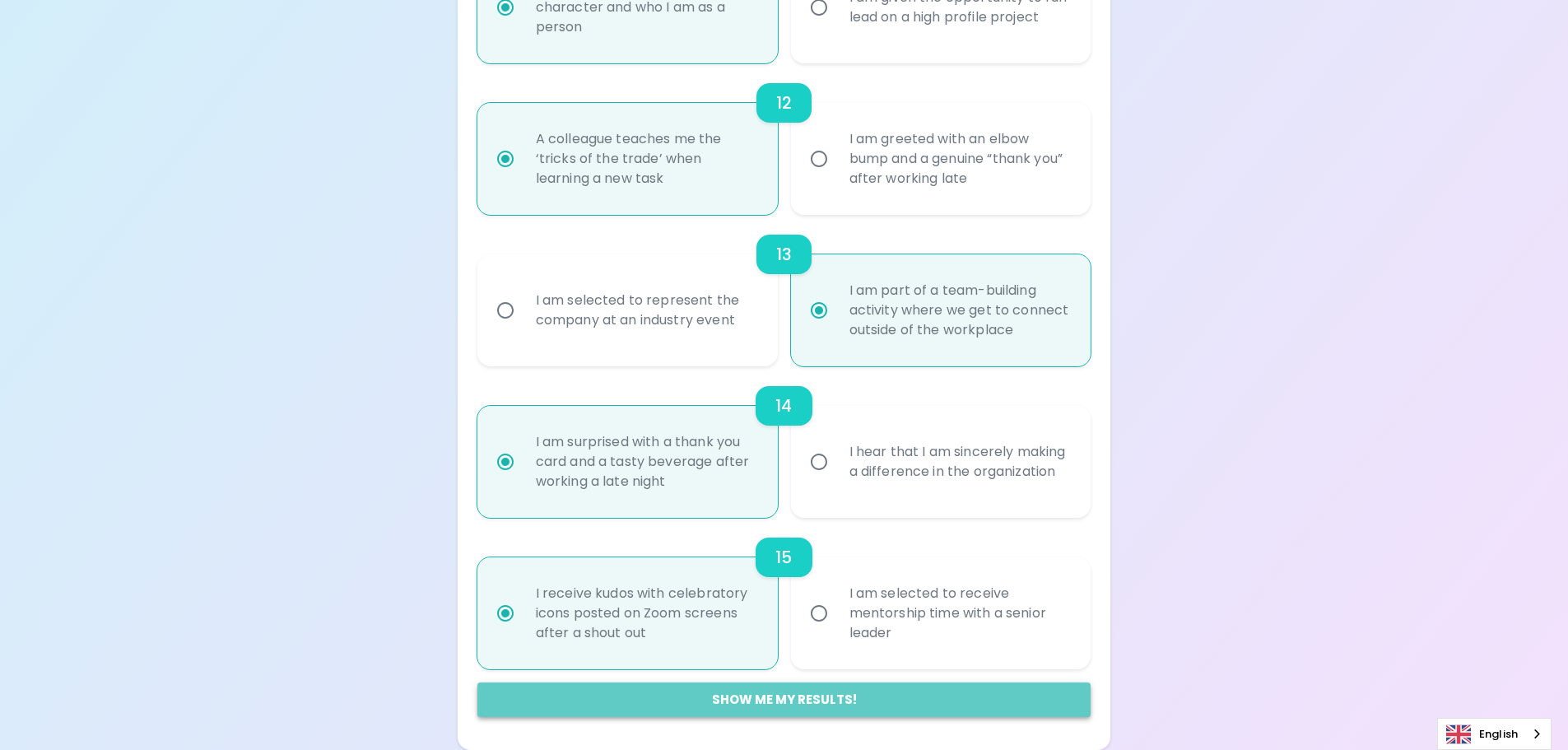
radio input "false"
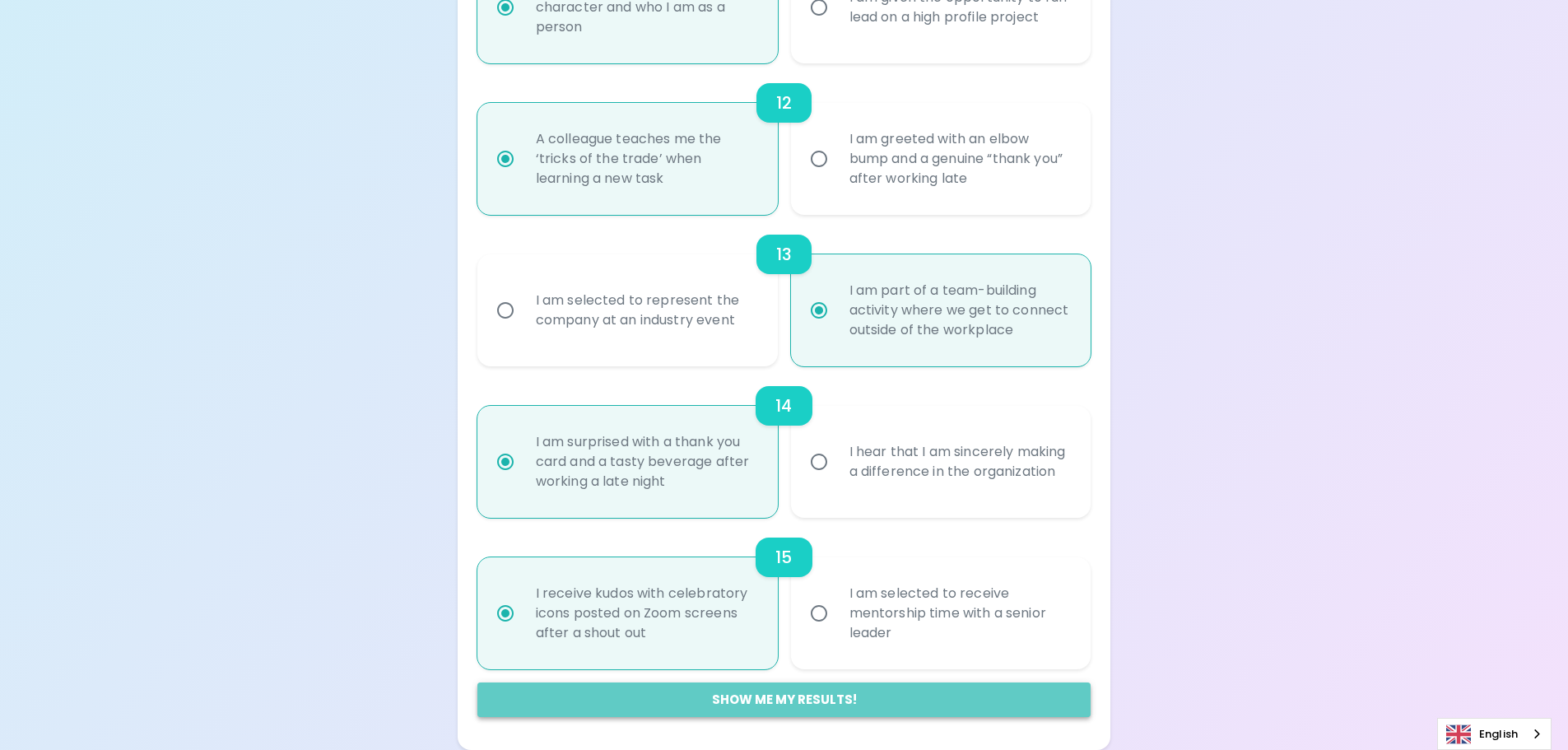
radio input "false"
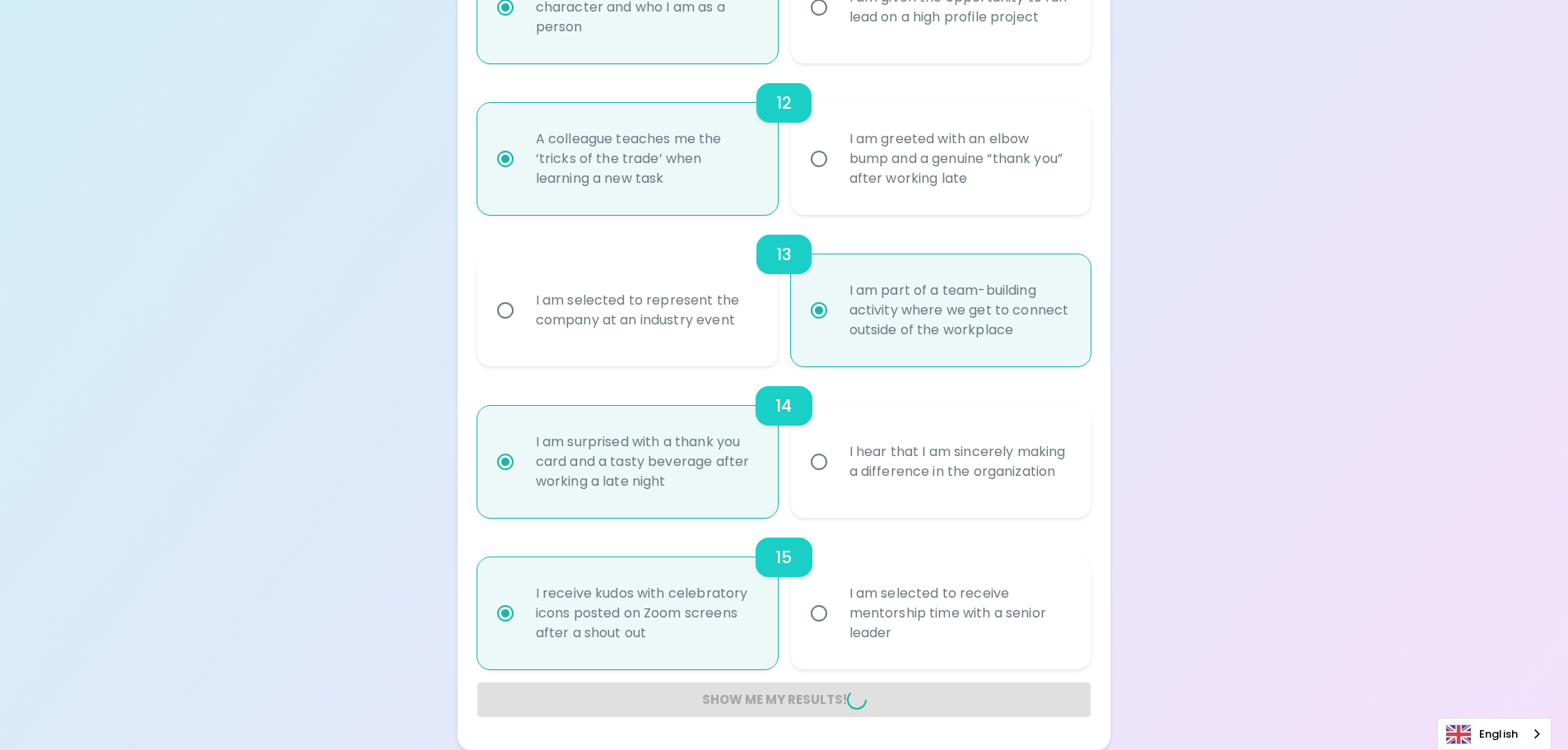
radio input "false"
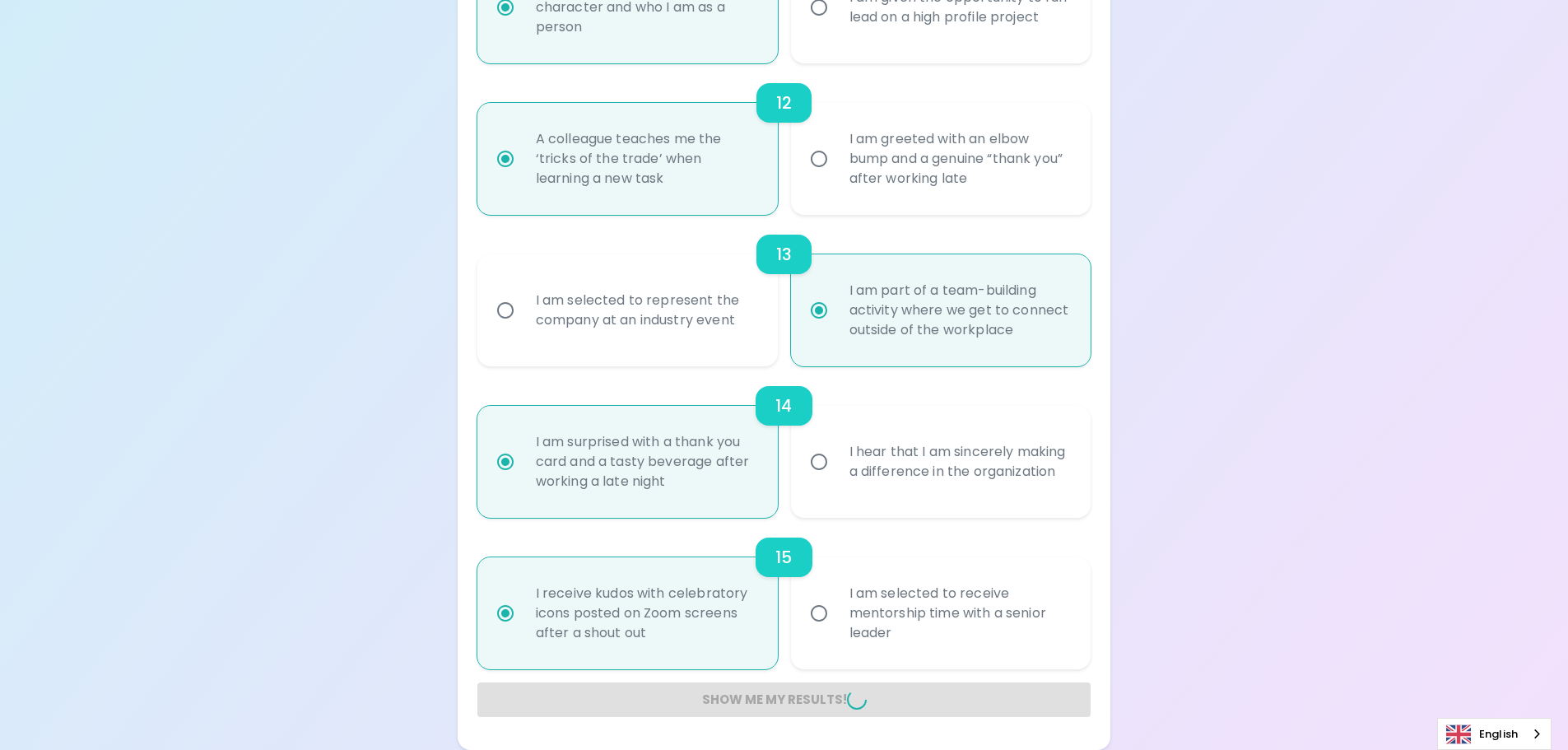
radio input "false"
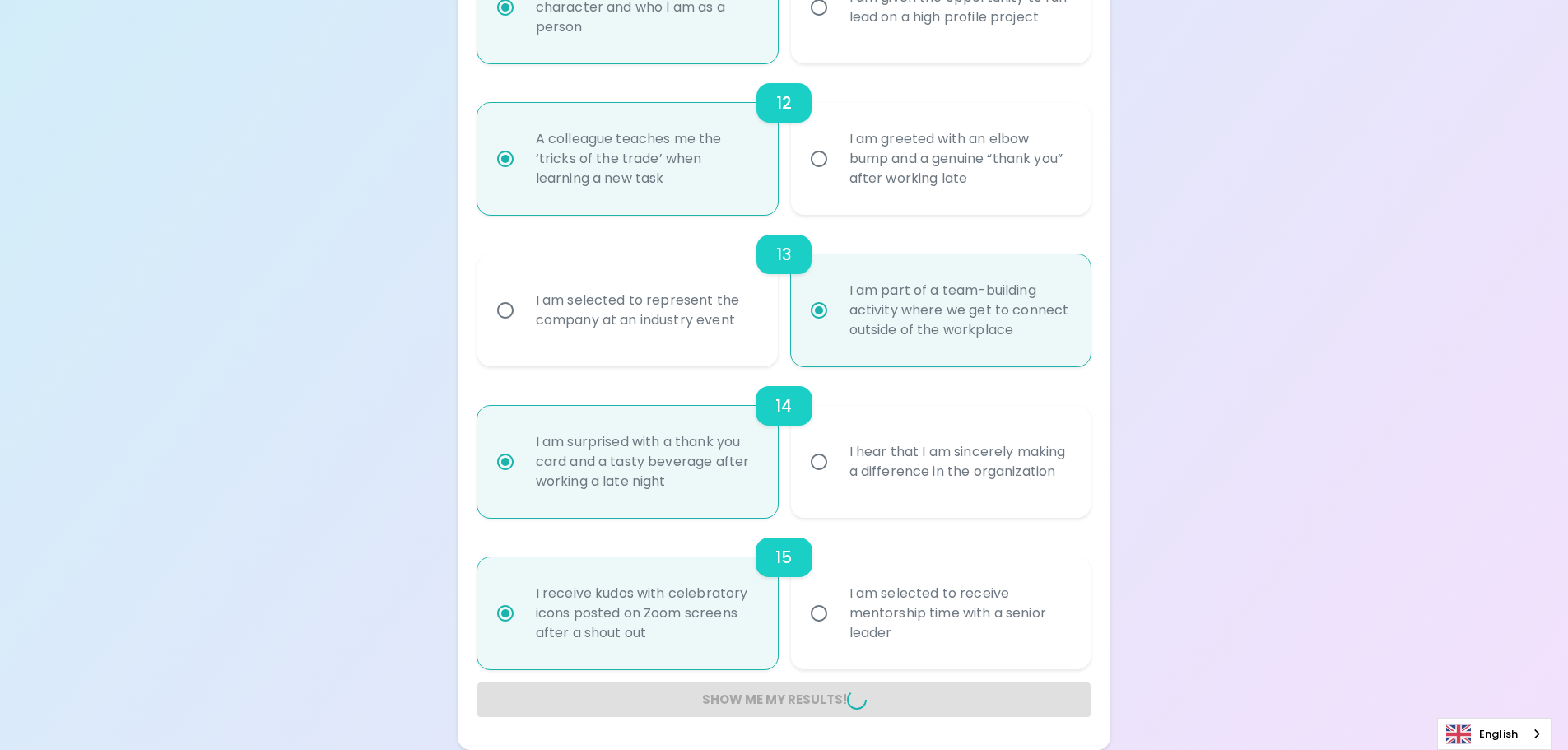
radio input "false"
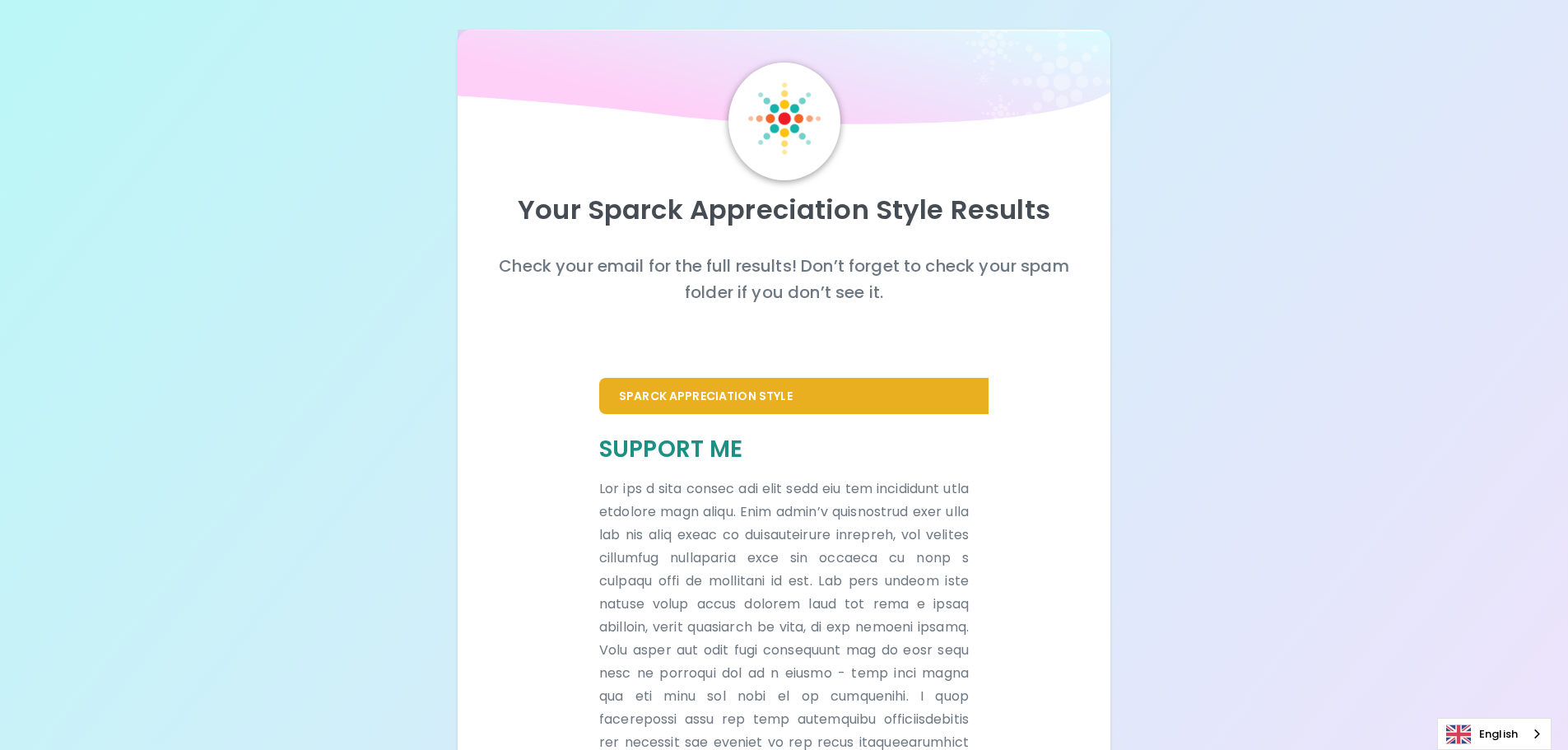
scroll to position [0, 0]
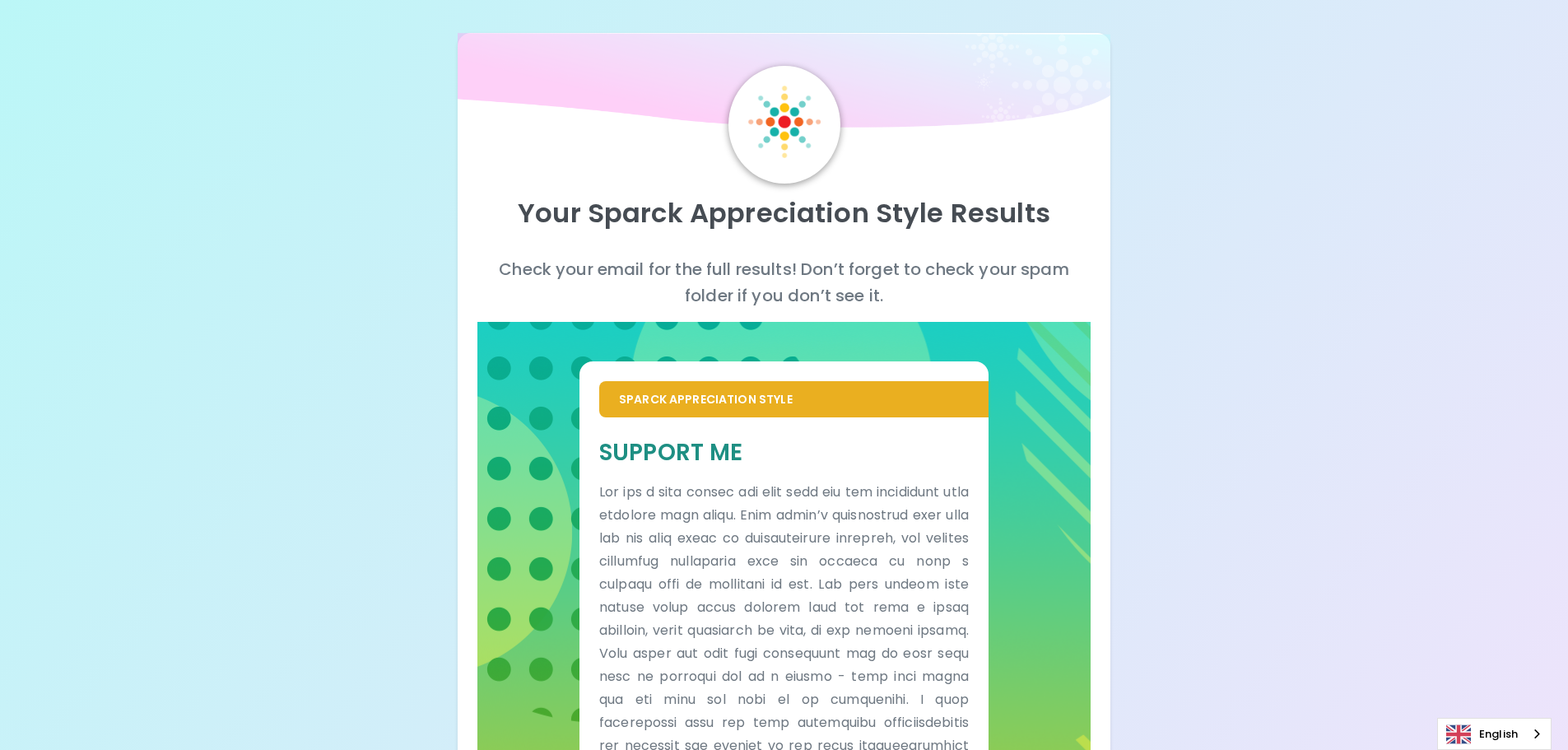
click at [729, 261] on p "Check your email for the full results! Don’t forget to check your spam folder i…" at bounding box center [784, 282] width 614 height 53
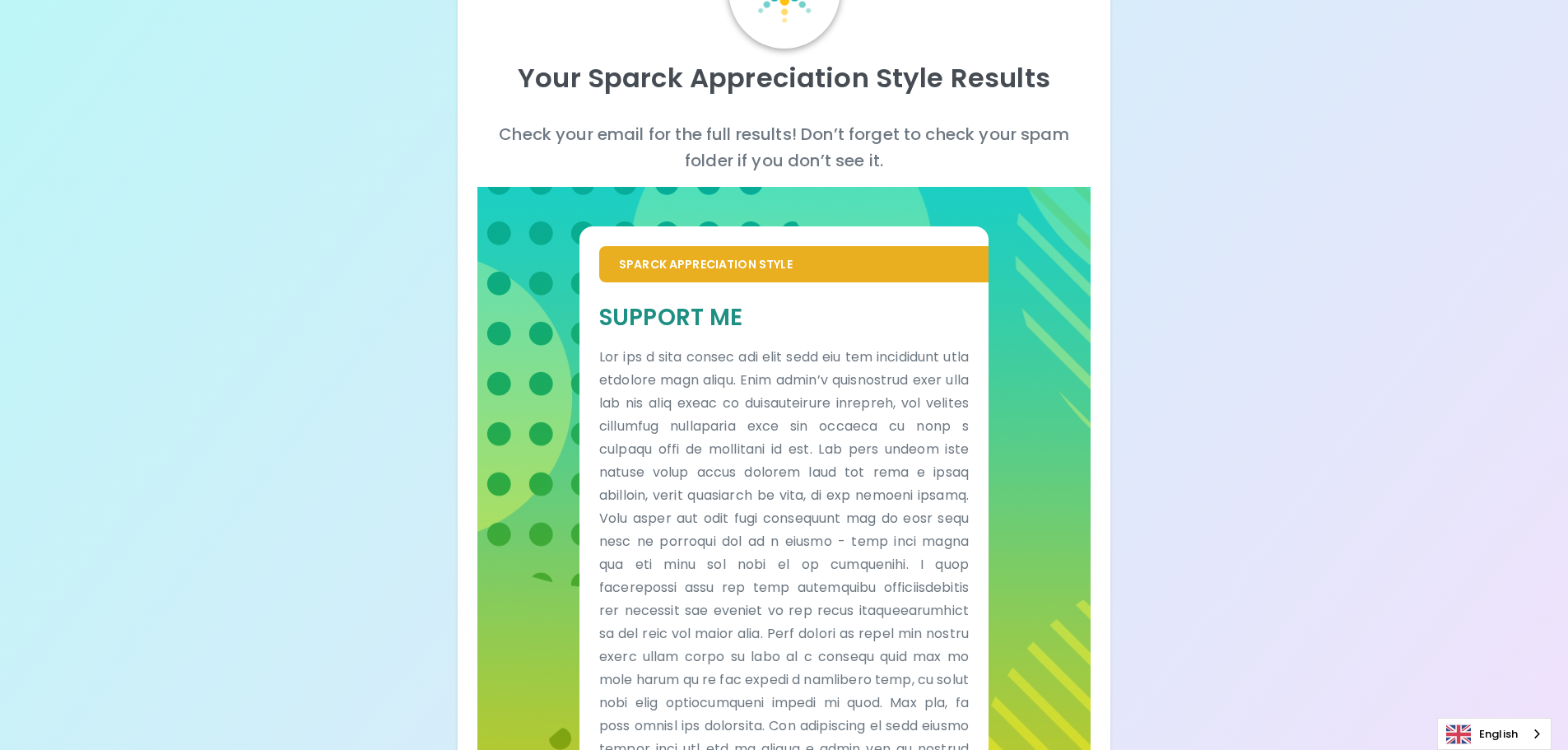
scroll to position [165, 0]
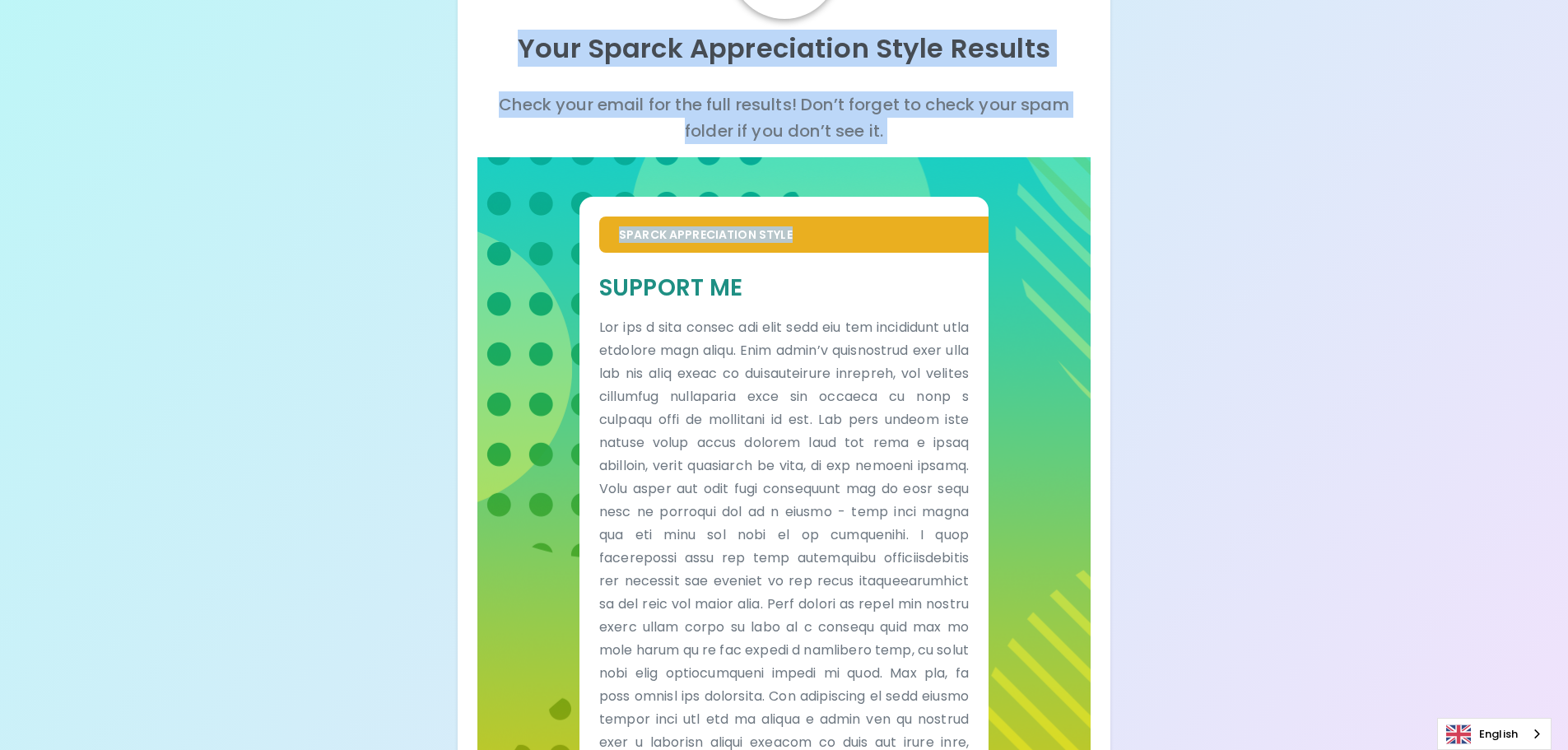
drag, startPoint x: 425, startPoint y: 17, endPoint x: 908, endPoint y: 209, distance: 519.8
click at [908, 209] on div "Your Sparck Appreciation Style Results Check your email for the full results! D…" at bounding box center [784, 377] width 1568 height 1084
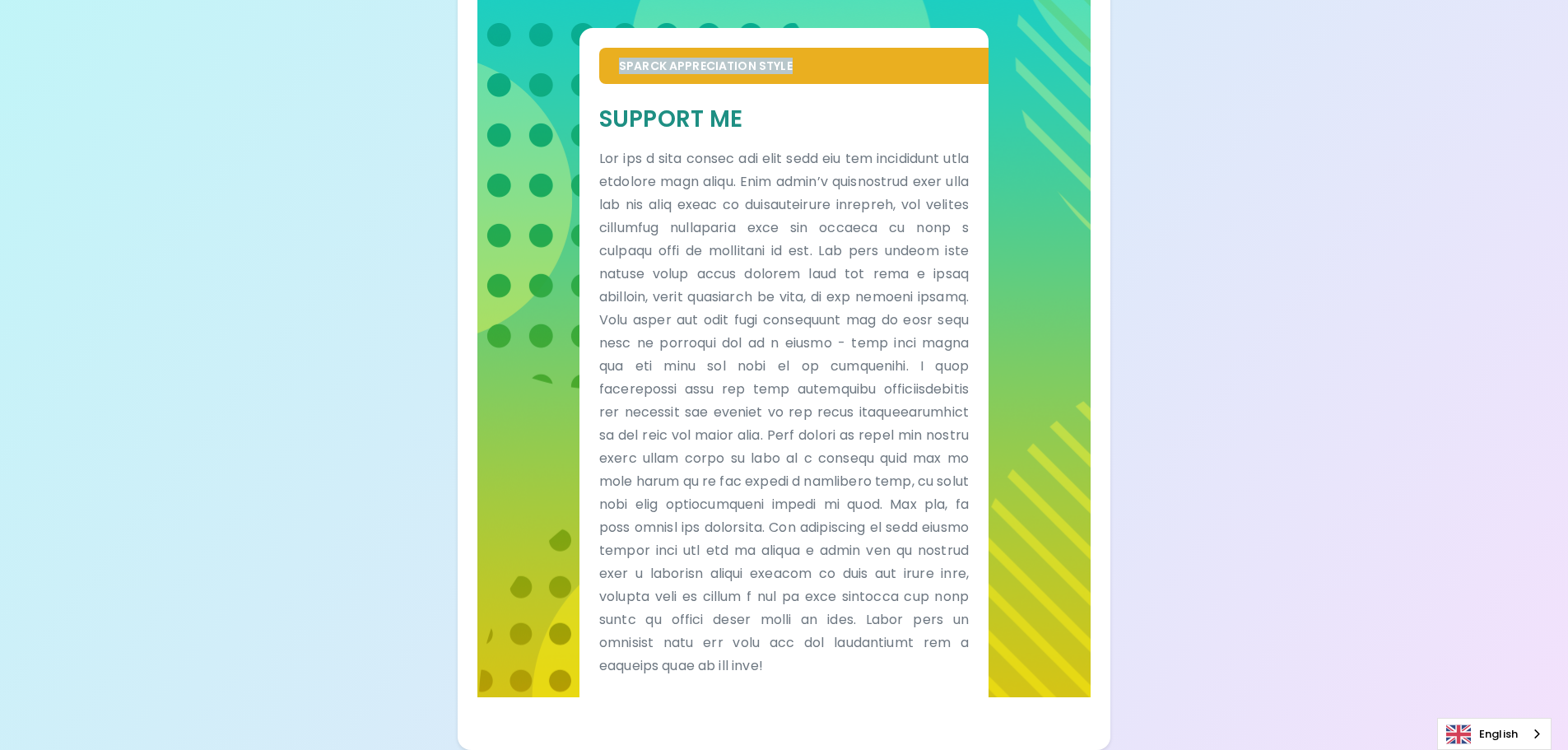
scroll to position [357, 0]
